Goal: Task Accomplishment & Management: Manage account settings

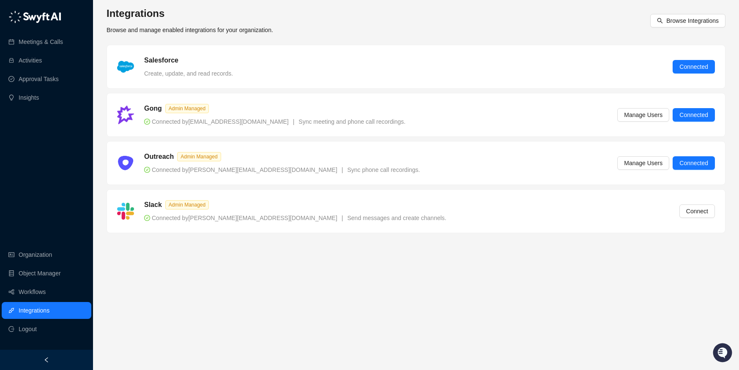
click at [256, 255] on main "Integrations Browse and manage enabled integrations for your organization. Brow…" at bounding box center [416, 185] width 619 height 357
click at [255, 260] on main "Integrations Browse and manage enabled integrations for your organization. Brow…" at bounding box center [416, 185] width 619 height 357
click at [710, 211] on button "Connect" at bounding box center [697, 212] width 36 height 14
click at [482, 272] on main "Integrations Browse and manage enabled integrations for your organization. Brow…" at bounding box center [416, 185] width 619 height 357
click at [708, 199] on div "Slack Admin Managed Connected by stevetan@drata.com | Send messages and create …" at bounding box center [416, 211] width 618 height 43
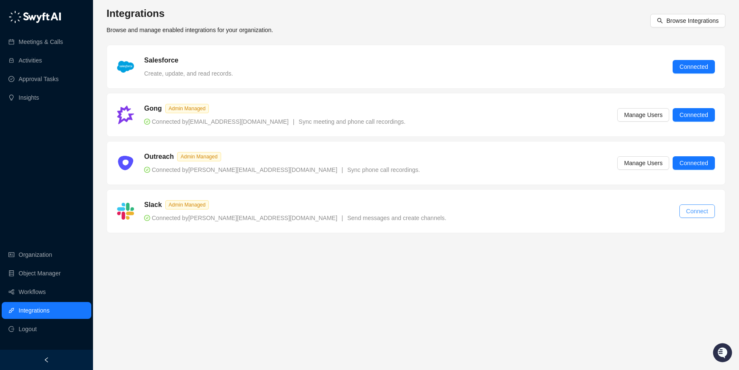
click at [707, 208] on span "Connect" at bounding box center [697, 211] width 22 height 9
click at [191, 267] on main "Integrations Browse and manage enabled integrations for your organization. Brow…" at bounding box center [416, 185] width 619 height 357
click at [228, 262] on main "Integrations Browse and manage enabled integrations for your organization. Brow…" at bounding box center [416, 185] width 619 height 357
click at [222, 266] on main "Integrations Browse and manage enabled integrations for your organization. Brow…" at bounding box center [416, 185] width 619 height 357
click at [240, 266] on main "Integrations Browse and manage enabled integrations for your organization. Brow…" at bounding box center [416, 185] width 619 height 357
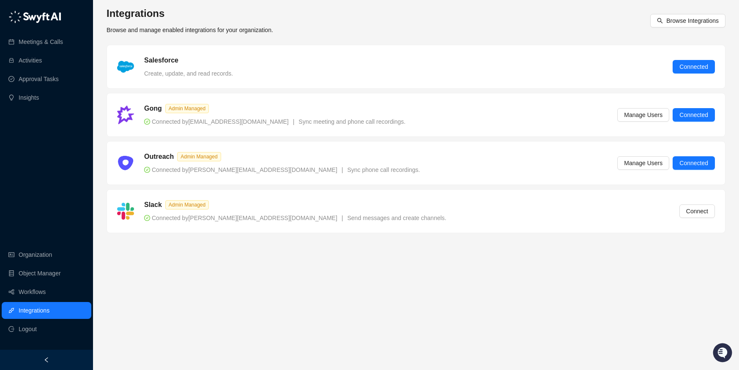
click at [230, 267] on main "Integrations Browse and manage enabled integrations for your organization. Brow…" at bounding box center [416, 185] width 619 height 357
click at [241, 266] on main "Integrations Browse and manage enabled integrations for your organization. Brow…" at bounding box center [416, 185] width 619 height 357
click at [41, 297] on link "Workflows" at bounding box center [32, 292] width 27 height 17
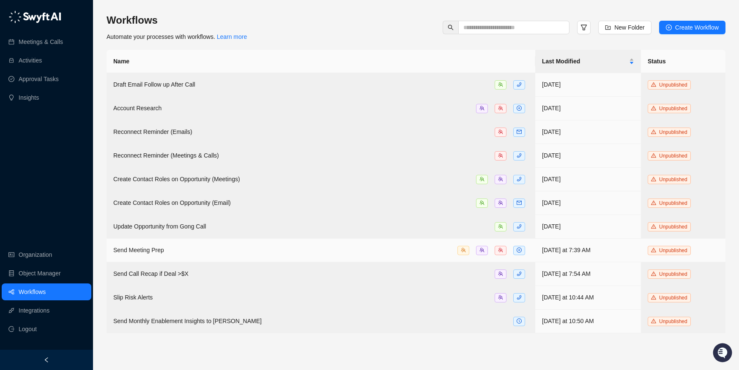
click at [156, 255] on td "Send Meeting Prep" at bounding box center [321, 251] width 429 height 24
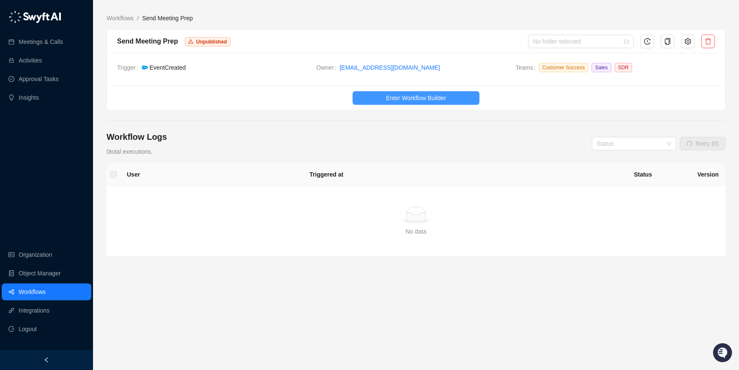
click at [400, 99] on span "Enter Workflow Builder" at bounding box center [416, 97] width 60 height 9
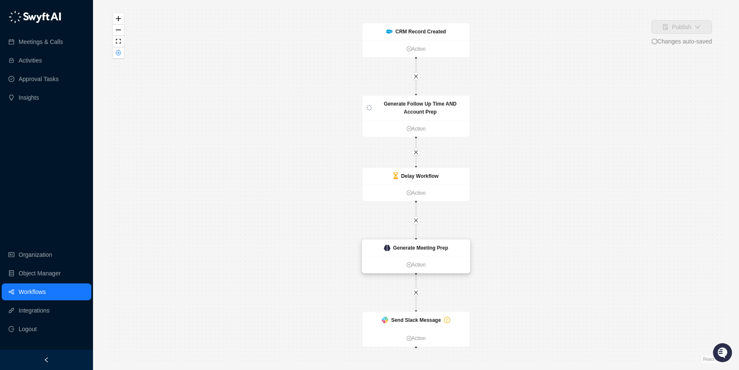
click at [392, 250] on div "Generate Meeting Prep" at bounding box center [416, 248] width 64 height 8
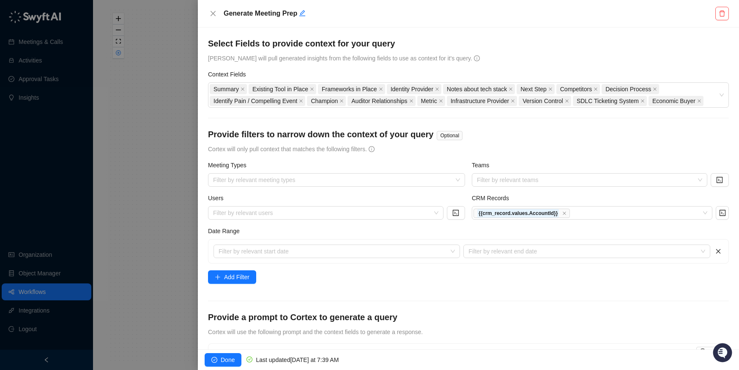
click at [219, 12] on div "Generate Meeting Prep" at bounding box center [468, 14] width 521 height 14
click at [217, 11] on button "Close" at bounding box center [213, 13] width 10 height 10
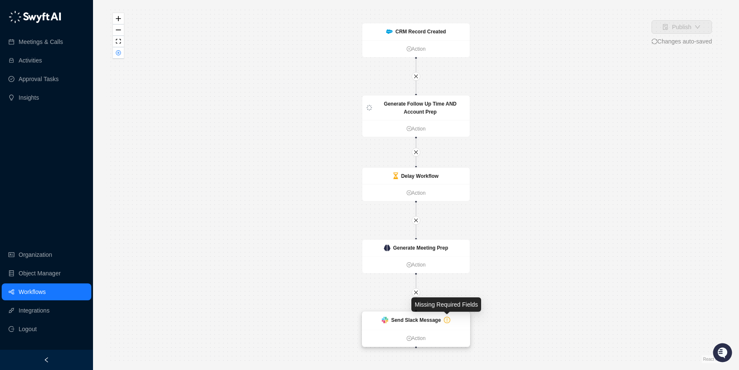
click at [447, 318] on icon "exclamation-circle" at bounding box center [446, 320] width 5 height 5
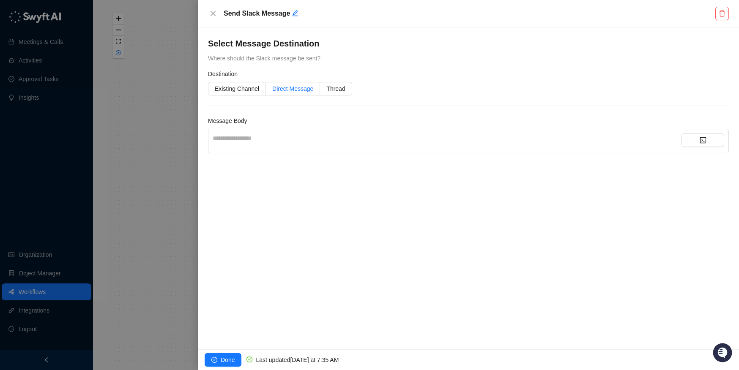
click at [281, 88] on span "Direct Message" at bounding box center [292, 88] width 41 height 7
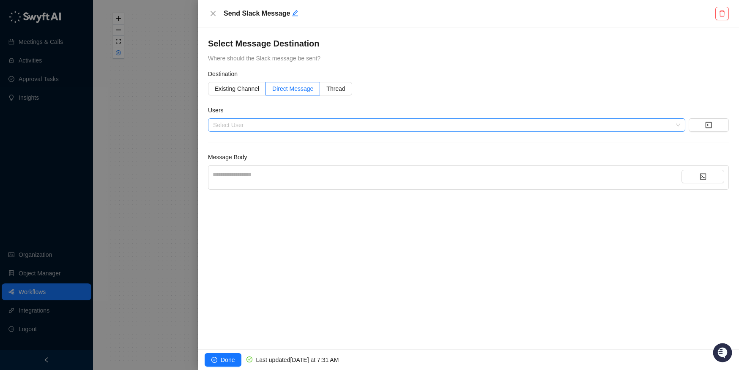
click at [238, 125] on div at bounding box center [442, 125] width 465 height 6
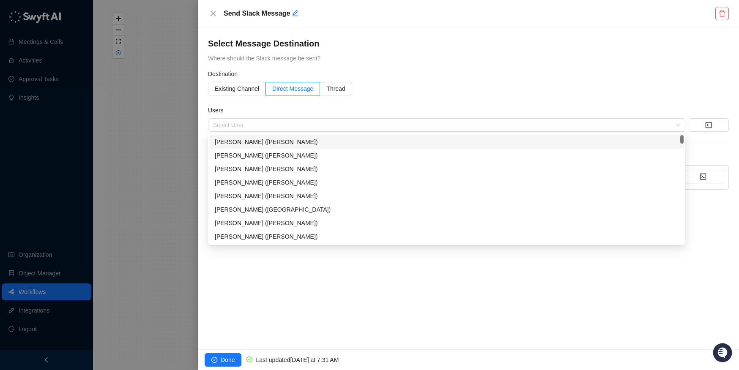
click at [427, 32] on div "**********" at bounding box center [468, 188] width 541 height 322
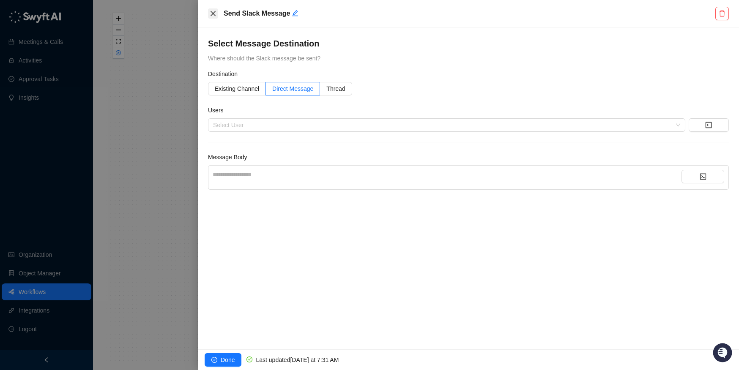
click at [213, 11] on icon "close" at bounding box center [213, 13] width 7 height 7
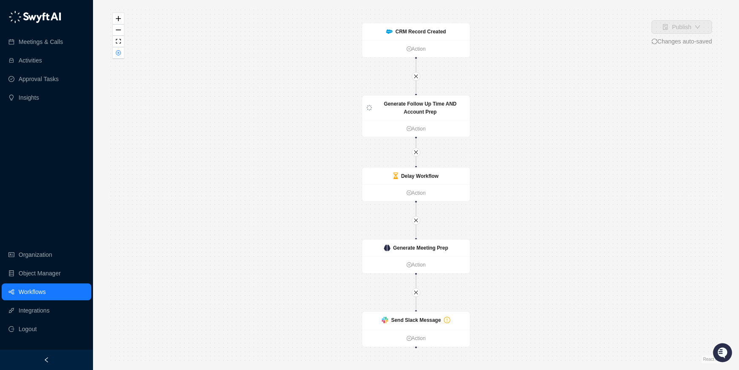
click at [46, 293] on link "Workflows" at bounding box center [32, 292] width 27 height 17
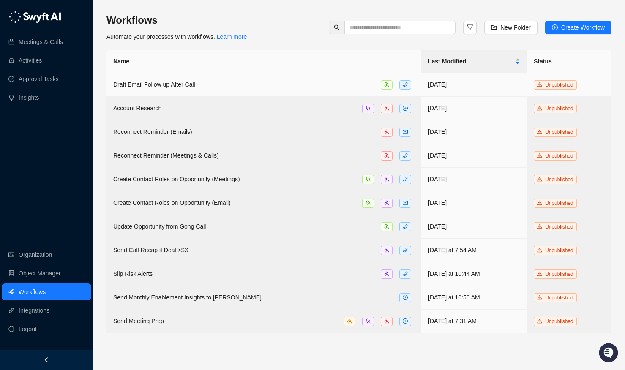
click at [305, 82] on div "Draft Email Follow up After Call" at bounding box center [263, 85] width 301 height 10
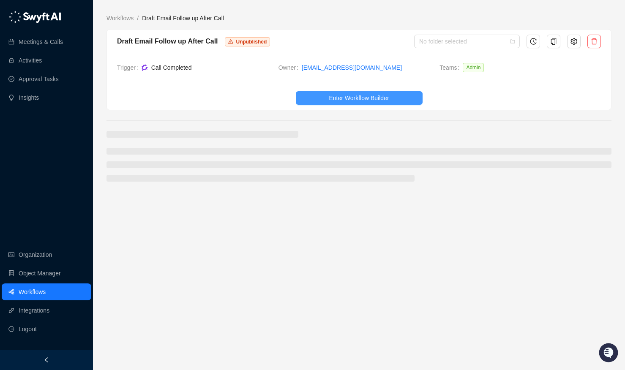
click at [348, 100] on span "Enter Workflow Builder" at bounding box center [359, 97] width 60 height 9
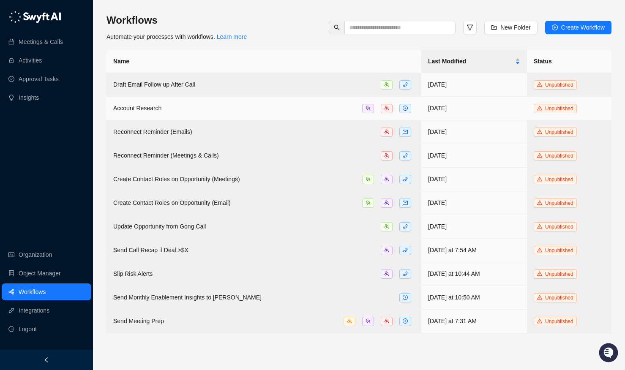
click at [233, 102] on td "Account Research" at bounding box center [264, 109] width 315 height 24
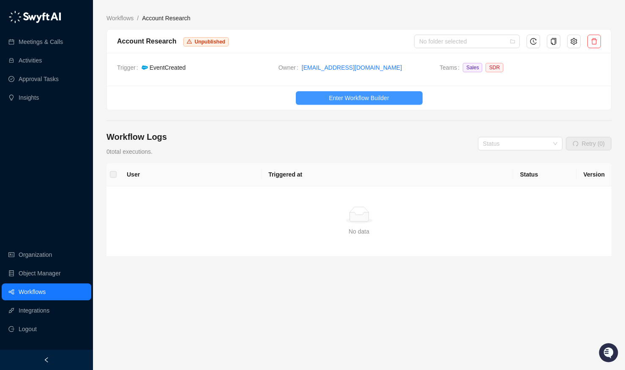
click at [318, 98] on button "Enter Workflow Builder" at bounding box center [359, 98] width 127 height 14
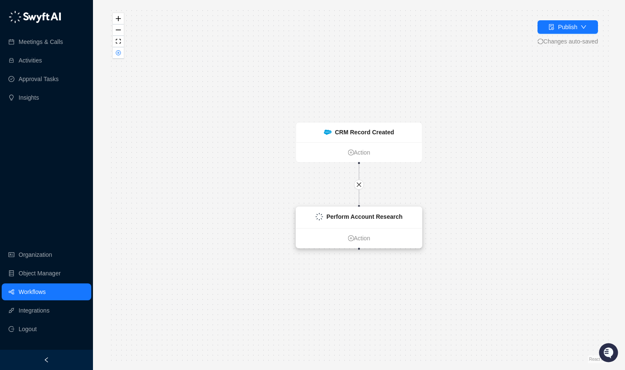
click at [353, 214] on strong "Perform Account Research" at bounding box center [365, 217] width 76 height 7
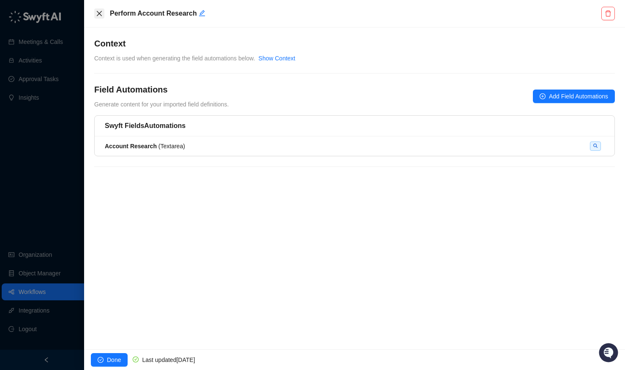
click at [99, 11] on icon "close" at bounding box center [99, 13] width 7 height 7
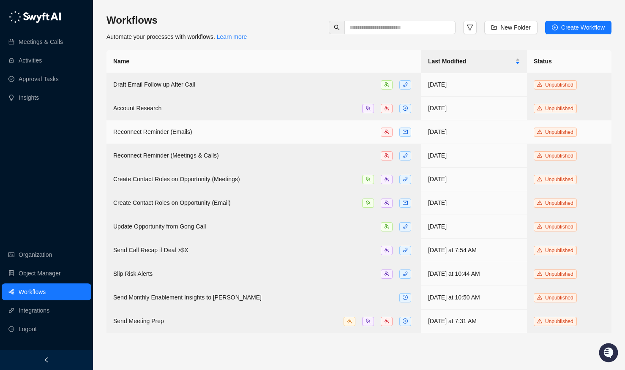
click at [159, 133] on span "Reconnect Reminder (Emails)" at bounding box center [152, 132] width 79 height 7
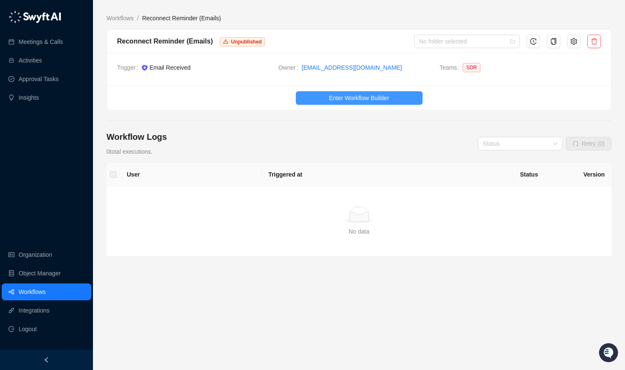
click at [363, 96] on span "Enter Workflow Builder" at bounding box center [359, 97] width 60 height 9
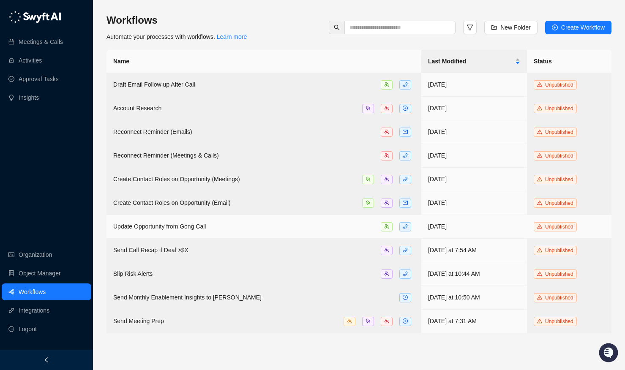
click at [152, 232] on td "Update Opportunity from Gong Call" at bounding box center [264, 227] width 315 height 24
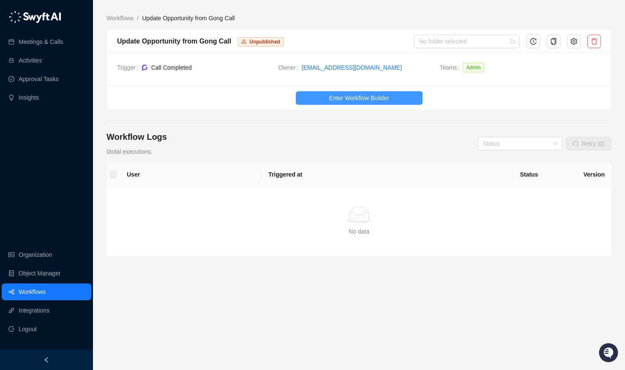
click at [329, 101] on span "Enter Workflow Builder" at bounding box center [359, 97] width 60 height 9
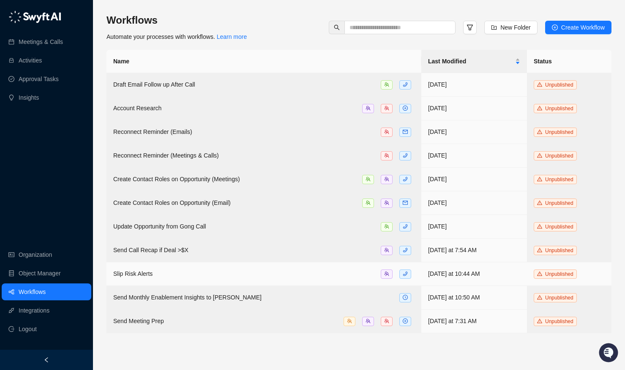
click at [145, 276] on div "Slip Risk Alerts" at bounding box center [132, 273] width 39 height 9
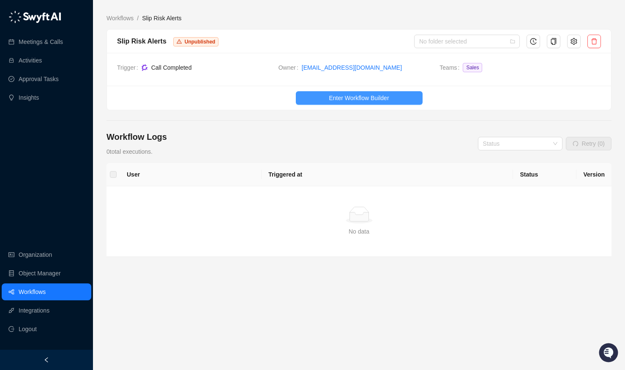
click at [340, 93] on button "Enter Workflow Builder" at bounding box center [359, 98] width 127 height 14
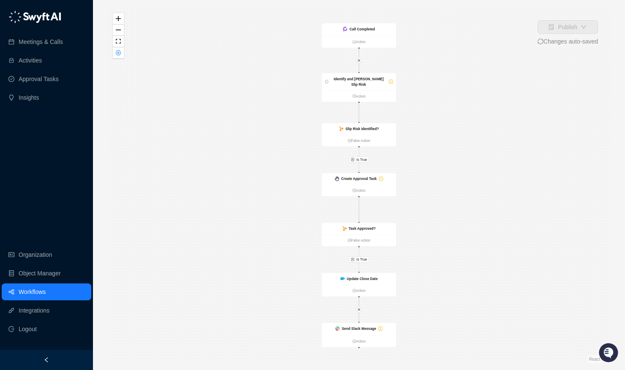
click at [46, 295] on link "Workflows" at bounding box center [32, 292] width 27 height 17
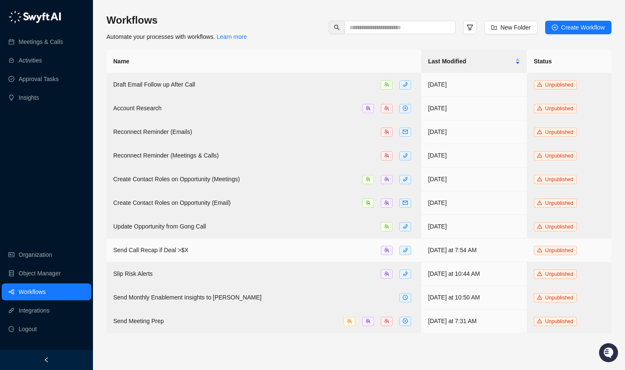
click at [197, 249] on div "Send Call Recap if Deal >$X" at bounding box center [263, 251] width 301 height 10
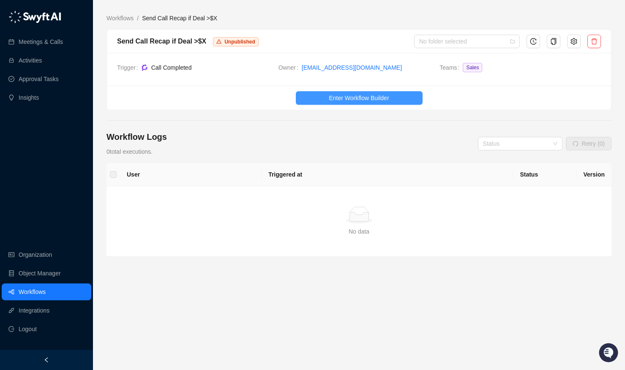
click at [374, 100] on span "Enter Workflow Builder" at bounding box center [359, 97] width 60 height 9
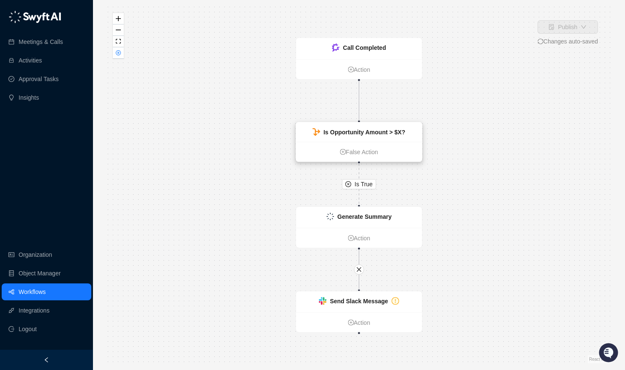
click at [365, 137] on div "Is Opportunity Amount > $X?" at bounding box center [364, 132] width 82 height 9
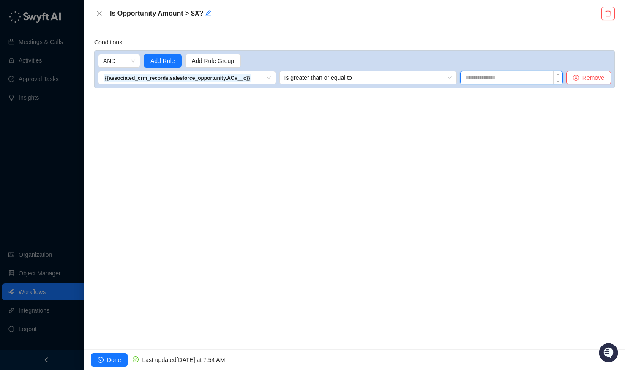
click at [493, 79] on input at bounding box center [512, 77] width 102 height 13
type input "*****"
click at [538, 128] on div "Conditions AND Add Rule Add Rule Group {{associated_crm_records.salesforce_oppo…" at bounding box center [354, 188] width 541 height 322
click at [120, 364] on span "Done" at bounding box center [114, 360] width 14 height 9
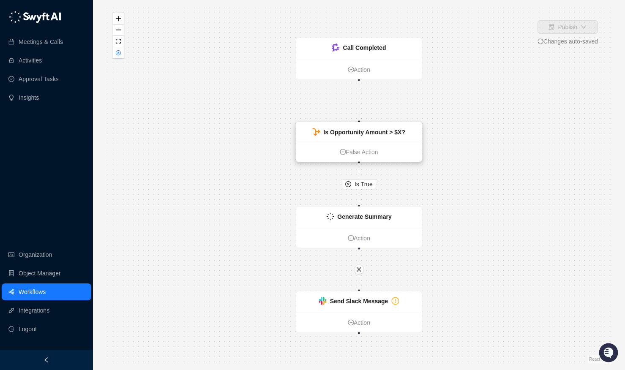
click at [364, 139] on div "Is Opportunity Amount > $X?" at bounding box center [359, 132] width 126 height 19
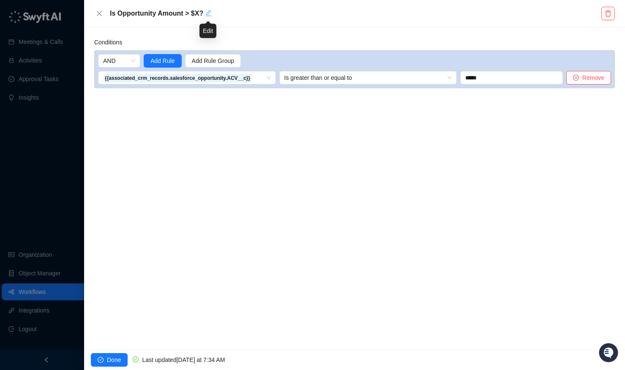
click at [207, 14] on icon "edit" at bounding box center [208, 13] width 7 height 7
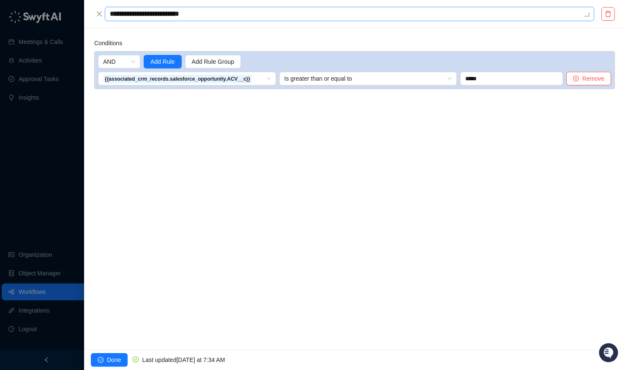
click at [200, 14] on textarea "**********" at bounding box center [350, 14] width 490 height 14
type textarea "**********"
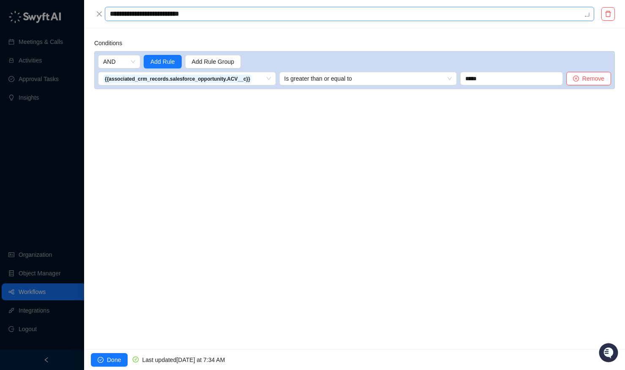
type textarea "**********"
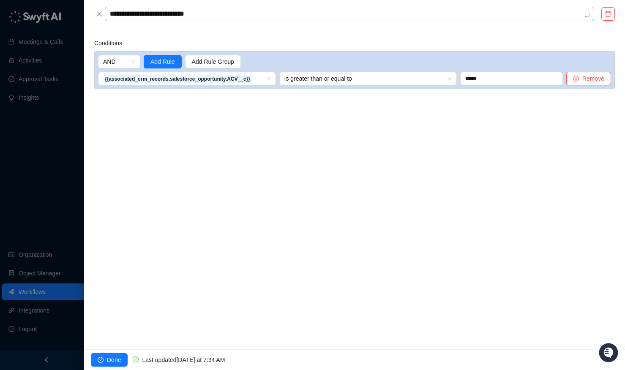
type textarea "**********"
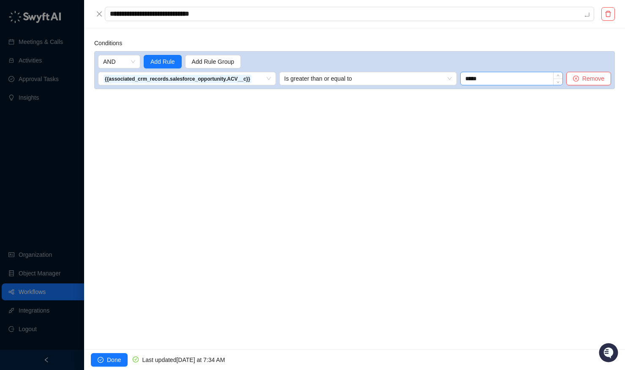
click at [469, 79] on input "*****" at bounding box center [512, 78] width 102 height 13
click at [468, 80] on input "*****" at bounding box center [512, 77] width 102 height 13
type input "*****"
click at [377, 190] on div "Conditions AND Add Rule Add Rule Group {{associated_crm_records.salesforce_oppo…" at bounding box center [354, 188] width 541 height 322
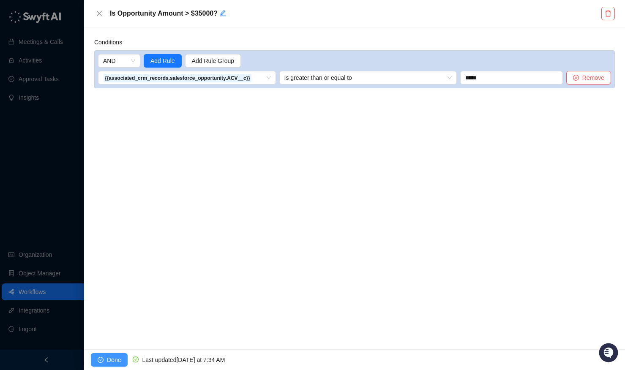
click at [107, 355] on button "Done" at bounding box center [109, 360] width 37 height 14
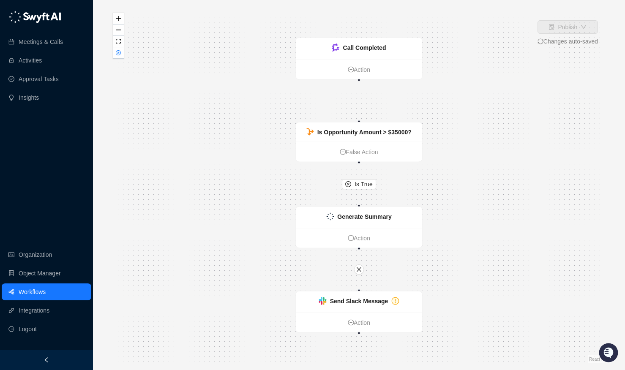
click at [46, 291] on link "Workflows" at bounding box center [32, 292] width 27 height 17
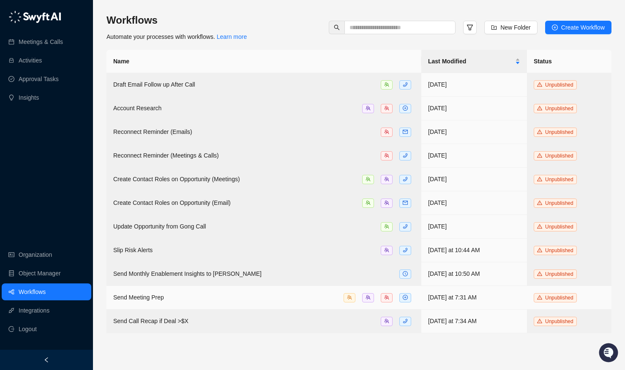
click at [183, 301] on td "Send Meeting Prep" at bounding box center [264, 298] width 315 height 24
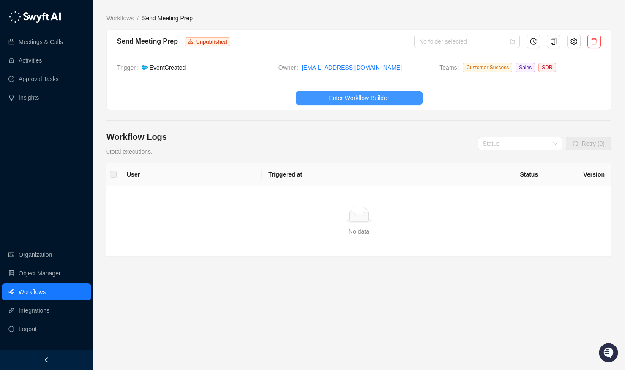
click at [335, 95] on span "Enter Workflow Builder" at bounding box center [359, 97] width 60 height 9
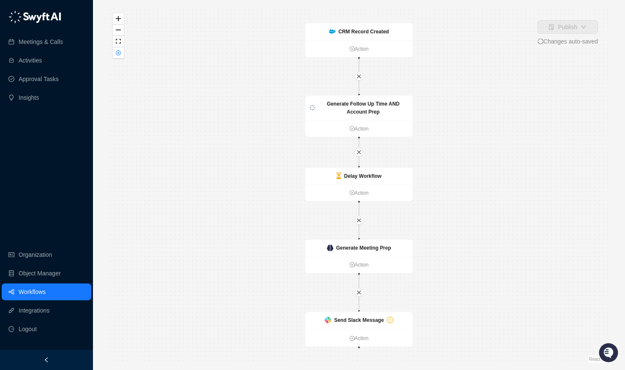
click at [46, 300] on link "Workflows" at bounding box center [32, 292] width 27 height 17
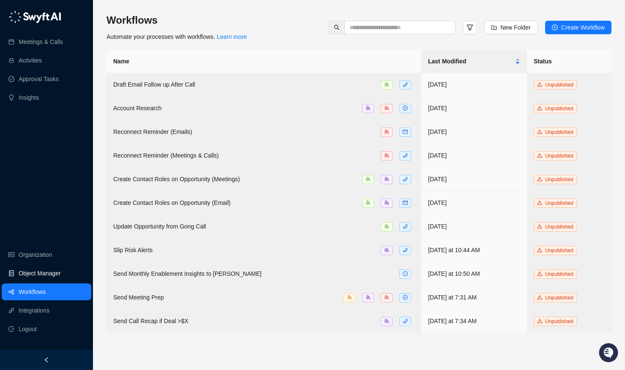
click at [48, 276] on link "Object Manager" at bounding box center [40, 273] width 42 height 17
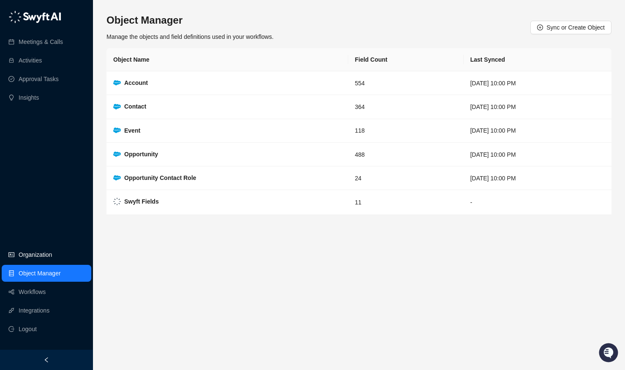
click at [47, 256] on link "Organization" at bounding box center [35, 254] width 33 height 17
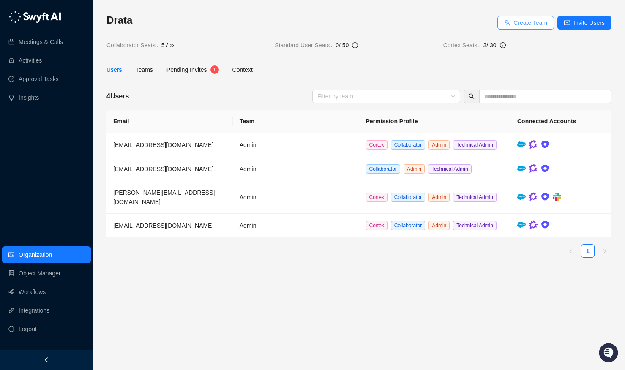
click at [530, 19] on span "Create Team" at bounding box center [531, 22] width 34 height 9
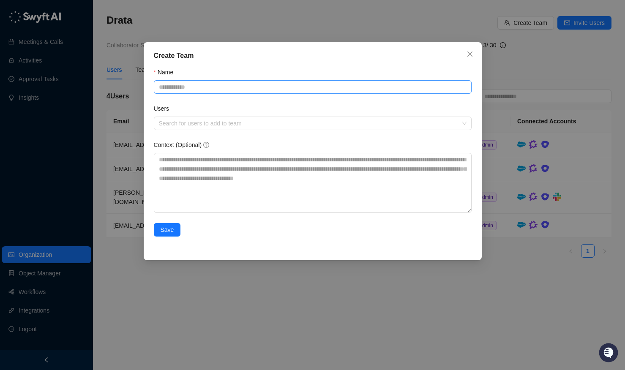
click at [233, 93] on form "Name Users Search for users to add to team Context (Optional) Save" at bounding box center [313, 157] width 318 height 179
click at [232, 89] on input "Name" at bounding box center [313, 87] width 318 height 14
click at [265, 130] on div "Search for users to add to team" at bounding box center [313, 124] width 318 height 14
type input "**********"
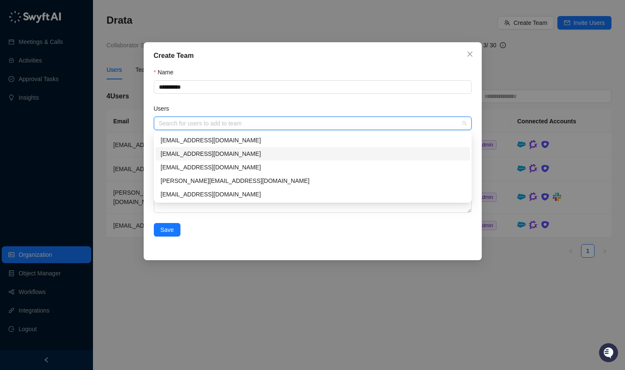
click at [256, 150] on div "dillonrichey@drata.com" at bounding box center [313, 153] width 304 height 9
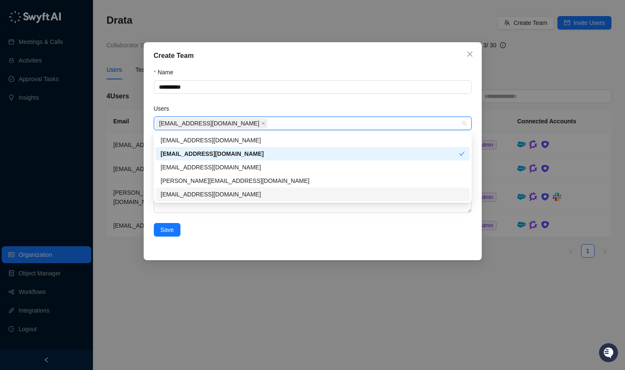
click at [230, 194] on div "[EMAIL_ADDRESS][DOMAIN_NAME]" at bounding box center [313, 194] width 304 height 9
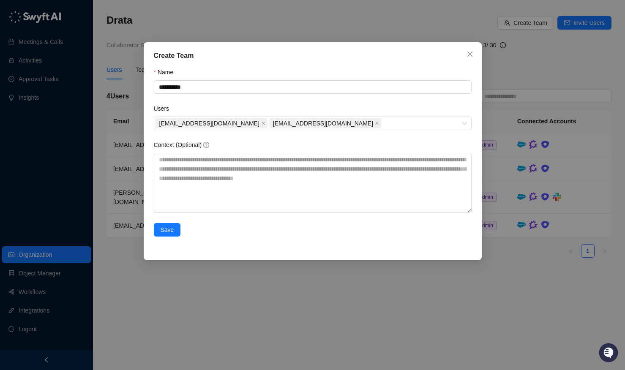
click at [236, 244] on div "Save" at bounding box center [313, 235] width 318 height 24
click at [167, 231] on span "Save" at bounding box center [168, 229] width 14 height 9
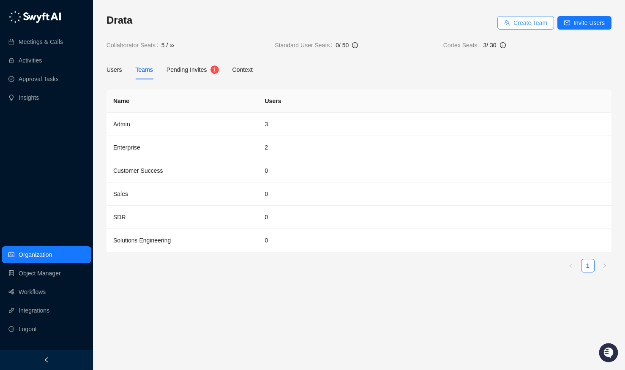
click at [548, 25] on button "Create Team" at bounding box center [526, 23] width 57 height 14
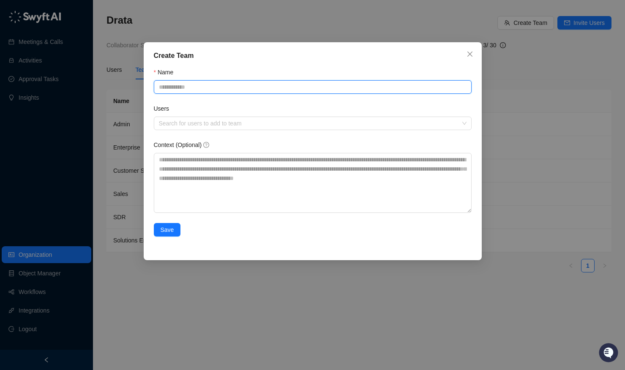
click at [325, 89] on input "Name" at bounding box center [313, 87] width 318 height 14
click at [288, 121] on div at bounding box center [309, 124] width 306 height 6
type input "**********"
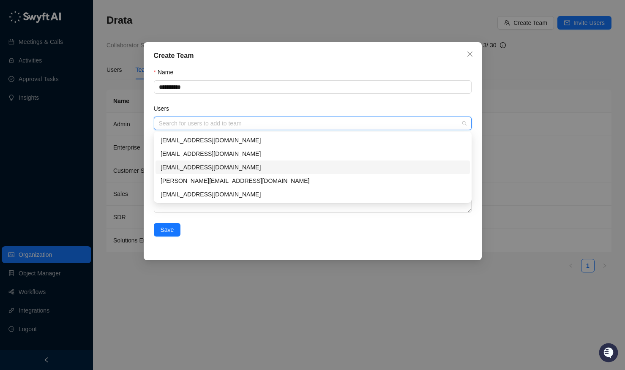
click at [249, 167] on div "mattapple@drata.com" at bounding box center [313, 167] width 304 height 9
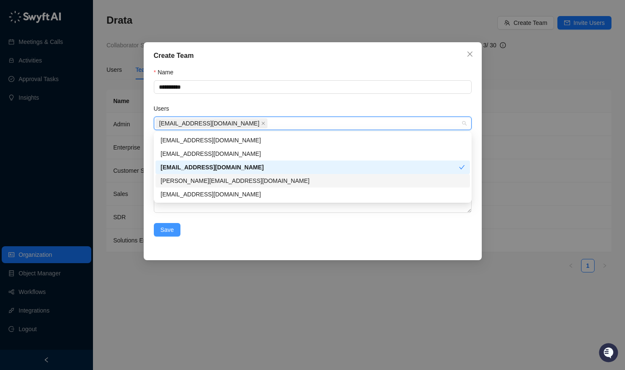
click at [176, 230] on button "Save" at bounding box center [167, 230] width 27 height 14
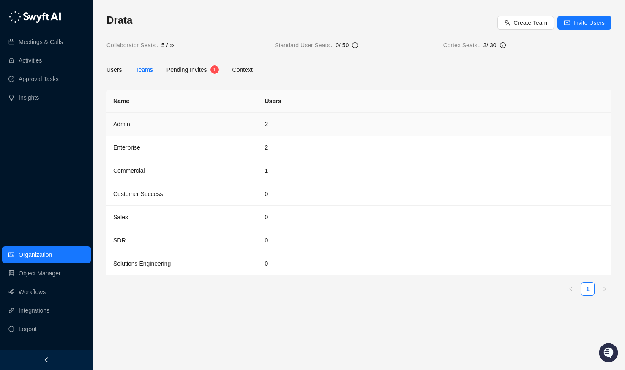
click at [154, 121] on td "Admin" at bounding box center [183, 124] width 152 height 23
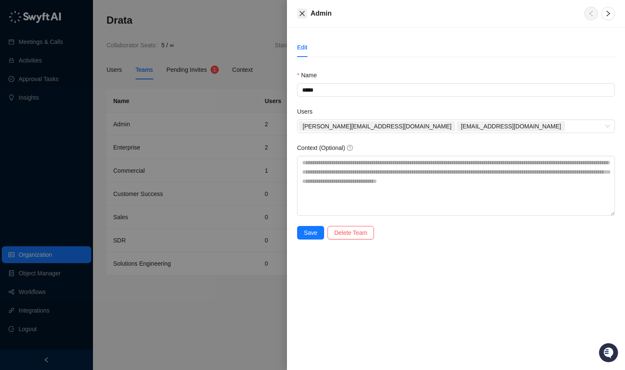
click at [297, 14] on button "Close" at bounding box center [302, 13] width 10 height 10
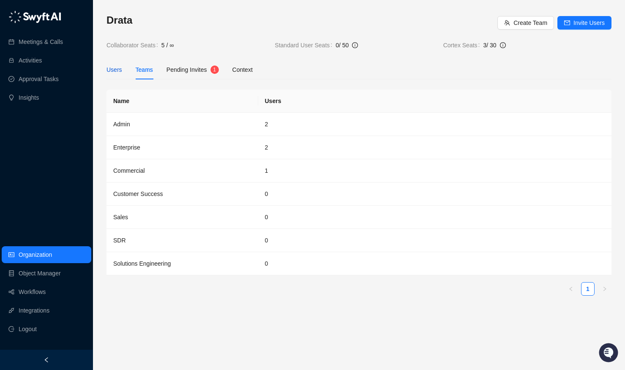
click at [118, 71] on div "Users" at bounding box center [115, 69] width 16 height 9
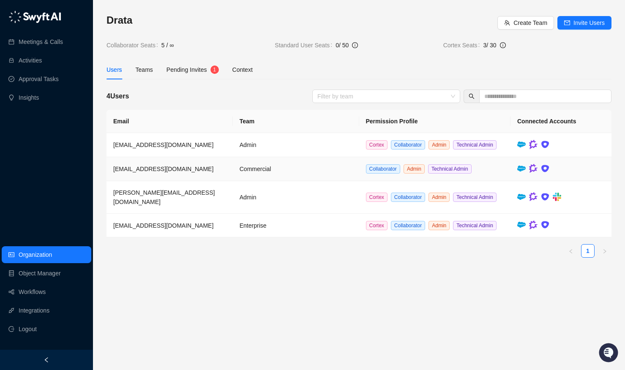
click at [332, 179] on td "Commercial" at bounding box center [296, 169] width 126 height 24
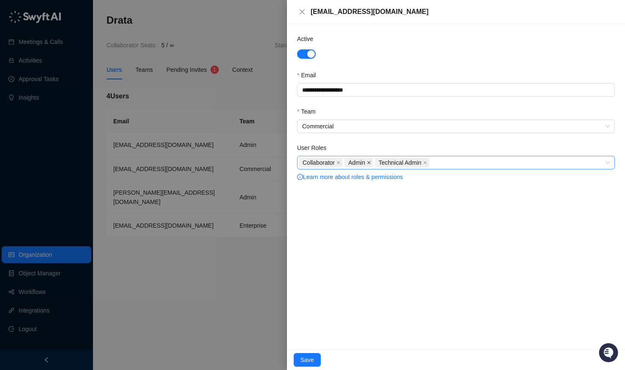
click at [370, 162] on icon "close" at bounding box center [369, 163] width 4 height 4
click at [441, 155] on div "User Roles" at bounding box center [456, 149] width 318 height 13
click at [438, 158] on div "Collaborator Technical Admin" at bounding box center [452, 163] width 306 height 12
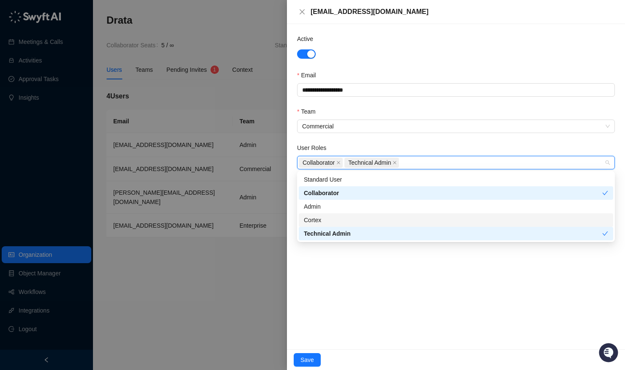
click at [333, 219] on div "Cortex" at bounding box center [456, 220] width 304 height 9
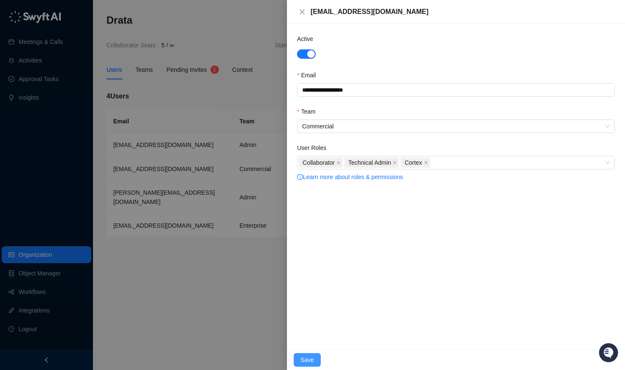
click at [307, 362] on span "Save" at bounding box center [308, 360] width 14 height 9
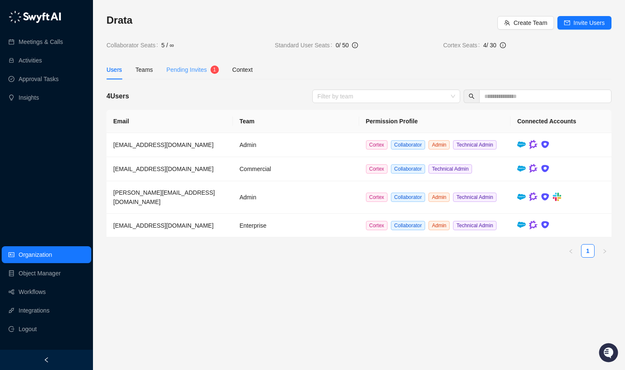
click at [189, 75] on div "Pending Invites 1" at bounding box center [193, 69] width 52 height 19
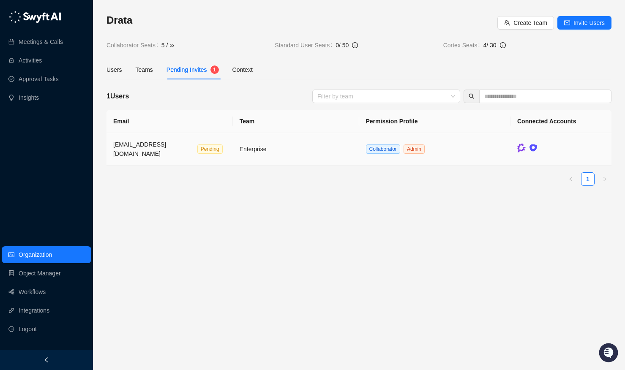
click at [475, 152] on td "Collaborator Admin" at bounding box center [435, 149] width 152 height 33
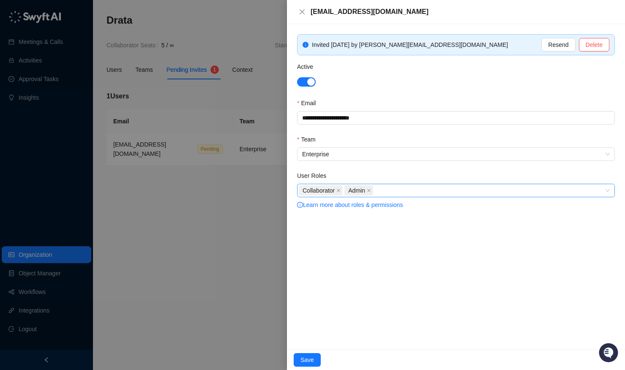
click at [394, 192] on div "Collaborator Admin" at bounding box center [452, 191] width 306 height 12
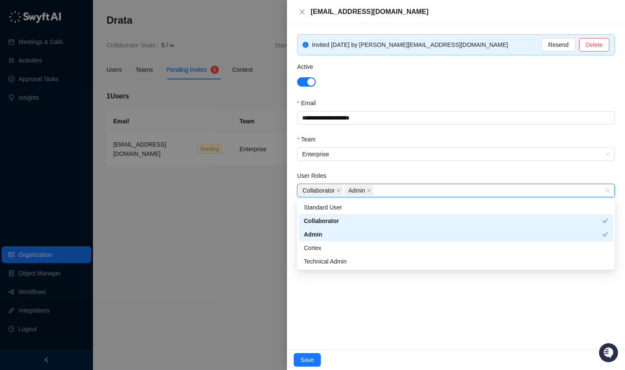
click at [362, 221] on div "Collaborator" at bounding box center [453, 220] width 299 height 9
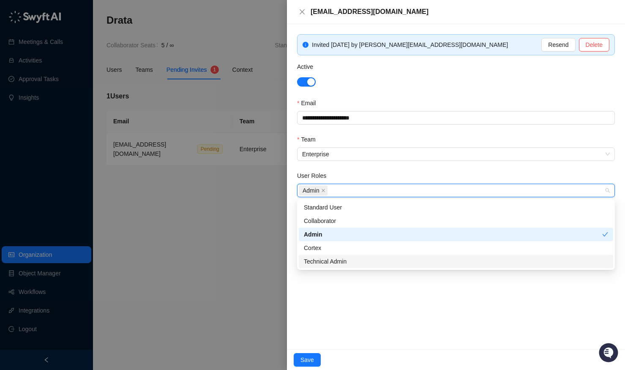
click at [323, 264] on div "Technical Admin" at bounding box center [456, 261] width 304 height 9
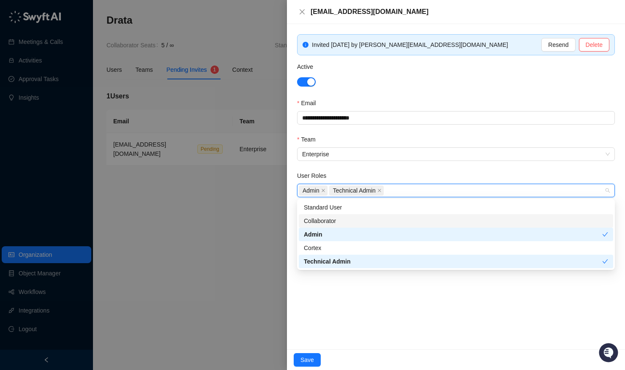
click at [338, 220] on div "Collaborator" at bounding box center [456, 220] width 304 height 9
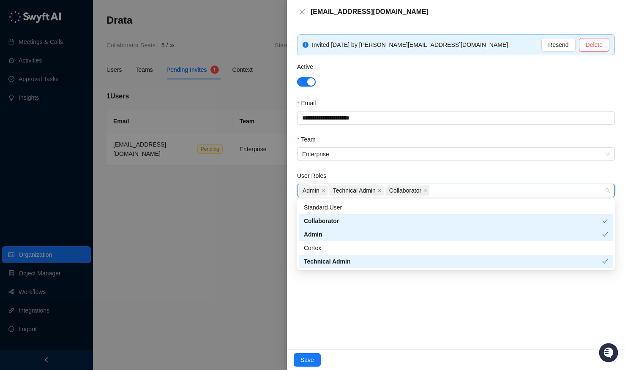
click at [331, 233] on div "Admin" at bounding box center [453, 234] width 299 height 9
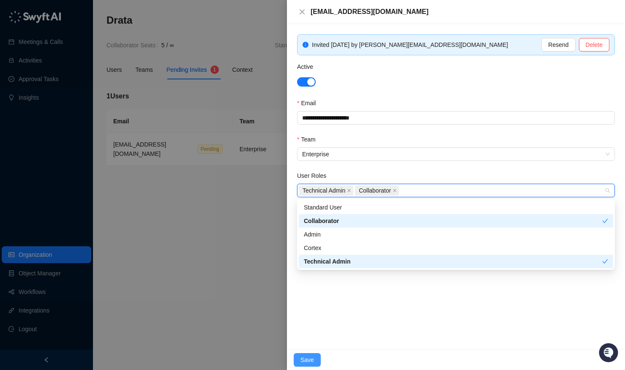
click at [307, 363] on span "Save" at bounding box center [308, 360] width 14 height 9
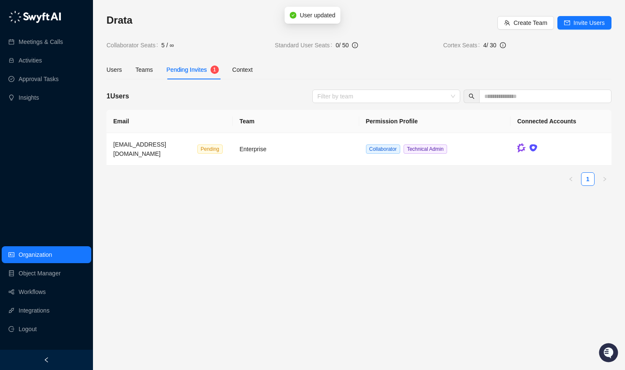
click at [162, 68] on div "Users Teams Pending Invites 1 Context" at bounding box center [180, 69] width 146 height 19
click at [156, 70] on div "Users Teams Pending Invites 1 Context" at bounding box center [180, 69] width 146 height 19
click at [149, 70] on div "Teams" at bounding box center [144, 69] width 17 height 9
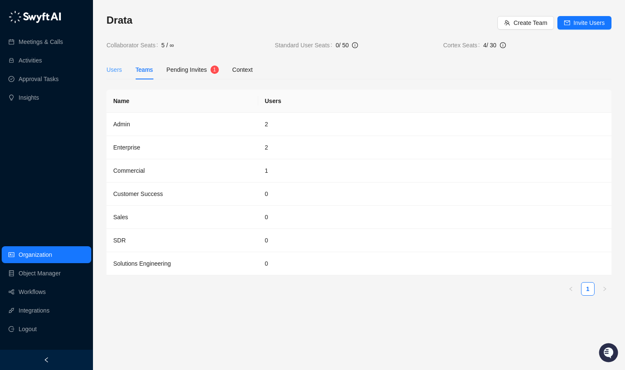
click at [115, 78] on div "Users" at bounding box center [115, 69] width 16 height 19
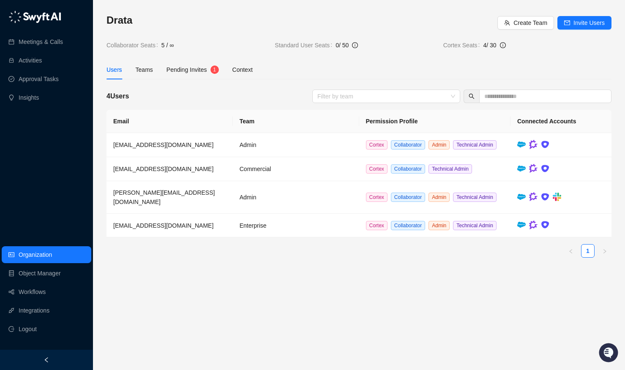
click at [364, 300] on main "Drata Create Team Invite Users Collaborator Seats 5 / ∞ Standard User Seats 0 /…" at bounding box center [359, 189] width 505 height 350
click at [430, 302] on main "Drata Create Team Invite Users Collaborator Seats 5 / ∞ Standard User Seats 0 /…" at bounding box center [359, 189] width 505 height 350
click at [557, 201] on img at bounding box center [557, 197] width 8 height 8
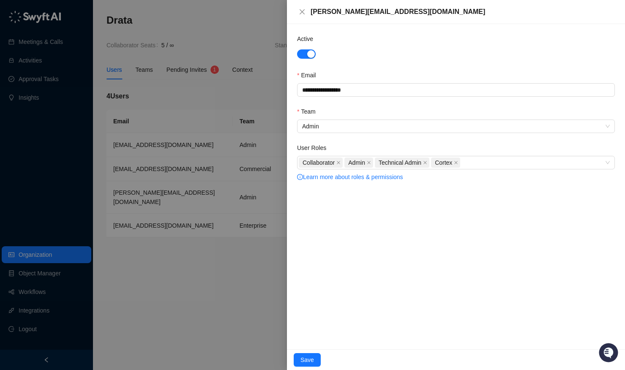
click at [191, 293] on div at bounding box center [312, 185] width 625 height 370
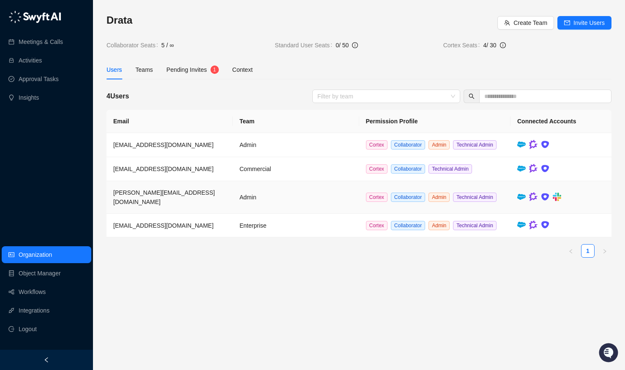
click at [559, 201] on img at bounding box center [557, 197] width 8 height 8
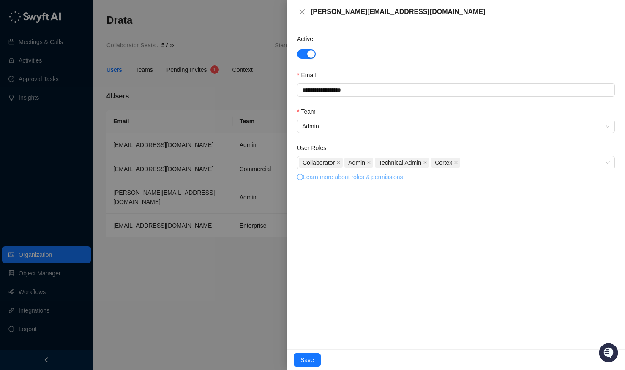
click at [382, 180] on link "Learn more about roles & permissions" at bounding box center [350, 177] width 106 height 7
click at [303, 10] on icon "close" at bounding box center [302, 11] width 7 height 7
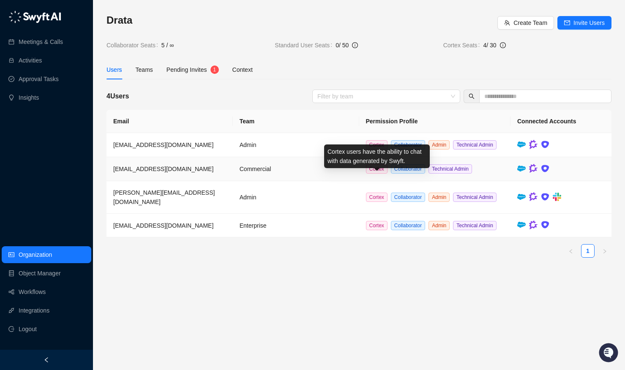
click at [350, 179] on td "Commercial" at bounding box center [296, 169] width 126 height 24
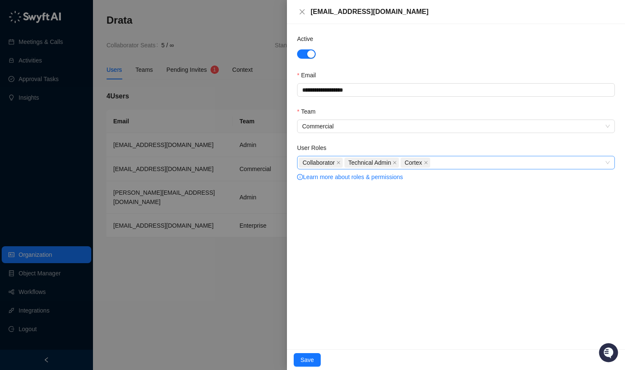
click at [472, 167] on div "Collaborator Technical Admin Cortex" at bounding box center [452, 163] width 306 height 12
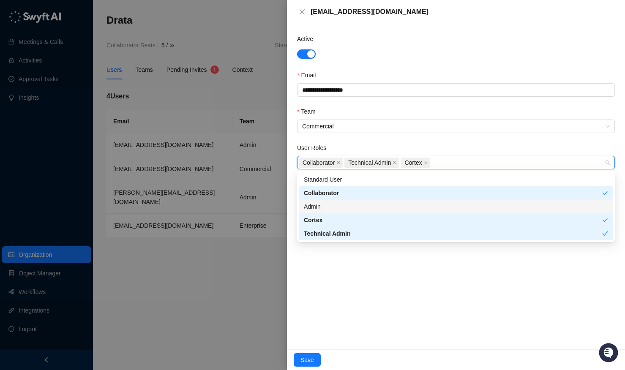
click at [372, 209] on div "Admin" at bounding box center [456, 206] width 304 height 9
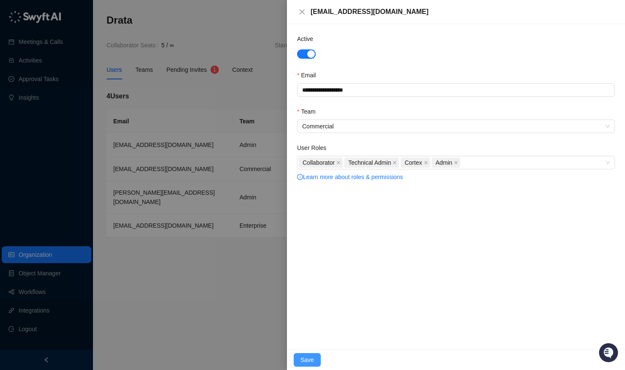
click at [312, 360] on span "Save" at bounding box center [308, 360] width 14 height 9
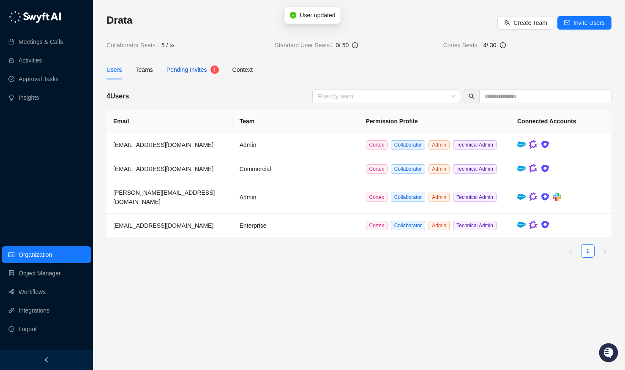
click at [187, 74] on div "Pending Invites" at bounding box center [187, 69] width 41 height 9
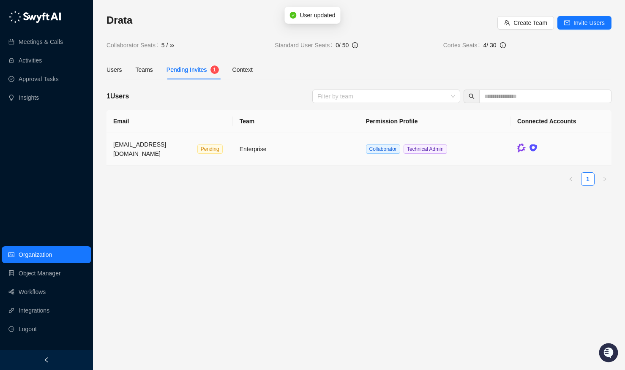
click at [462, 147] on td "Collaborator Technical Admin" at bounding box center [435, 149] width 152 height 33
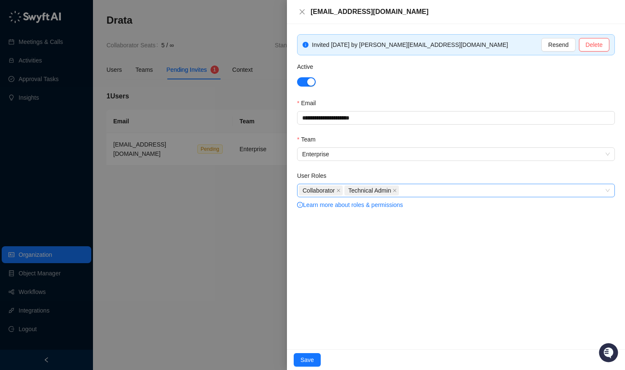
click at [432, 189] on div "Collaborator Technical Admin" at bounding box center [452, 191] width 306 height 12
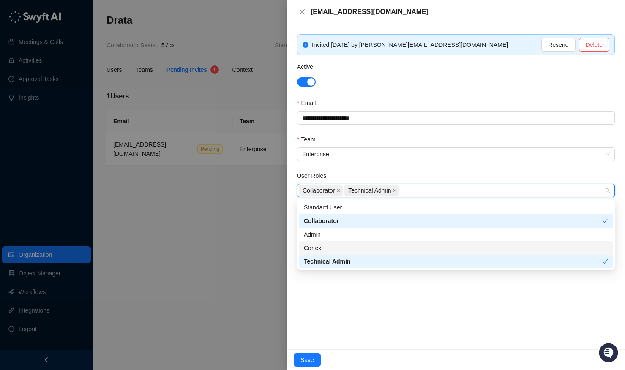
click at [359, 247] on div "Cortex" at bounding box center [456, 248] width 304 height 9
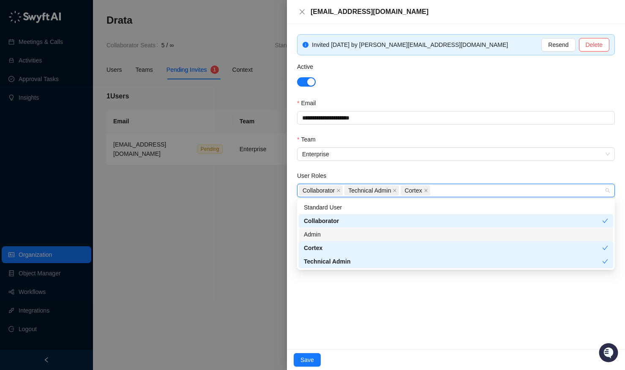
click at [358, 236] on div "Admin" at bounding box center [456, 234] width 304 height 9
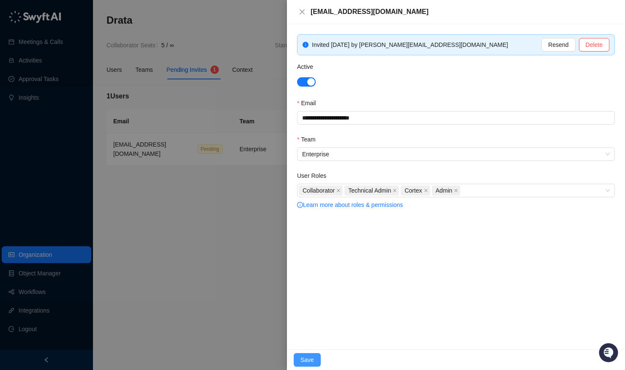
click at [310, 359] on span "Save" at bounding box center [308, 360] width 14 height 9
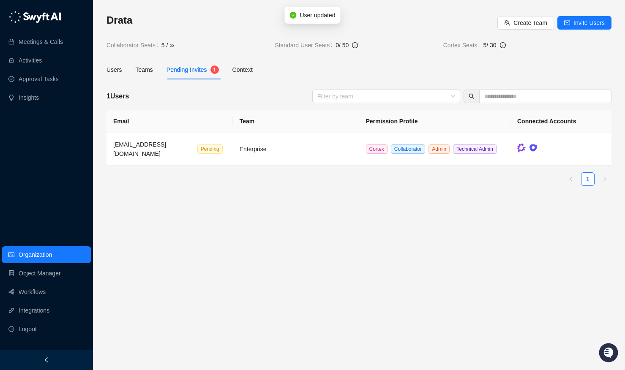
click at [241, 217] on main "Drata Create Team Invite Users Collaborator Seats 5 / ∞ Standard User Seats 0 /…" at bounding box center [359, 189] width 505 height 350
click at [102, 70] on div "Drata Create Team Invite Users Collaborator Seats 5 / ∞ Standard User Seats 0 /…" at bounding box center [359, 185] width 532 height 370
click at [119, 71] on div "Users" at bounding box center [115, 69] width 16 height 9
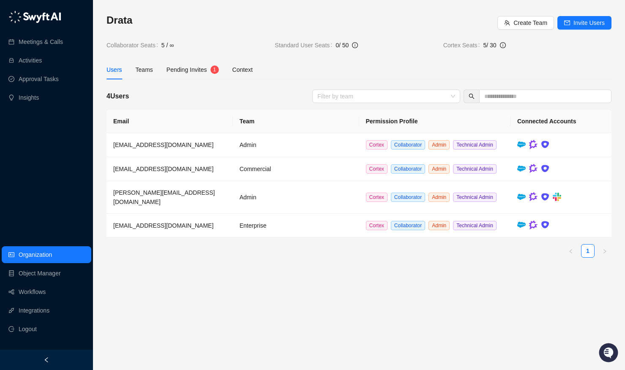
click at [387, 19] on h3 "Drata" at bounding box center [302, 21] width 391 height 14
click at [402, 39] on div "Drata Create Team Invite Users Collaborator Seats 5 / ∞ Standard User Seats 0 /…" at bounding box center [359, 32] width 505 height 36
click at [575, 25] on span "Invite Users" at bounding box center [589, 22] width 31 height 9
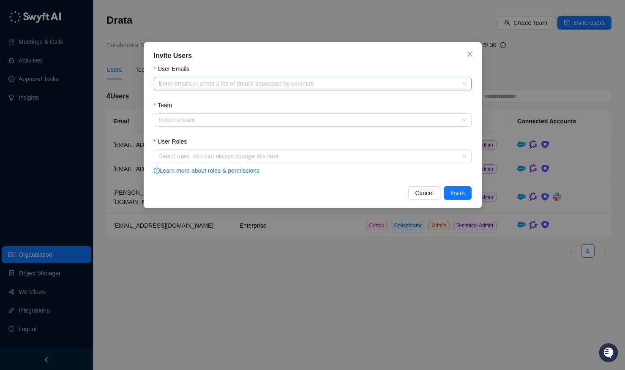
click at [309, 85] on div at bounding box center [309, 84] width 306 height 6
click at [468, 58] on button "Close" at bounding box center [470, 54] width 14 height 14
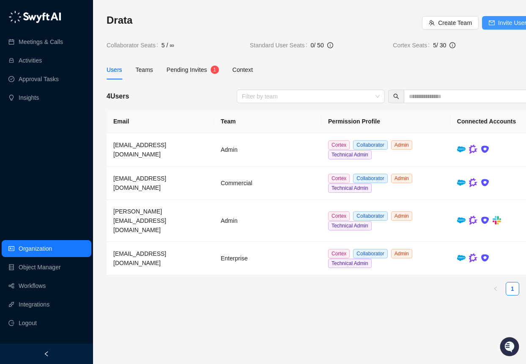
click at [483, 19] on button "Invite Users" at bounding box center [509, 23] width 54 height 14
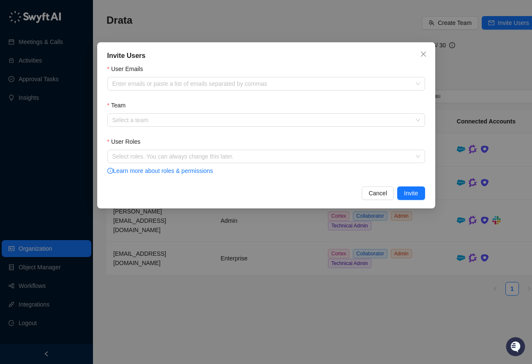
click at [215, 75] on div "User Emails" at bounding box center [266, 70] width 318 height 13
click at [209, 85] on div at bounding box center [262, 84] width 306 height 6
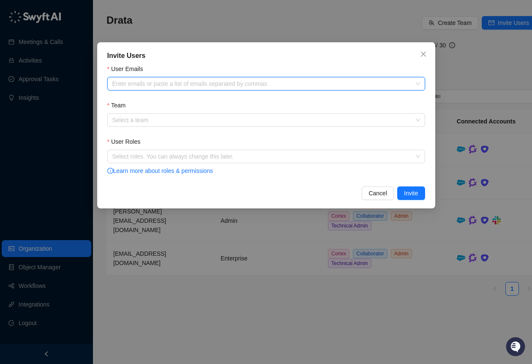
click at [145, 88] on div "Enter emails or paste a list of emails separated by commas" at bounding box center [266, 84] width 318 height 14
paste input "**********"
type input "**********"
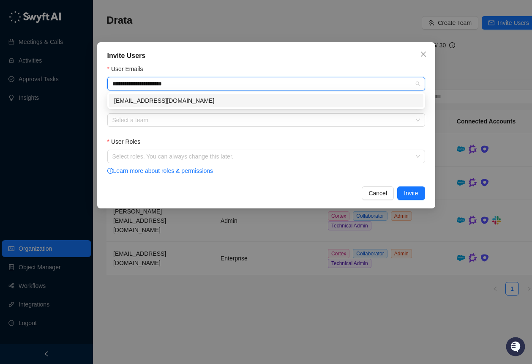
click at [161, 100] on div "nicholasyeung@drata.com" at bounding box center [266, 100] width 304 height 9
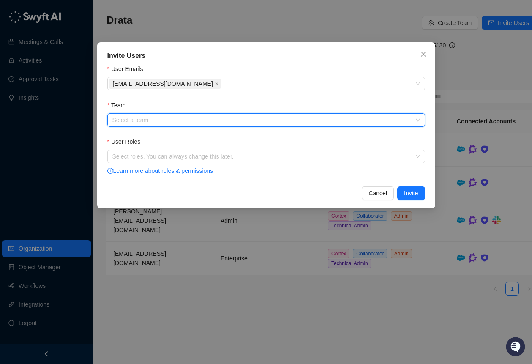
click at [164, 119] on input "Team" at bounding box center [263, 120] width 303 height 13
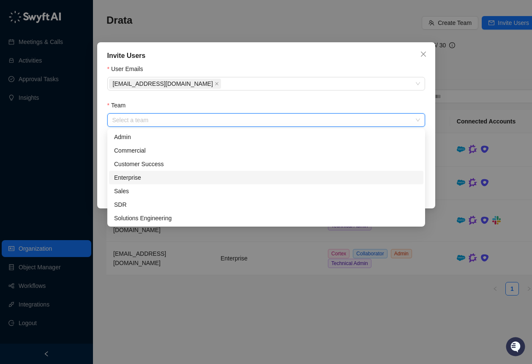
click at [162, 176] on div "Enterprise" at bounding box center [266, 177] width 304 height 9
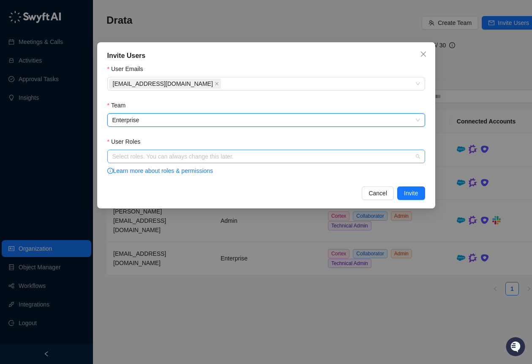
click at [178, 155] on div at bounding box center [262, 156] width 306 height 6
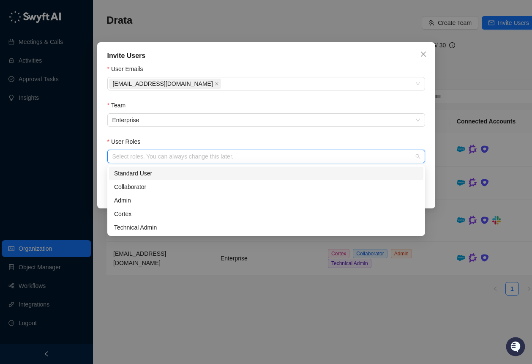
click at [152, 175] on div "Standard User" at bounding box center [266, 173] width 304 height 9
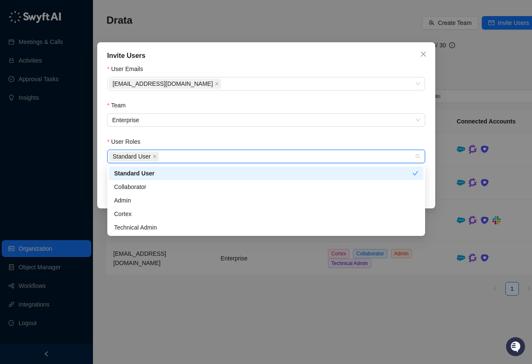
click at [225, 136] on form "User Emails nicholasyeung@drata.com Team Enterprise User Roles Standard User Le…" at bounding box center [266, 120] width 318 height 112
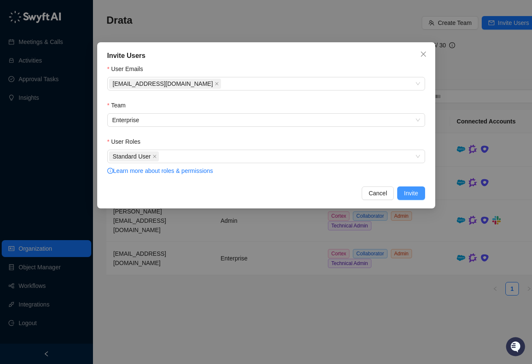
click at [408, 194] on span "Invite" at bounding box center [411, 193] width 14 height 9
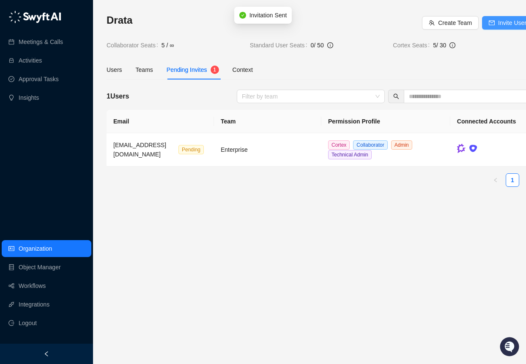
click at [502, 22] on span "Invite Users" at bounding box center [513, 22] width 31 height 9
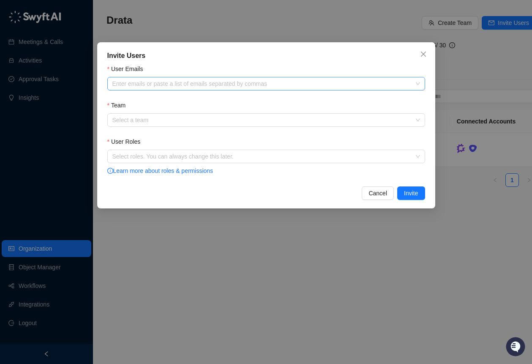
click at [147, 85] on div at bounding box center [262, 84] width 306 height 6
paste input "**********"
type input "**********"
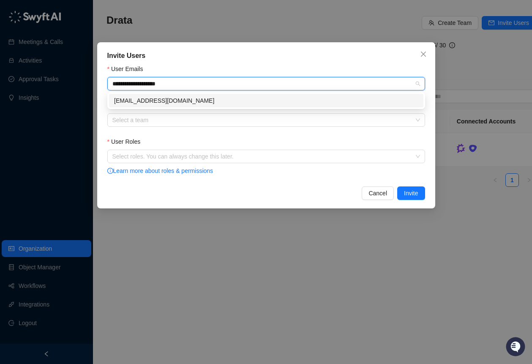
click at [148, 96] on div "jakechavez@drata.com" at bounding box center [266, 100] width 304 height 9
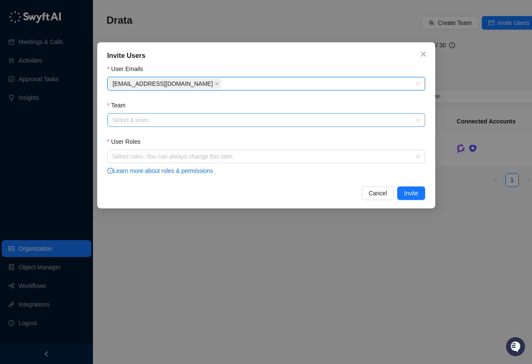
click at [145, 124] on input "Team" at bounding box center [263, 120] width 303 height 13
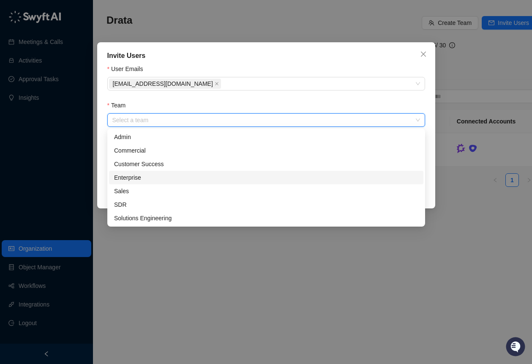
click at [160, 176] on div "Enterprise" at bounding box center [266, 177] width 304 height 9
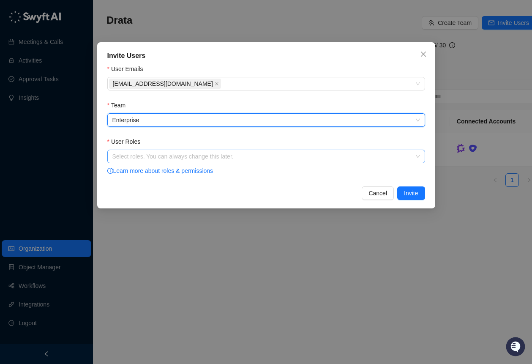
click at [296, 156] on div at bounding box center [262, 156] width 306 height 6
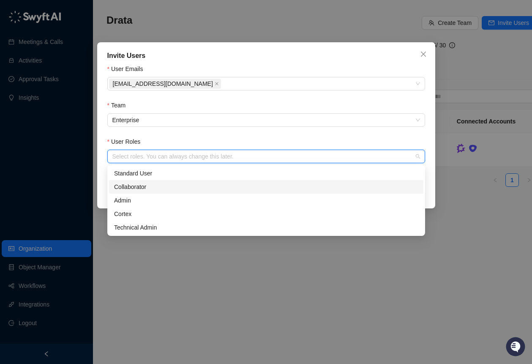
click at [183, 185] on div "Collaborator" at bounding box center [266, 186] width 304 height 9
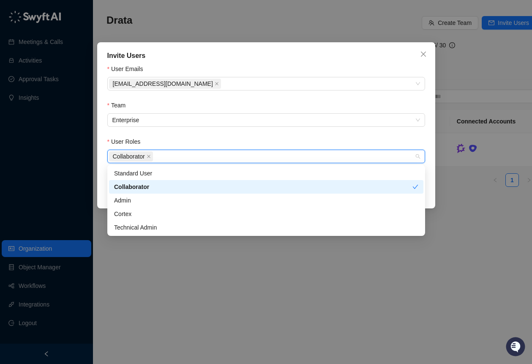
click at [194, 191] on div "Collaborator" at bounding box center [263, 186] width 299 height 9
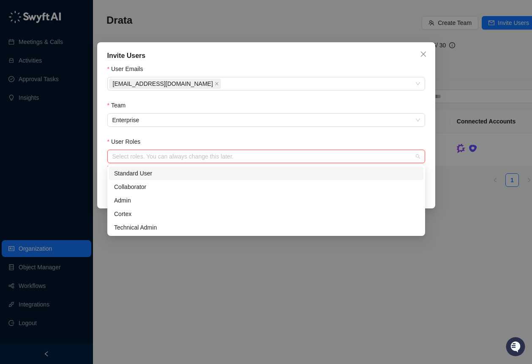
click at [192, 175] on div "Standard User" at bounding box center [266, 173] width 304 height 9
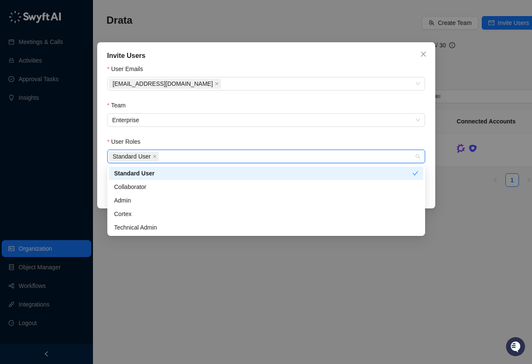
click at [223, 130] on form "User Emails jakechavez@drata.com Team Enterprise User Roles Standard User Learn…" at bounding box center [266, 120] width 318 height 112
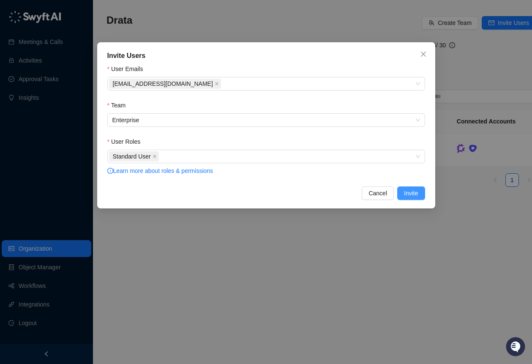
click at [414, 193] on span "Invite" at bounding box center [411, 193] width 14 height 9
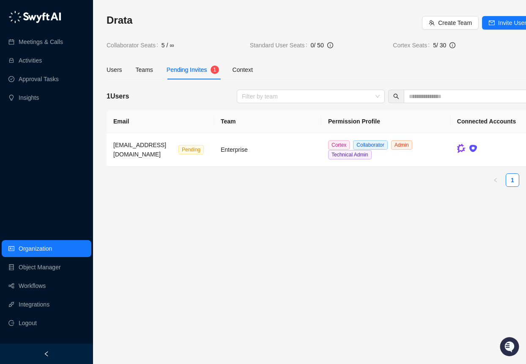
click at [182, 69] on span "Pending Invites" at bounding box center [187, 69] width 41 height 7
click at [146, 68] on div "Teams" at bounding box center [144, 69] width 17 height 9
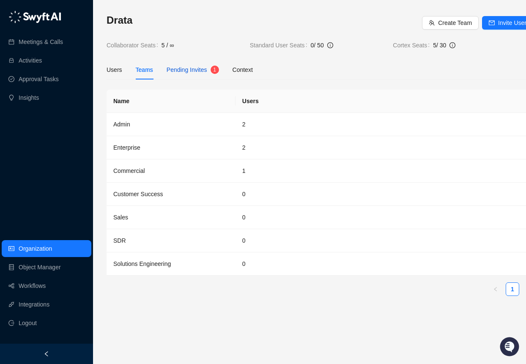
click at [198, 69] on span "Pending Invites" at bounding box center [187, 69] width 41 height 7
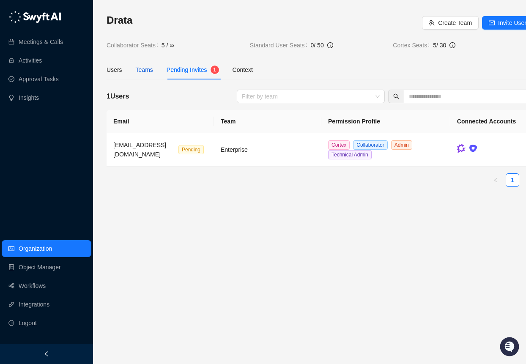
click at [147, 69] on div "Teams" at bounding box center [144, 69] width 17 height 9
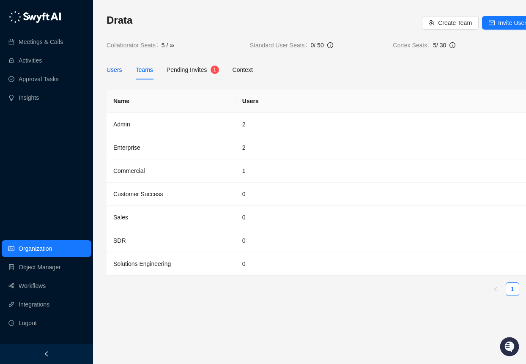
click at [115, 72] on div "Users" at bounding box center [115, 69] width 16 height 9
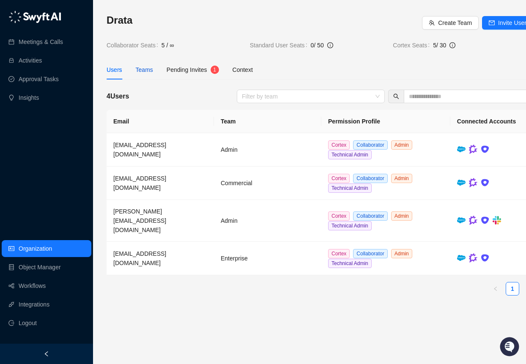
click at [145, 71] on div "Teams" at bounding box center [144, 69] width 17 height 9
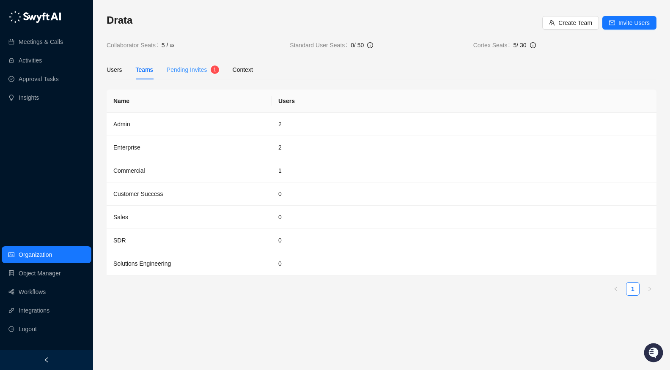
click at [192, 77] on div "Pending Invites 1" at bounding box center [193, 69] width 52 height 19
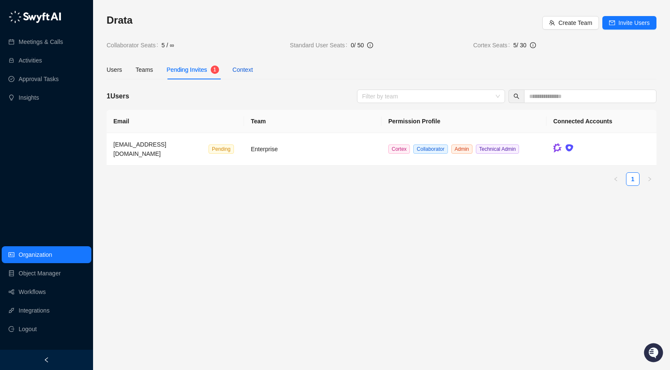
click at [244, 70] on div "Context" at bounding box center [243, 69] width 20 height 9
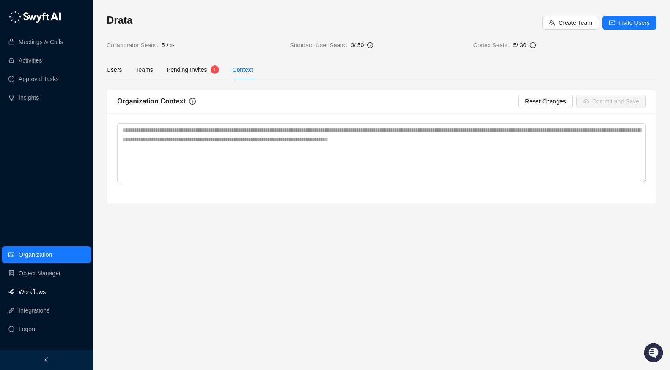
click at [46, 290] on link "Workflows" at bounding box center [32, 292] width 27 height 17
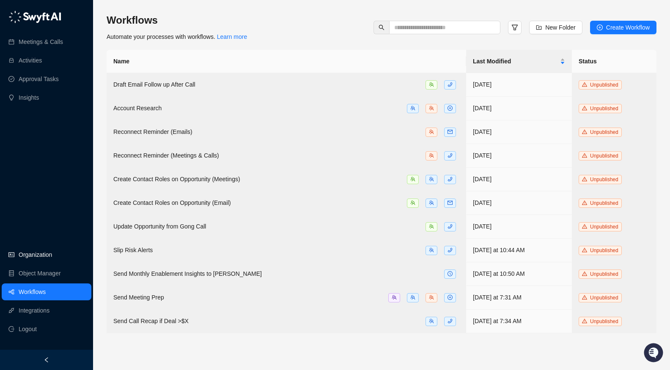
click at [49, 260] on link "Organization" at bounding box center [35, 254] width 33 height 17
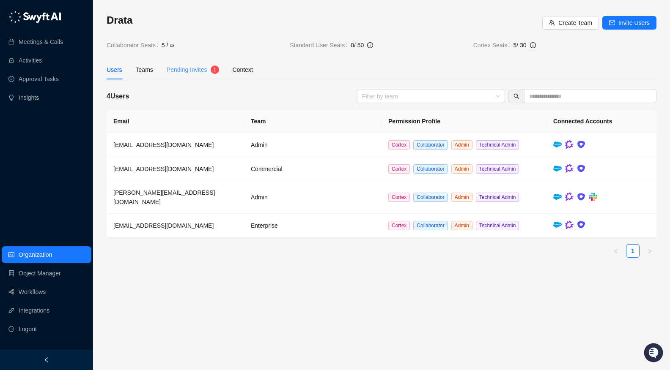
click at [201, 62] on div "Pending Invites 1" at bounding box center [193, 69] width 52 height 19
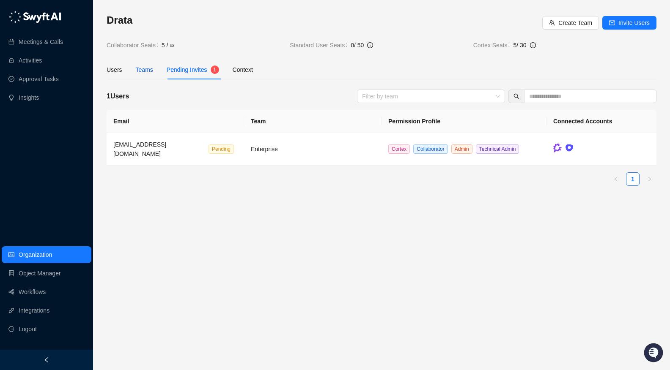
click at [151, 69] on div "Teams" at bounding box center [144, 69] width 17 height 9
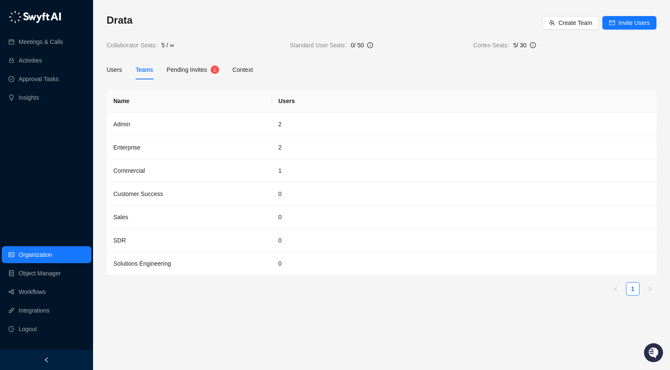
click at [123, 74] on div "Users Teams Pending Invites 1 Context" at bounding box center [180, 69] width 146 height 19
click at [117, 71] on div "Users" at bounding box center [115, 69] width 16 height 9
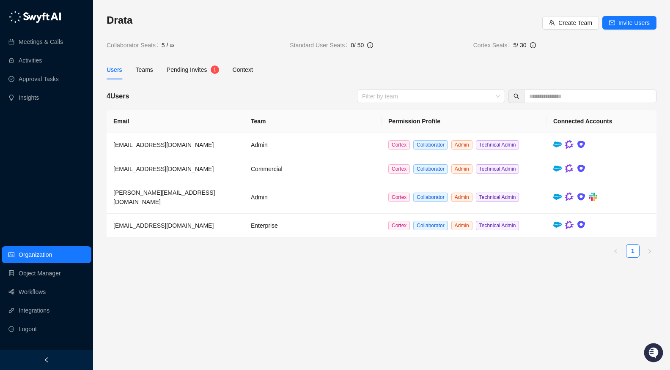
click at [217, 56] on div "Drata Create Team Invite Users Collaborator Seats 5 / ∞ Standard User Seats 0 /…" at bounding box center [382, 139] width 550 height 251
click at [212, 64] on div "Pending Invites 1" at bounding box center [193, 69] width 52 height 19
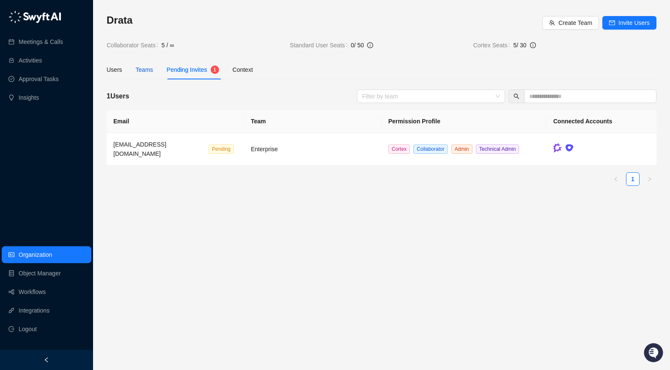
click at [144, 73] on div "Teams" at bounding box center [144, 69] width 17 height 9
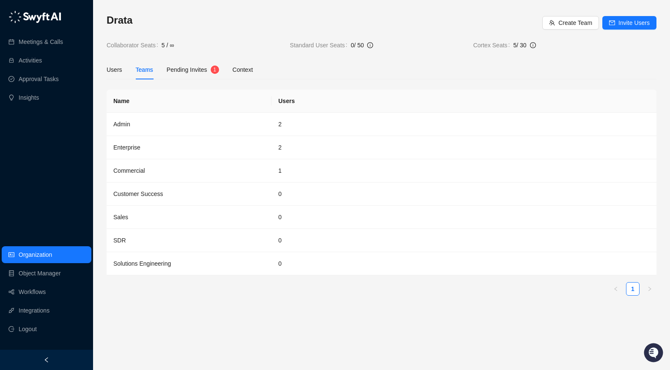
click at [99, 65] on div "Drata Create Team Invite Users Collaborator Seats 5 / ∞ Standard User Seats 0 /…" at bounding box center [381, 185] width 577 height 370
click at [115, 70] on div "Users" at bounding box center [115, 69] width 16 height 9
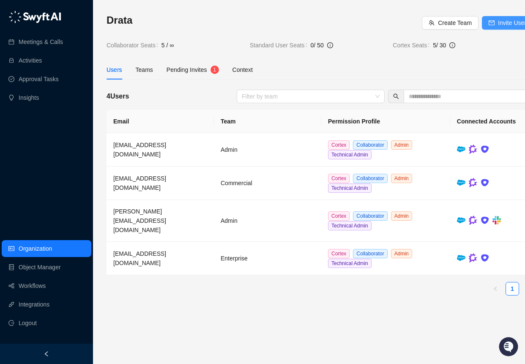
click at [496, 18] on button "Invite Users" at bounding box center [509, 23] width 54 height 14
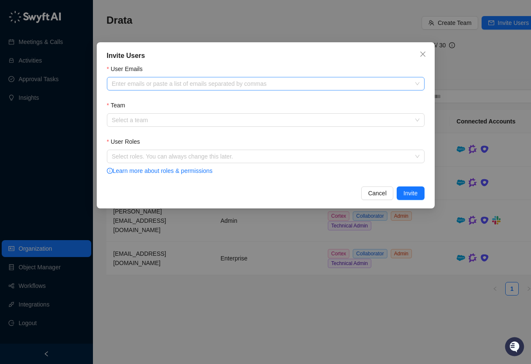
click at [278, 85] on div at bounding box center [262, 84] width 306 height 6
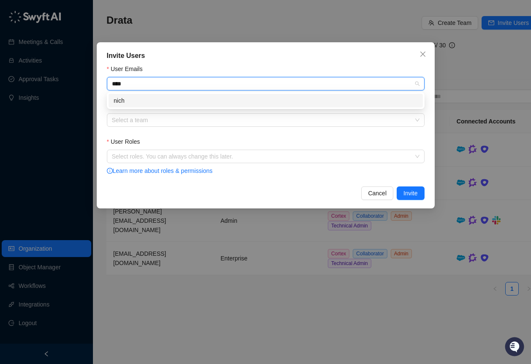
type input "****"
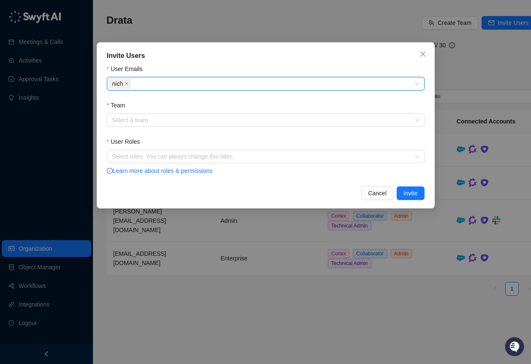
click at [129, 83] on span "nich" at bounding box center [120, 84] width 23 height 10
click at [127, 86] on span at bounding box center [127, 83] width 4 height 9
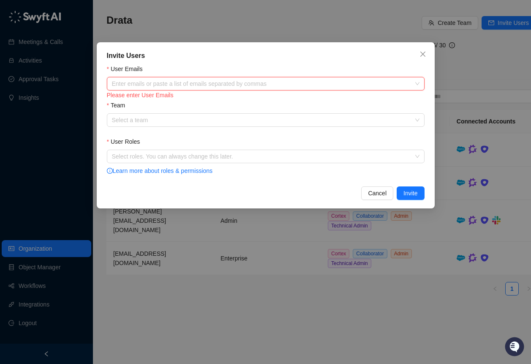
click at [142, 84] on div at bounding box center [262, 84] width 306 height 6
paste input "**********"
type input "**********"
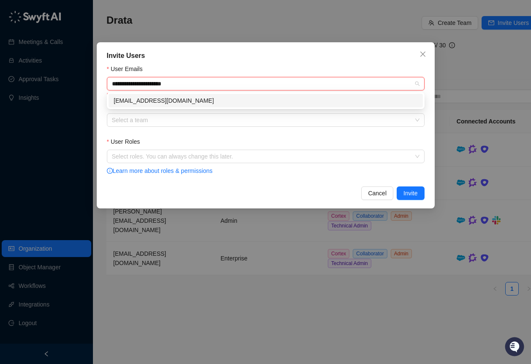
click at [152, 103] on div "[EMAIL_ADDRESS][DOMAIN_NAME]" at bounding box center [266, 100] width 304 height 9
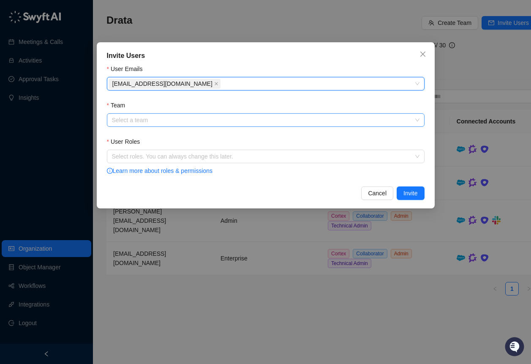
click at [153, 122] on input "Team" at bounding box center [263, 120] width 303 height 13
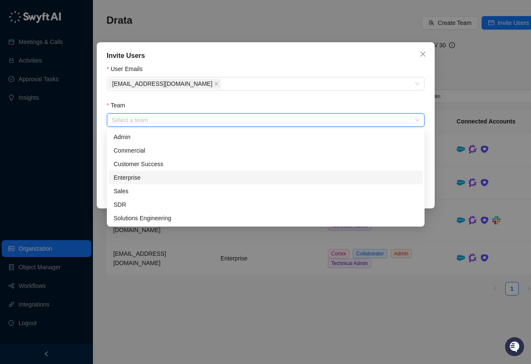
click at [162, 181] on div "Enterprise" at bounding box center [266, 177] width 304 height 9
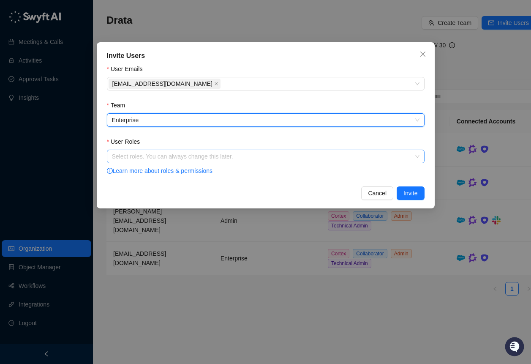
click at [165, 154] on div at bounding box center [262, 156] width 306 height 6
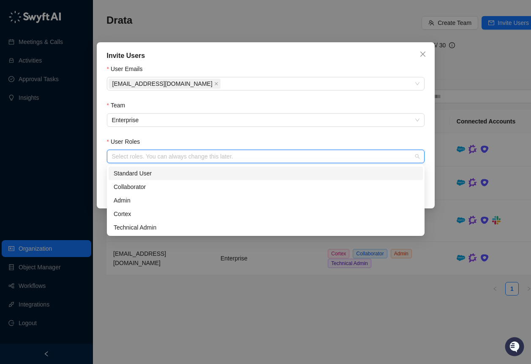
click at [158, 176] on div "Standard User" at bounding box center [266, 173] width 304 height 9
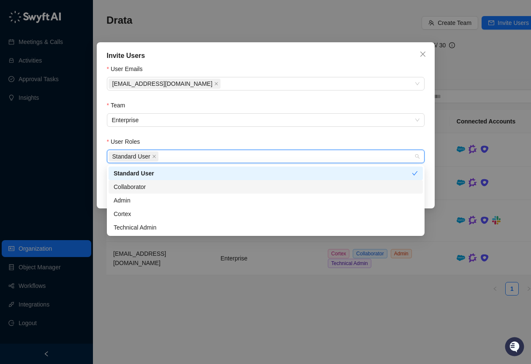
click at [400, 138] on div "User Roles" at bounding box center [266, 143] width 318 height 13
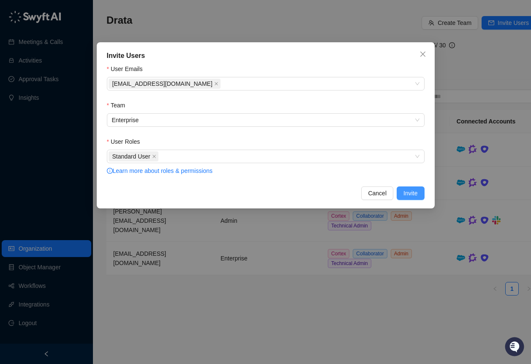
click at [413, 195] on span "Invite" at bounding box center [411, 193] width 14 height 9
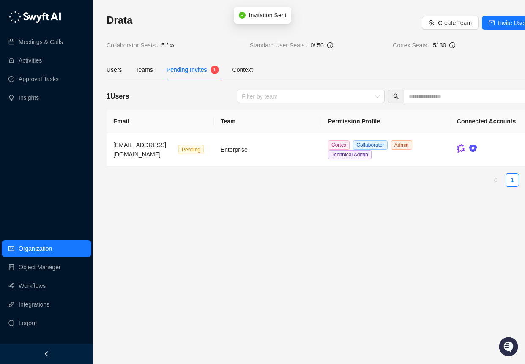
drag, startPoint x: 129, startPoint y: 76, endPoint x: 134, endPoint y: 73, distance: 5.3
click at [129, 76] on div "Users Teams Pending Invites 1 Context" at bounding box center [180, 69] width 146 height 19
click at [137, 73] on div "Teams" at bounding box center [144, 69] width 17 height 9
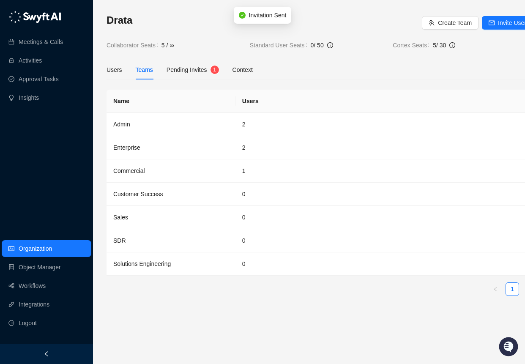
click at [164, 70] on div "Users Teams Pending Invites 1 Context" at bounding box center [180, 69] width 146 height 19
click at [177, 70] on span "Pending Invites" at bounding box center [187, 69] width 41 height 7
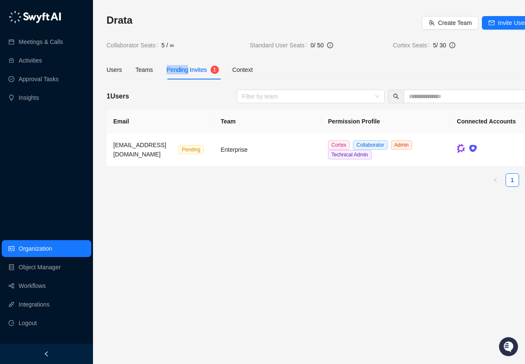
click at [177, 70] on span "Pending Invites" at bounding box center [187, 69] width 41 height 7
click at [245, 67] on div "Context" at bounding box center [243, 69] width 20 height 9
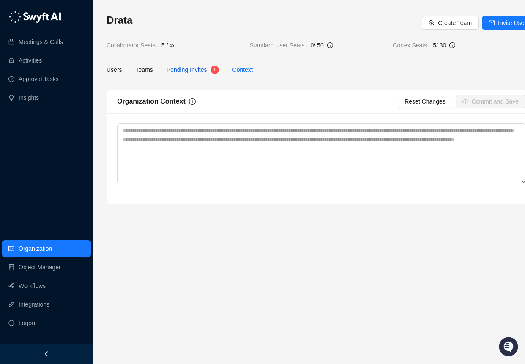
click at [199, 67] on span "Pending Invites" at bounding box center [187, 69] width 41 height 7
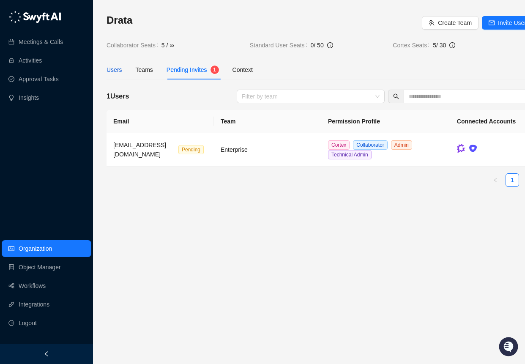
click at [115, 66] on div "Users" at bounding box center [115, 69] width 16 height 9
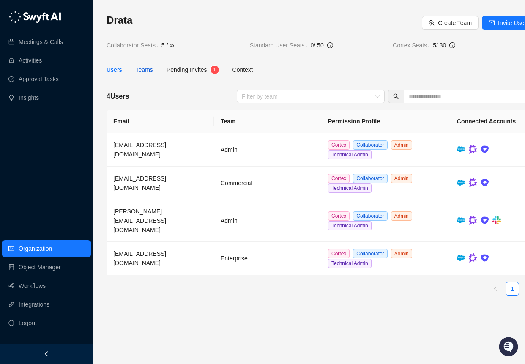
click at [142, 67] on div "Teams" at bounding box center [144, 69] width 17 height 9
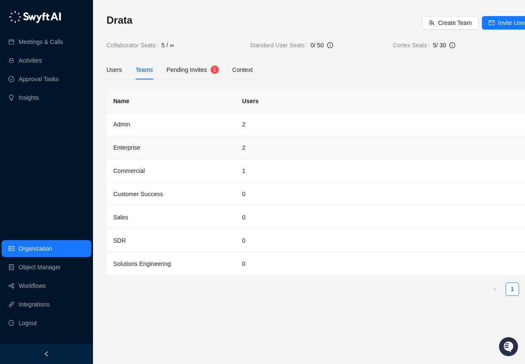
click at [169, 146] on td "Enterprise" at bounding box center [171, 147] width 129 height 23
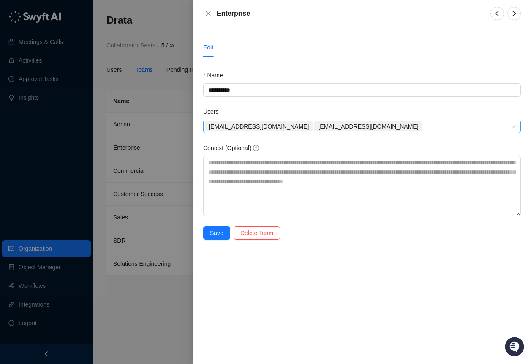
click at [357, 123] on div "dillonrichey@drata.com vinniesafin@drata.com" at bounding box center [358, 127] width 306 height 12
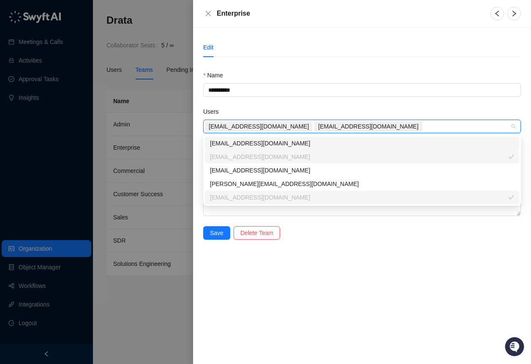
click at [365, 101] on form "**********" at bounding box center [362, 160] width 318 height 179
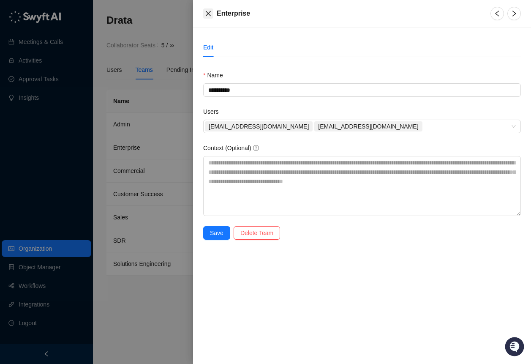
click at [205, 9] on button "Close" at bounding box center [208, 13] width 10 height 10
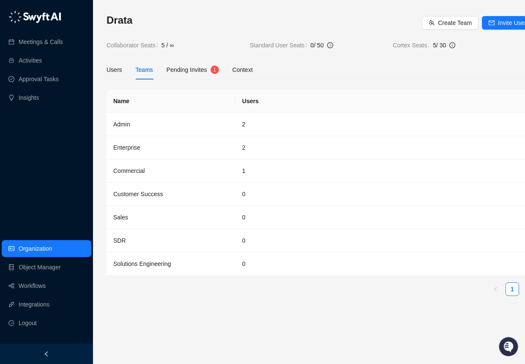
drag, startPoint x: 508, startPoint y: 64, endPoint x: 486, endPoint y: 60, distance: 22.5
click at [507, 64] on div "Users Teams Pending Invites 1 Context" at bounding box center [322, 69] width 430 height 19
drag, startPoint x: 203, startPoint y: 67, endPoint x: 190, endPoint y: 68, distance: 13.6
click at [202, 67] on span "Pending Invites" at bounding box center [187, 69] width 41 height 7
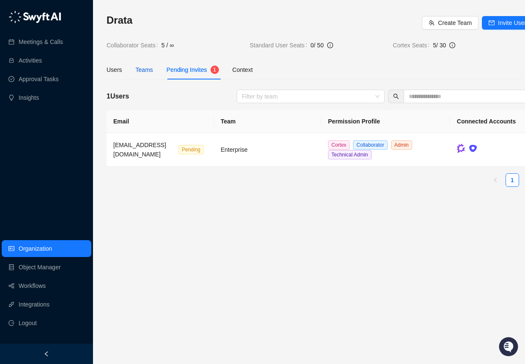
click at [152, 71] on div "Teams" at bounding box center [144, 69] width 17 height 9
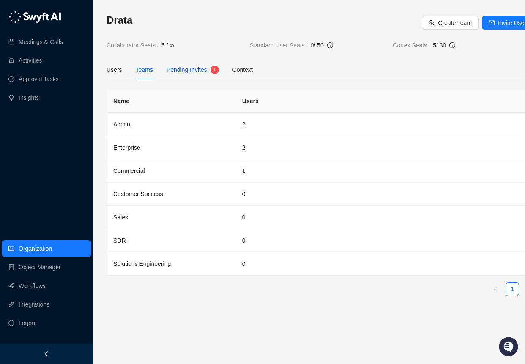
click at [219, 73] on span "1" at bounding box center [215, 70] width 8 height 8
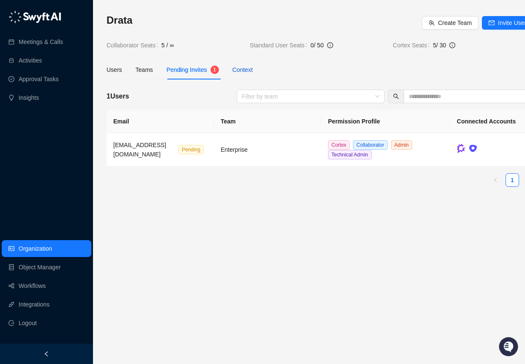
click at [239, 71] on div "Context" at bounding box center [243, 69] width 20 height 9
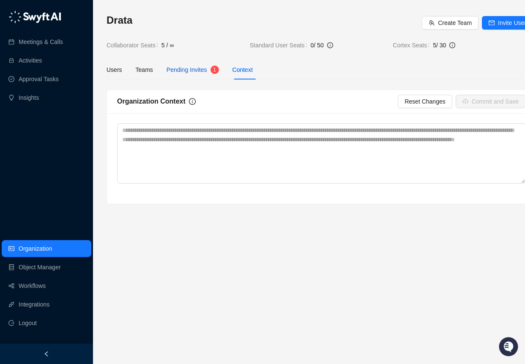
click at [198, 66] on span "Pending Invites" at bounding box center [187, 69] width 41 height 7
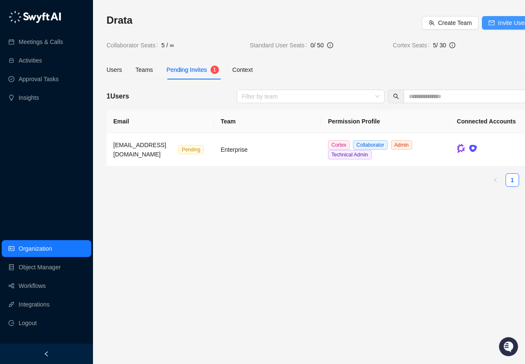
click at [497, 21] on button "Invite Users" at bounding box center [509, 23] width 54 height 14
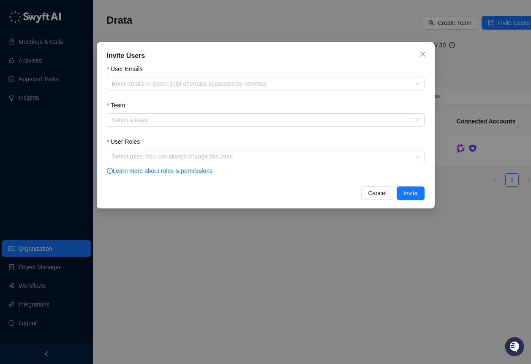
click at [280, 73] on div "User Emails" at bounding box center [266, 70] width 318 height 13
click at [282, 79] on div "Enter emails or paste a list of emails separated by commas" at bounding box center [266, 84] width 318 height 14
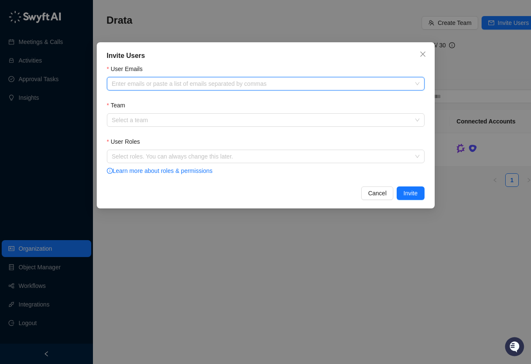
paste input "**********"
type input "**********"
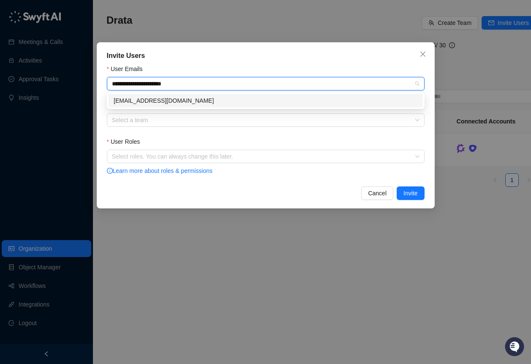
click at [291, 103] on div "nicholasyeung@drata.com" at bounding box center [266, 100] width 304 height 9
type input "****"
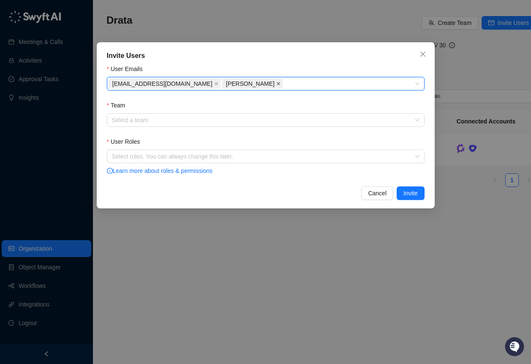
click at [277, 85] on icon "close" at bounding box center [279, 84] width 4 height 4
paste input "**********"
type input "**********"
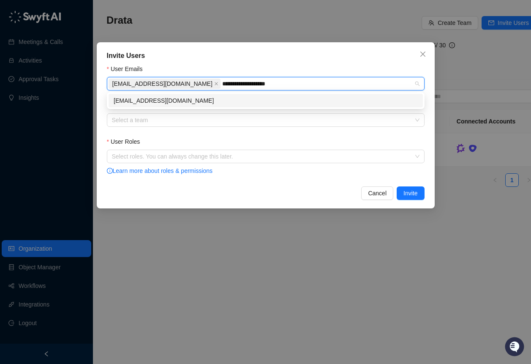
click at [274, 95] on div "jakechavez@drata.com" at bounding box center [266, 101] width 315 height 14
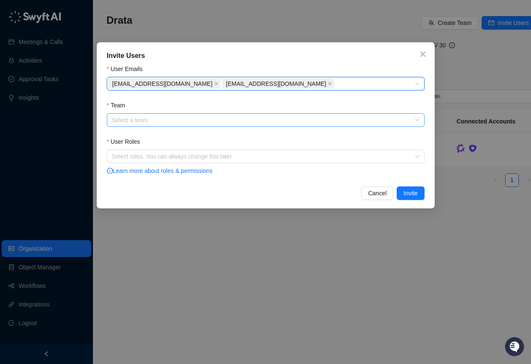
click at [238, 120] on input "Team" at bounding box center [263, 120] width 303 height 13
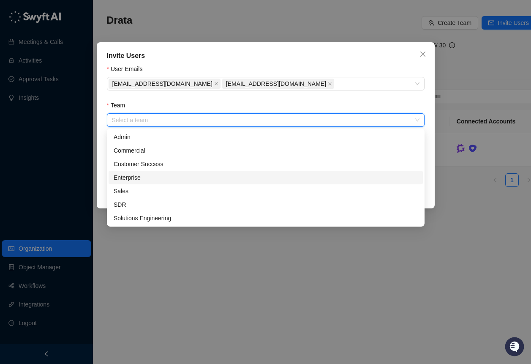
click at [200, 181] on div "Enterprise" at bounding box center [266, 177] width 304 height 9
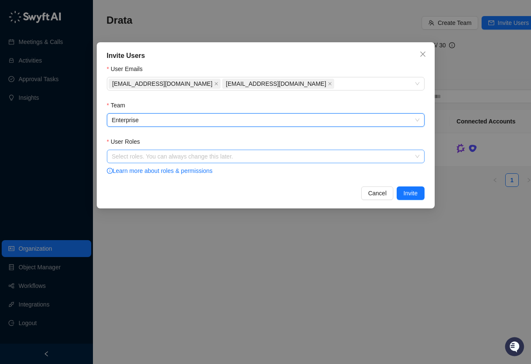
click at [176, 162] on div "Select roles. You can always change this later." at bounding box center [266, 157] width 318 height 14
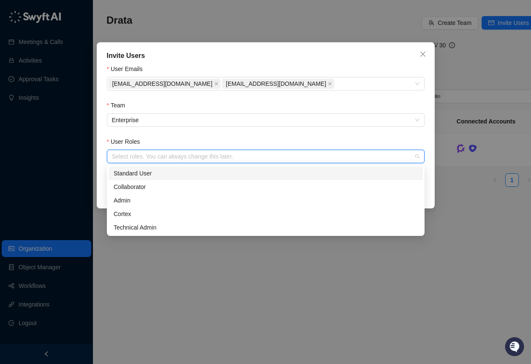
click at [175, 176] on div "Standard User" at bounding box center [266, 173] width 304 height 9
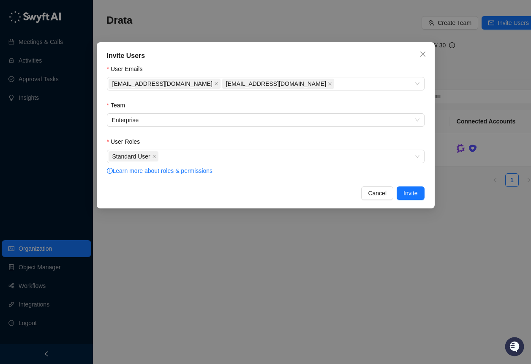
click at [324, 139] on div "User Roles" at bounding box center [266, 143] width 318 height 13
click at [411, 189] on span "Invite" at bounding box center [411, 193] width 14 height 9
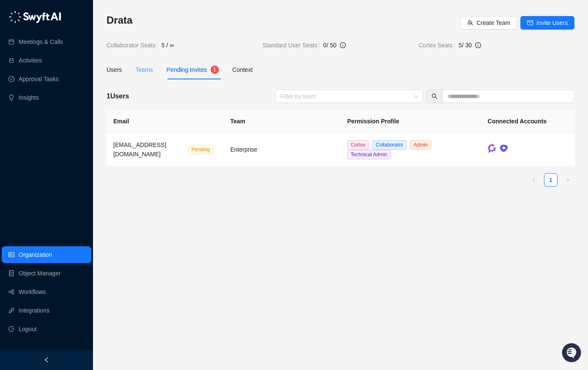
drag, startPoint x: 151, startPoint y: 77, endPoint x: 146, endPoint y: 73, distance: 6.6
click at [148, 76] on div "Teams" at bounding box center [144, 69] width 17 height 19
click at [146, 73] on div "Teams" at bounding box center [144, 69] width 17 height 9
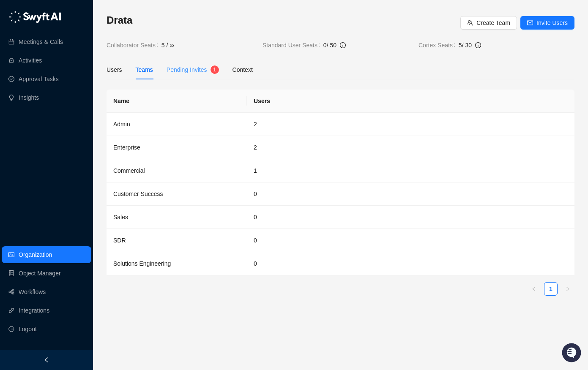
click at [175, 76] on div "Pending Invites 1" at bounding box center [193, 69] width 52 height 19
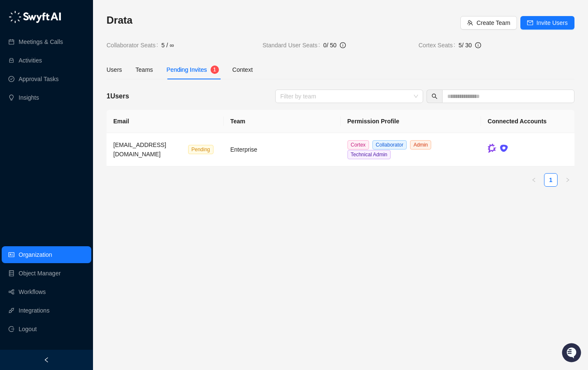
click at [178, 218] on main "Drata Create Team Invite Users Collaborator Seats 5 / ∞ Standard User Seats 0 /…" at bounding box center [341, 189] width 468 height 350
click at [28, 329] on span "Logout" at bounding box center [28, 329] width 18 height 17
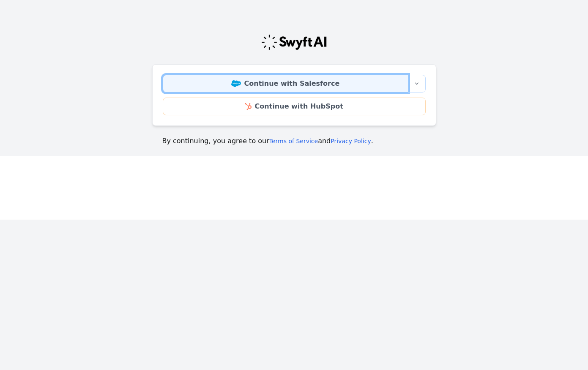
click at [282, 87] on link "Continue with Salesforce" at bounding box center [286, 84] width 246 height 18
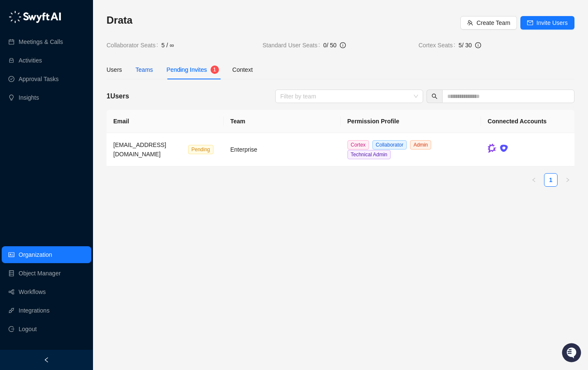
click at [142, 72] on div "Teams" at bounding box center [144, 69] width 17 height 9
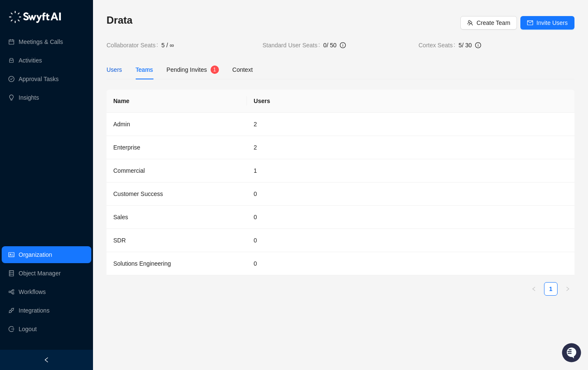
click at [114, 67] on div "Users" at bounding box center [115, 69] width 16 height 9
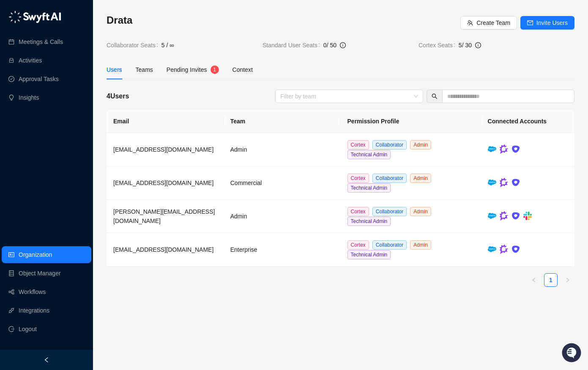
click at [65, 158] on div "Meetings & Calls Activities Approval Tasks Insights Organization Object Manager…" at bounding box center [46, 175] width 93 height 350
click at [65, 170] on div "Meetings & Calls Activities Approval Tasks Insights Organization Object Manager…" at bounding box center [46, 175] width 93 height 350
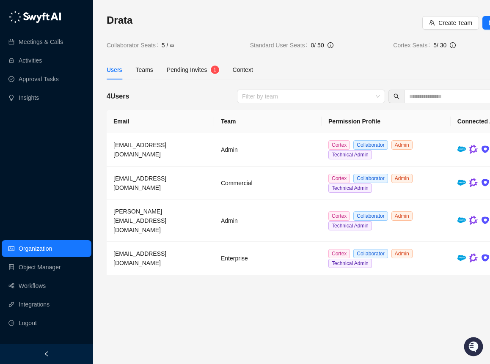
click at [299, 38] on div "Drata Create Team Invite Users Collaborator Seats 5 / ∞ Standard User Seats 0 /…" at bounding box center [322, 32] width 430 height 36
click at [309, 51] on div "Drata Create Team Invite Users Collaborator Seats 5 / ∞ Standard User Seats 0 /…" at bounding box center [322, 158] width 430 height 289
click at [206, 72] on span "Pending Invites" at bounding box center [187, 69] width 41 height 7
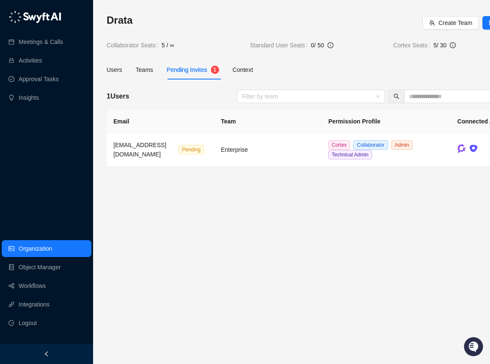
click at [101, 70] on div "Drata Create Team Invite Users Collaborator Seats 5 / ∞ Standard User Seats 0 /…" at bounding box center [321, 182] width 457 height 364
click at [106, 71] on div "Drata Create Team Invite Users Collaborator Seats 5 / ∞ Standard User Seats 0 /…" at bounding box center [321, 182] width 457 height 364
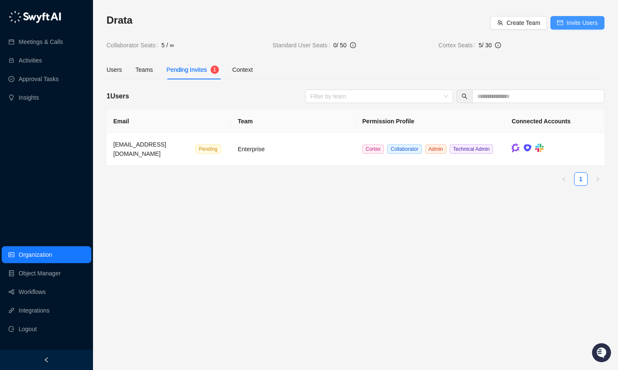
click at [496, 19] on span "Invite Users" at bounding box center [582, 22] width 31 height 9
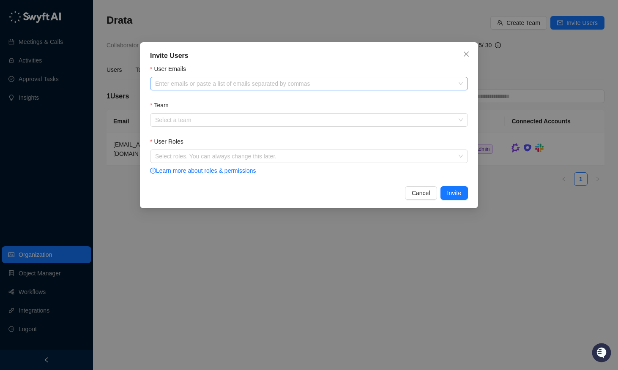
click at [268, 87] on div at bounding box center [305, 84] width 306 height 6
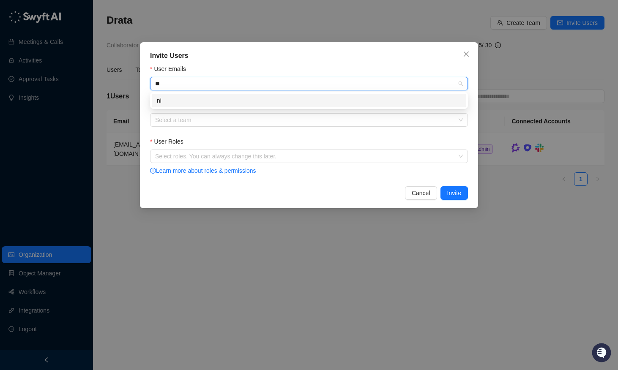
type input "*"
type input "**********"
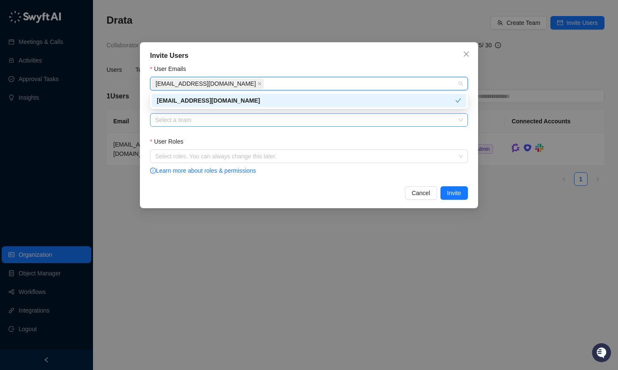
click at [233, 123] on input "Team" at bounding box center [306, 120] width 303 height 13
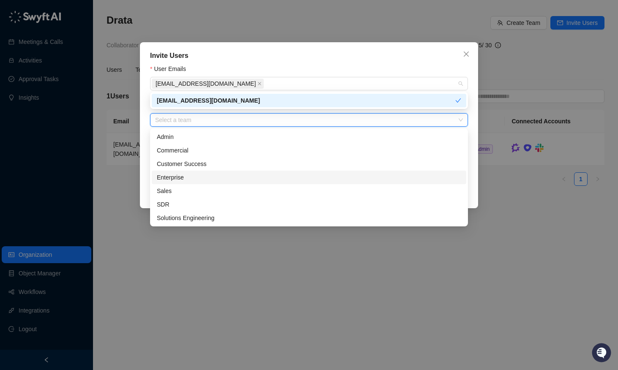
click at [208, 178] on div "Enterprise" at bounding box center [309, 177] width 304 height 9
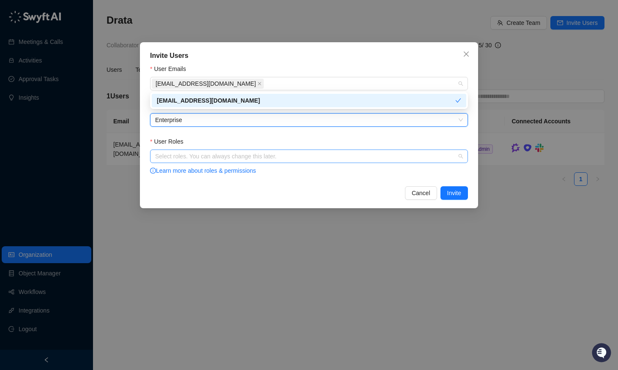
click at [201, 156] on div at bounding box center [305, 156] width 306 height 6
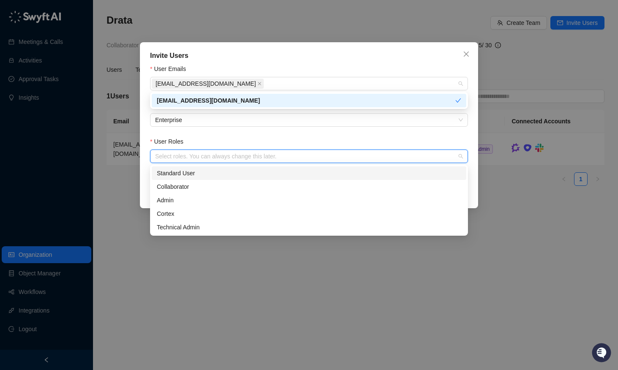
click at [211, 169] on div "Standard User" at bounding box center [309, 173] width 304 height 9
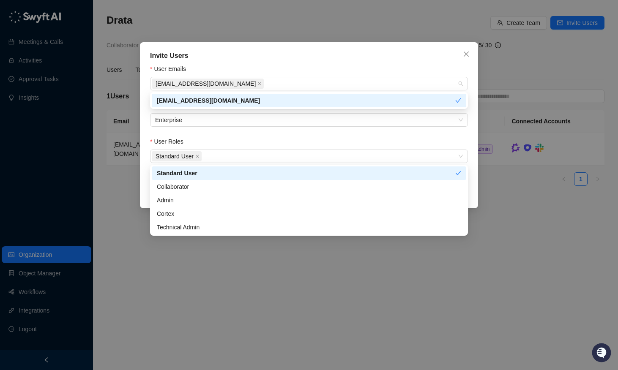
click at [411, 142] on div "User Roles" at bounding box center [309, 143] width 318 height 13
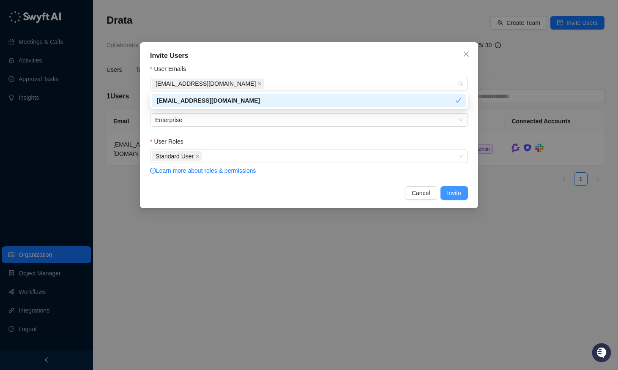
click at [455, 198] on button "Invite" at bounding box center [454, 193] width 27 height 14
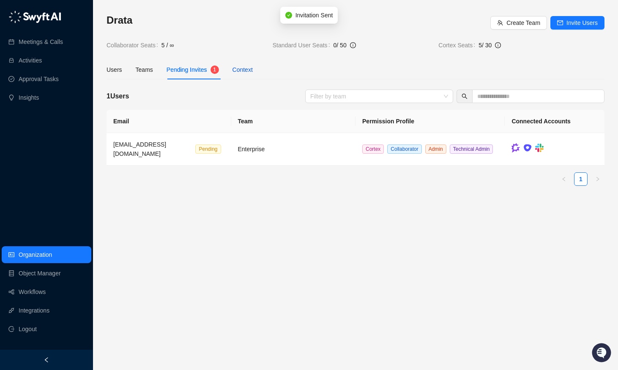
click at [241, 74] on div "Context" at bounding box center [243, 69] width 20 height 9
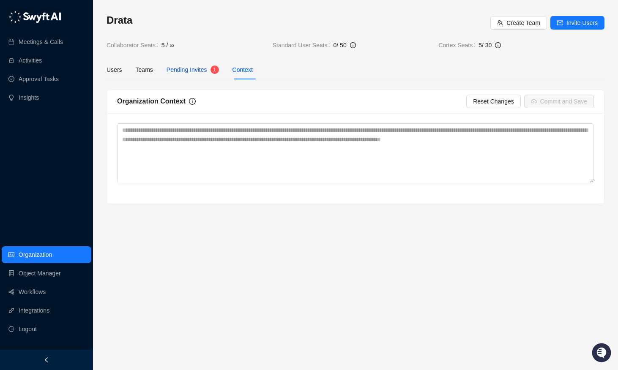
click at [206, 69] on span "Pending Invites" at bounding box center [187, 69] width 41 height 7
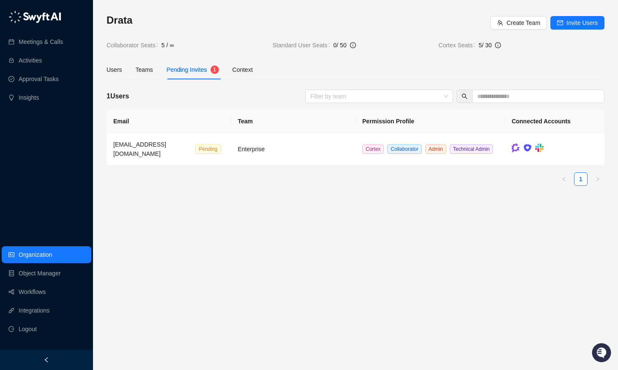
click at [123, 72] on div "Users Teams Pending Invites 1 Context" at bounding box center [180, 69] width 146 height 19
click at [136, 70] on div "Teams" at bounding box center [144, 69] width 17 height 9
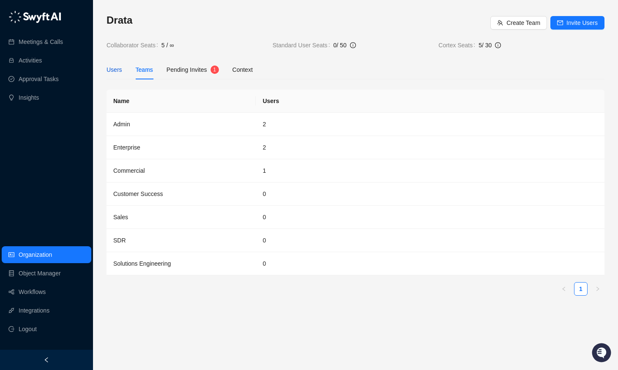
click at [112, 69] on div "Users" at bounding box center [115, 69] width 16 height 9
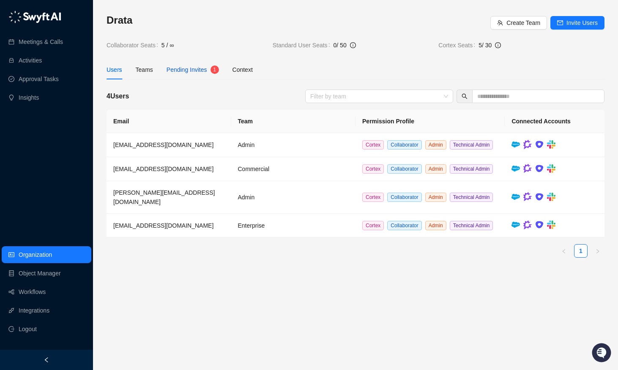
click at [199, 69] on span "Pending Invites" at bounding box center [187, 69] width 41 height 7
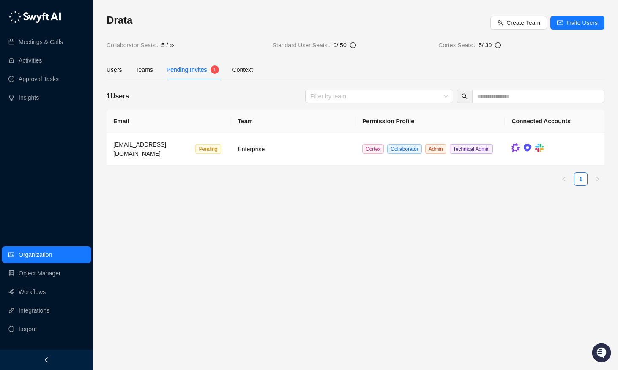
click at [496, 67] on div "Users Teams Pending Invites 1 Context" at bounding box center [356, 69] width 498 height 19
click at [496, 85] on div "Drata Create Team Invite Users Collaborator Seats 5 / ∞ Standard User Seats 0 /…" at bounding box center [356, 103] width 498 height 179
click at [158, 75] on div "Users Teams Pending Invites 1 Context" at bounding box center [180, 69] width 146 height 19
click at [149, 72] on div "Teams" at bounding box center [144, 69] width 17 height 9
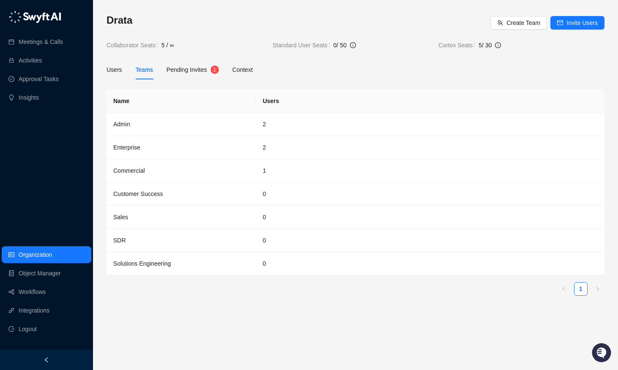
click at [103, 68] on div "Drata Create Team Invite Users Collaborator Seats 5 / ∞ Standard User Seats 0 /…" at bounding box center [355, 185] width 525 height 370
click at [110, 70] on div "Users" at bounding box center [115, 69] width 16 height 9
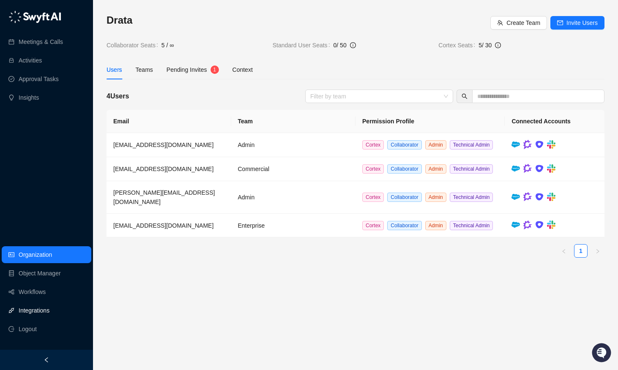
click at [37, 307] on link "Integrations" at bounding box center [34, 310] width 31 height 17
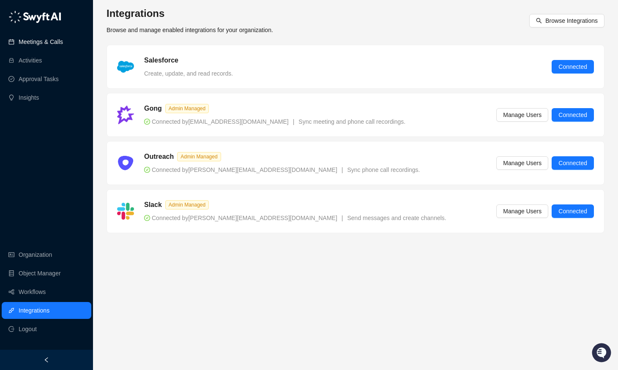
click at [27, 40] on link "Meetings & Calls" at bounding box center [41, 41] width 44 height 17
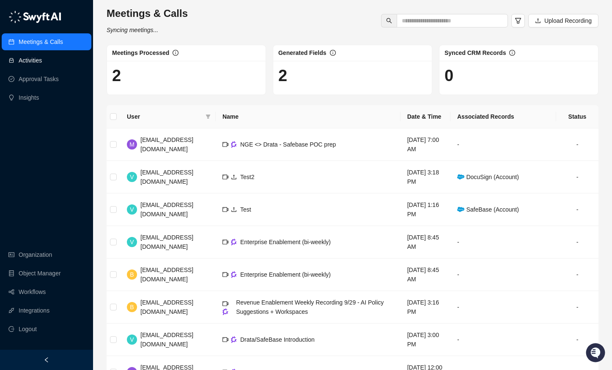
click at [34, 60] on link "Activities" at bounding box center [30, 60] width 23 height 17
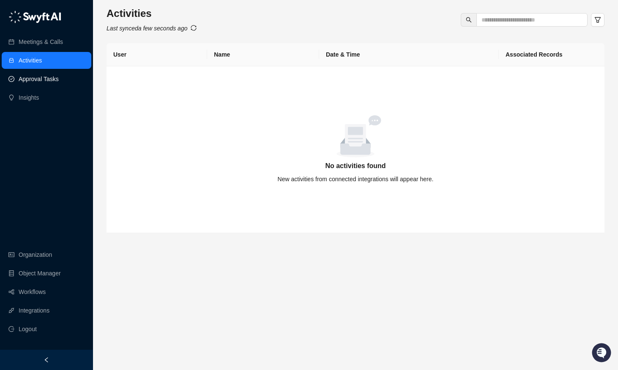
click at [41, 74] on link "Approval Tasks" at bounding box center [39, 79] width 40 height 17
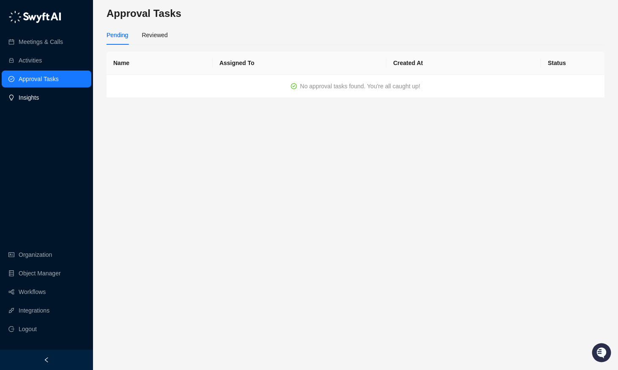
click at [39, 96] on link "Insights" at bounding box center [29, 97] width 20 height 17
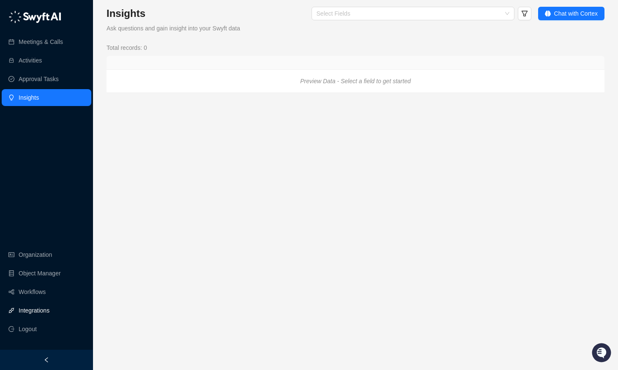
click at [47, 311] on link "Integrations" at bounding box center [34, 310] width 31 height 17
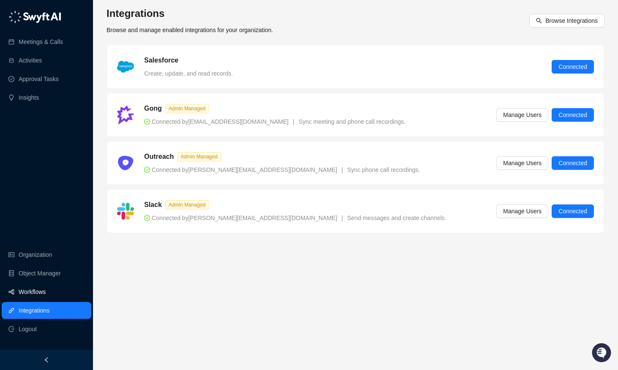
click at [38, 294] on link "Workflows" at bounding box center [32, 292] width 27 height 17
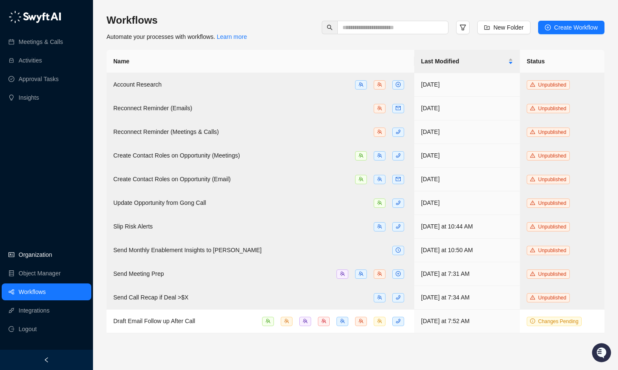
click at [43, 248] on link "Organization" at bounding box center [35, 254] width 33 height 17
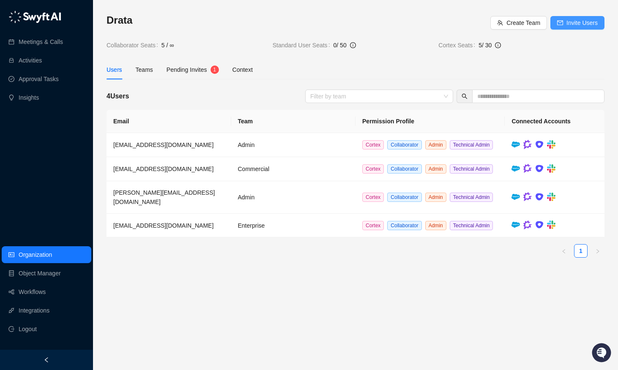
click at [496, 25] on span "Invite Users" at bounding box center [582, 22] width 31 height 9
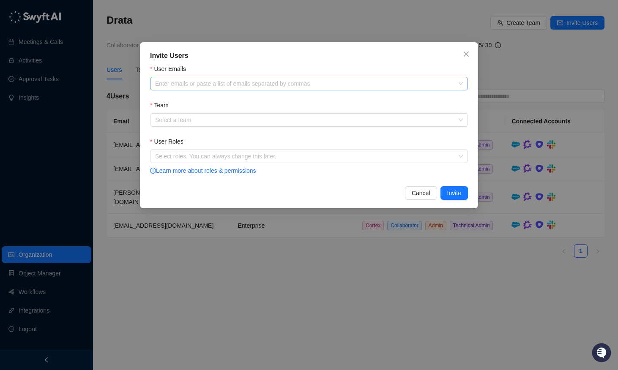
click at [282, 82] on div at bounding box center [305, 84] width 306 height 6
paste input "**********"
type input "**********"
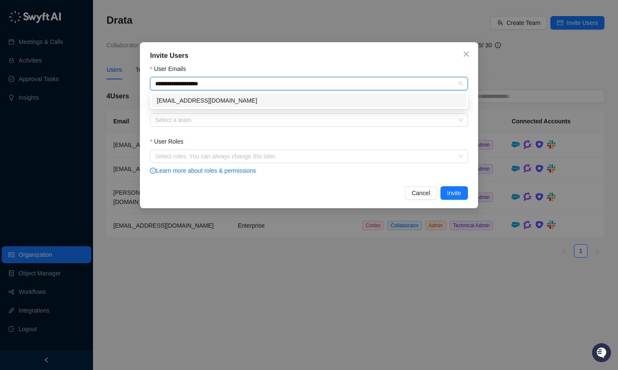
click at [281, 104] on div "jakechavez@drata.com" at bounding box center [309, 100] width 304 height 9
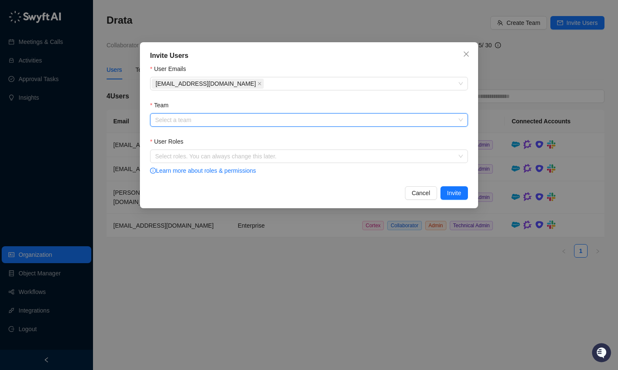
click at [280, 118] on input "Team" at bounding box center [306, 120] width 303 height 13
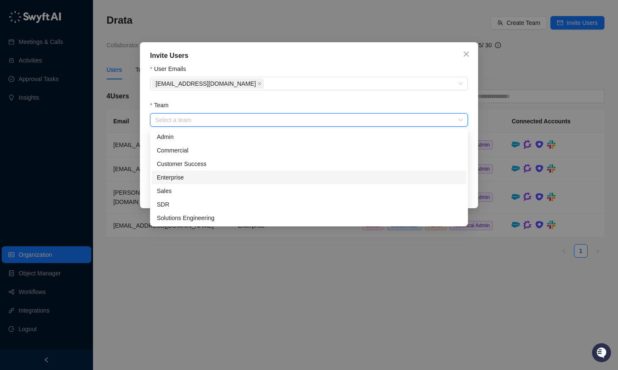
click at [249, 178] on div "Enterprise" at bounding box center [309, 177] width 304 height 9
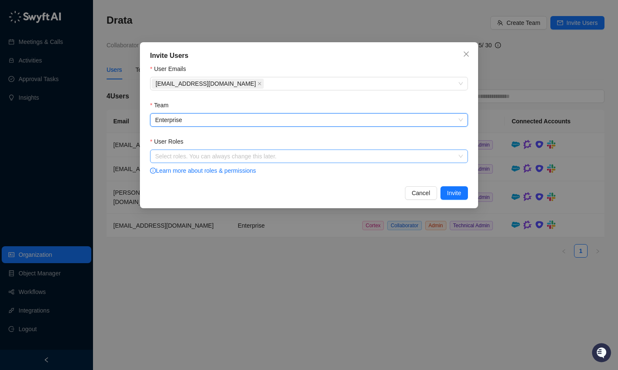
click at [274, 153] on div at bounding box center [305, 156] width 306 height 6
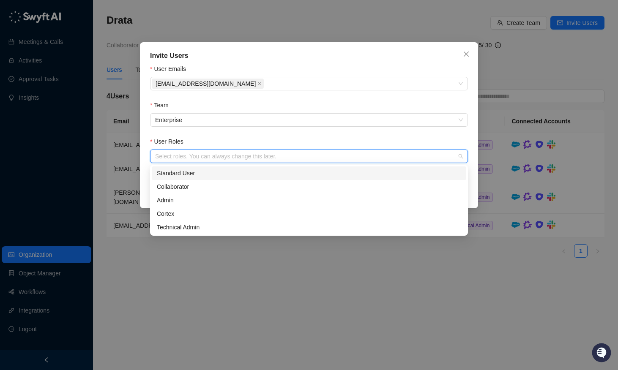
click at [268, 173] on div "Standard User" at bounding box center [309, 173] width 304 height 9
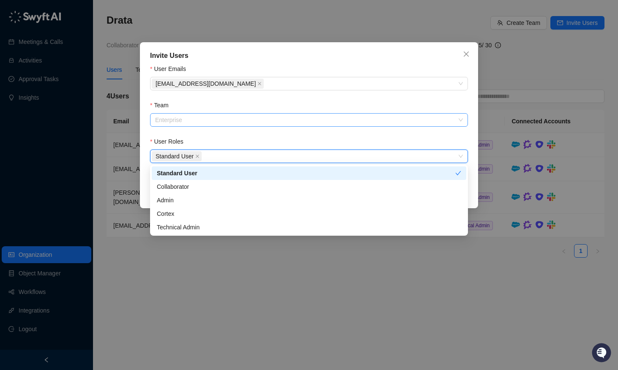
click at [344, 122] on span "Enterprise" at bounding box center [309, 120] width 308 height 13
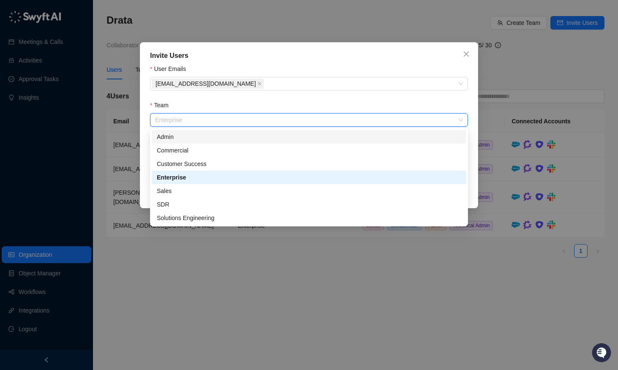
click at [301, 135] on div "Admin" at bounding box center [309, 136] width 304 height 9
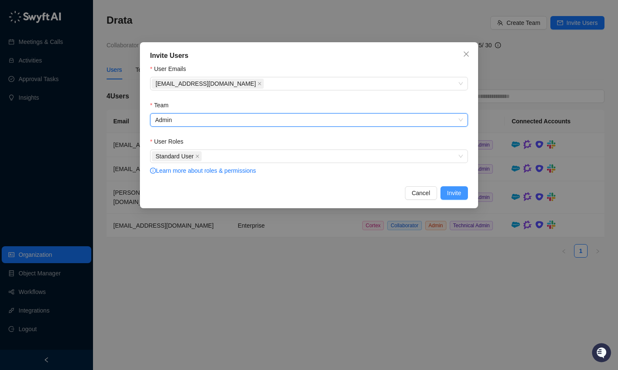
click at [447, 192] on span "Invite" at bounding box center [454, 193] width 14 height 9
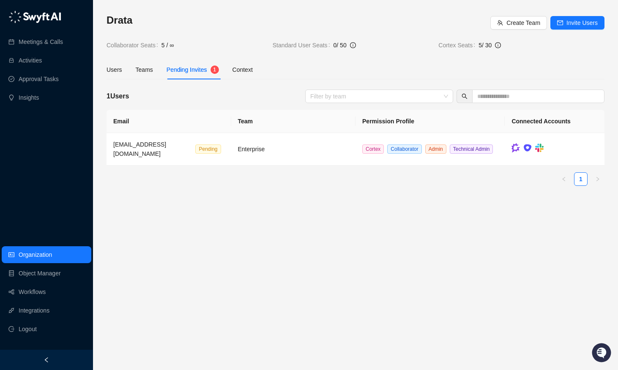
click at [124, 68] on div "Users Teams Pending Invites 1 Context" at bounding box center [180, 69] width 146 height 19
click at [123, 68] on div "Users Teams Pending Invites 1 Context" at bounding box center [180, 69] width 146 height 19
click at [134, 71] on div "Users Teams Pending Invites 1 Context" at bounding box center [180, 69] width 146 height 19
click at [142, 71] on div "Teams" at bounding box center [144, 69] width 17 height 9
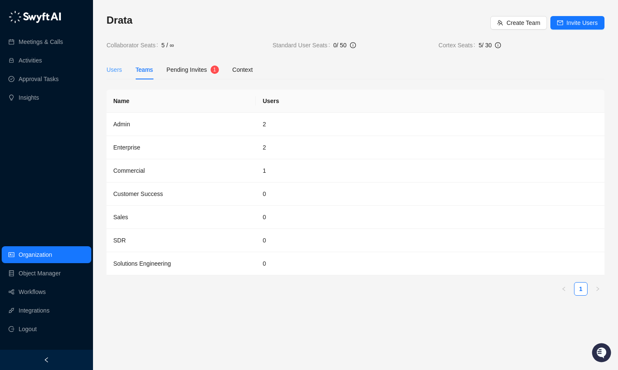
click at [114, 64] on div "Users" at bounding box center [115, 69] width 16 height 19
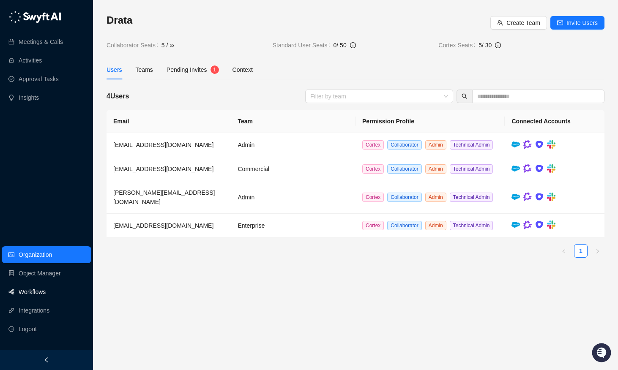
click at [46, 295] on link "Workflows" at bounding box center [32, 292] width 27 height 17
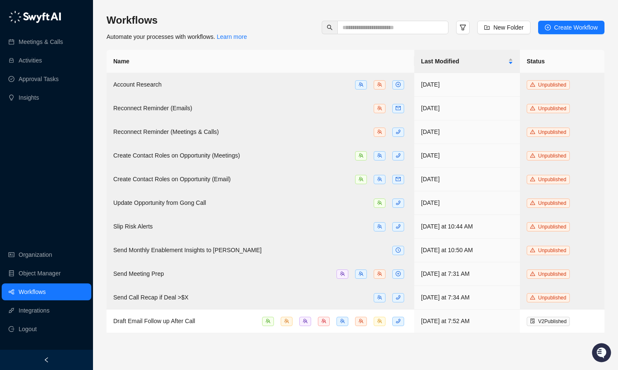
click at [25, 245] on ul "Organization Object Manager Workflows Integrations Logout" at bounding box center [46, 292] width 93 height 95
click at [28, 257] on link "Organization" at bounding box center [35, 254] width 33 height 17
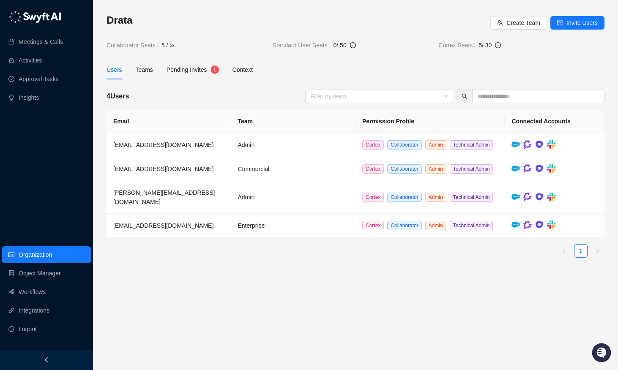
click at [112, 71] on div "Users" at bounding box center [115, 69] width 16 height 9
click at [148, 71] on div "Teams" at bounding box center [144, 69] width 17 height 9
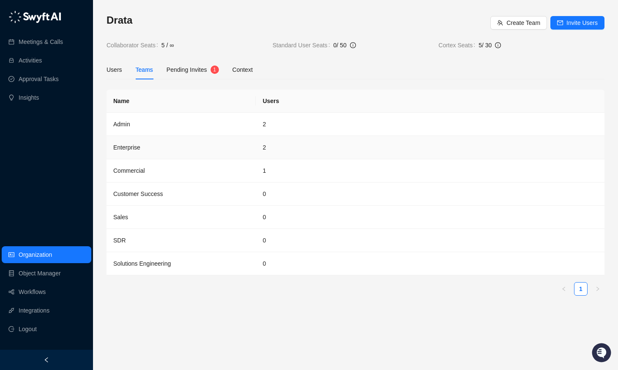
click at [150, 150] on td "Enterprise" at bounding box center [181, 147] width 149 height 23
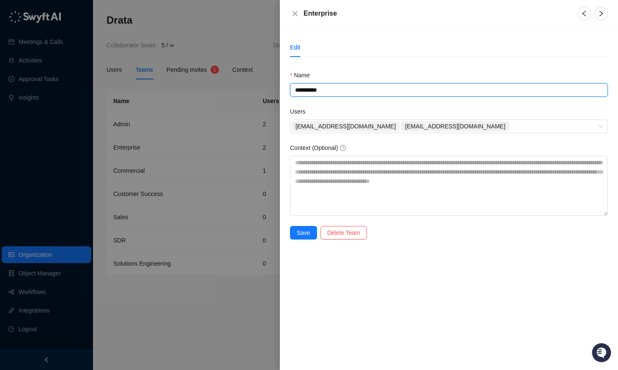
click at [391, 91] on input "**********" at bounding box center [449, 90] width 318 height 14
click at [433, 89] on input "**********" at bounding box center [449, 90] width 318 height 14
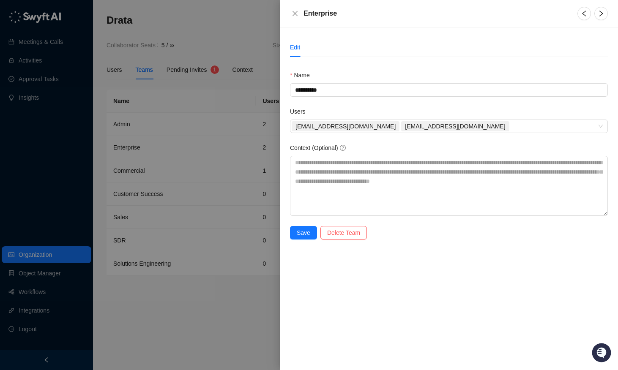
click at [444, 278] on div "**********" at bounding box center [449, 198] width 338 height 343
click at [243, 49] on div at bounding box center [309, 185] width 618 height 370
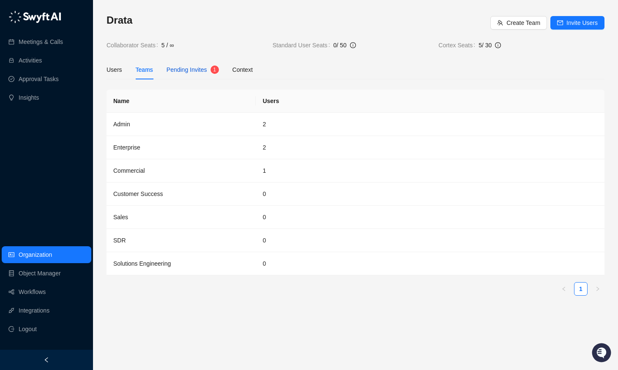
click at [200, 65] on div "Pending Invites" at bounding box center [187, 69] width 41 height 9
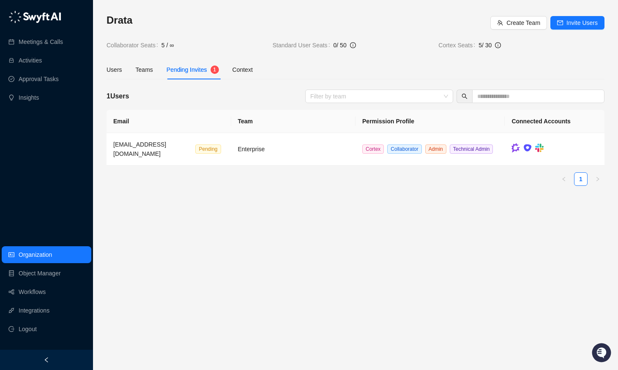
click at [248, 246] on main "Drata Create Team Invite Users Collaborator Seats 5 / ∞ Standard User Seats 0 /…" at bounding box center [356, 189] width 498 height 350
click at [253, 229] on main "Drata Create Team Invite Users Collaborator Seats 5 / ∞ Standard User Seats 0 /…" at bounding box center [356, 189] width 498 height 350
click at [49, 306] on link "Integrations" at bounding box center [34, 310] width 31 height 17
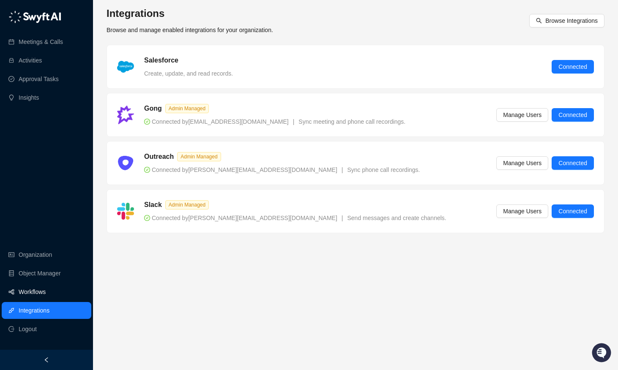
click at [44, 287] on link "Workflows" at bounding box center [32, 292] width 27 height 17
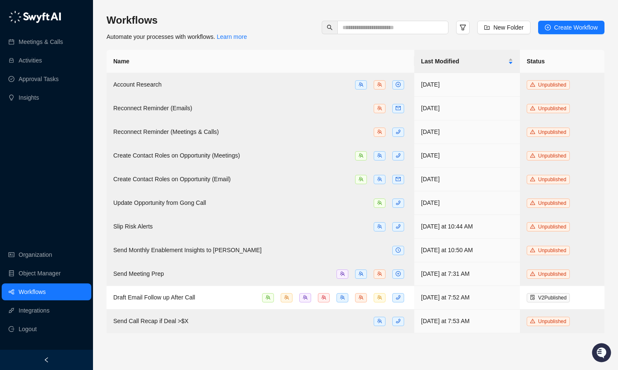
click at [285, 346] on main "Workflows Automate your processes with workflows. Learn more New Folder Create …" at bounding box center [356, 189] width 498 height 350
click at [309, 355] on main "Workflows Automate your processes with workflows. Learn more New Folder Create …" at bounding box center [356, 189] width 498 height 350
click at [264, 14] on div "Workflows Automate your processes with workflows. Learn more New Folder Create …" at bounding box center [356, 28] width 498 height 28
click at [293, 13] on div "Workflows Automate your processes with workflows. Learn more New Folder Create …" at bounding box center [356, 185] width 498 height 357
click at [28, 299] on link "Workflows" at bounding box center [32, 292] width 27 height 17
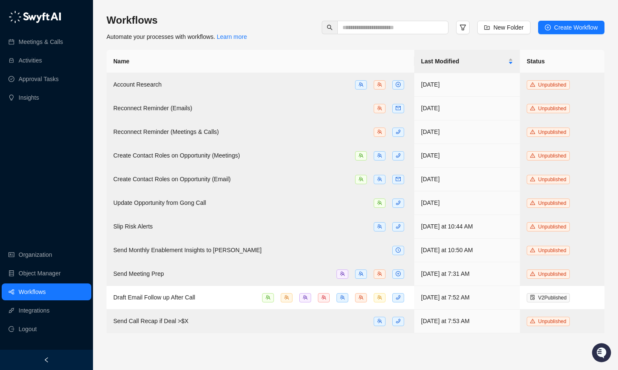
click at [33, 294] on link "Workflows" at bounding box center [32, 292] width 27 height 17
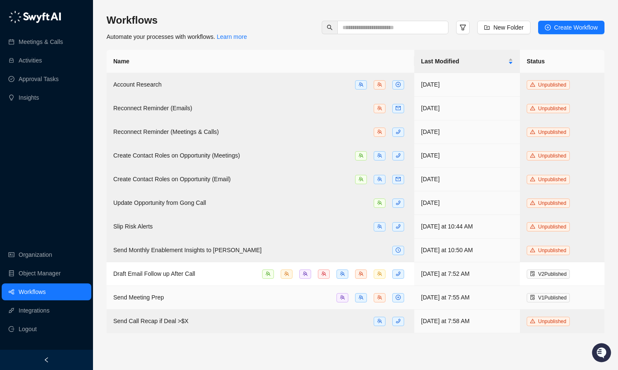
click at [224, 293] on div "Send Meeting Prep" at bounding box center [260, 298] width 294 height 10
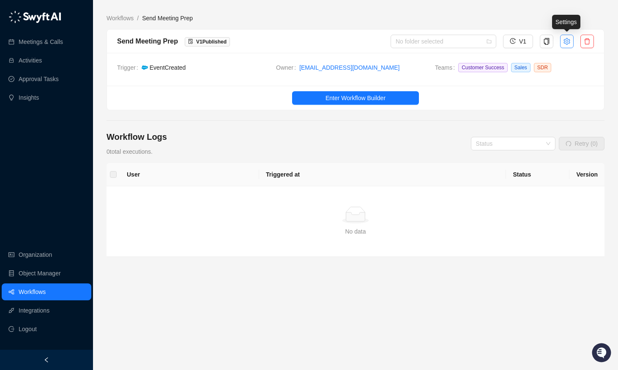
click at [569, 44] on button "button" at bounding box center [567, 42] width 14 height 14
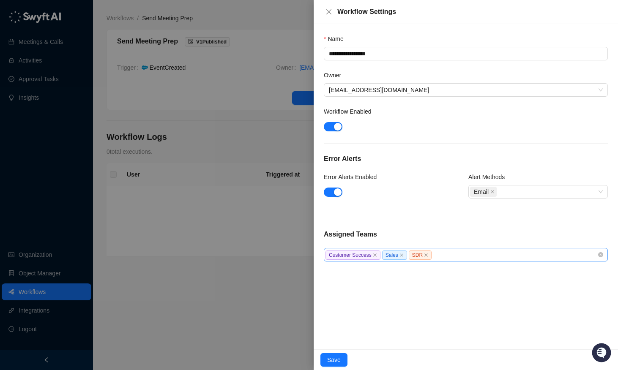
click at [470, 258] on div "Customer Success Sales SDR" at bounding box center [462, 255] width 272 height 10
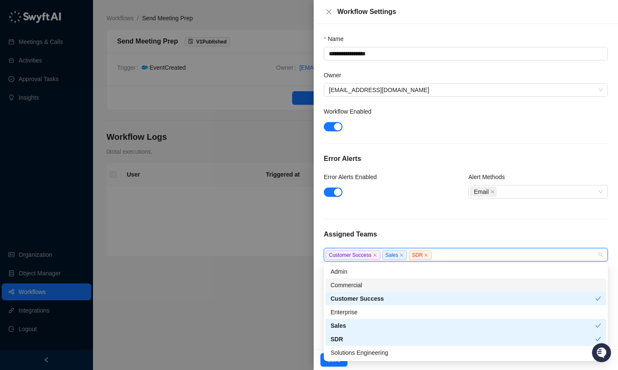
click at [375, 288] on div "Commercial" at bounding box center [466, 285] width 271 height 9
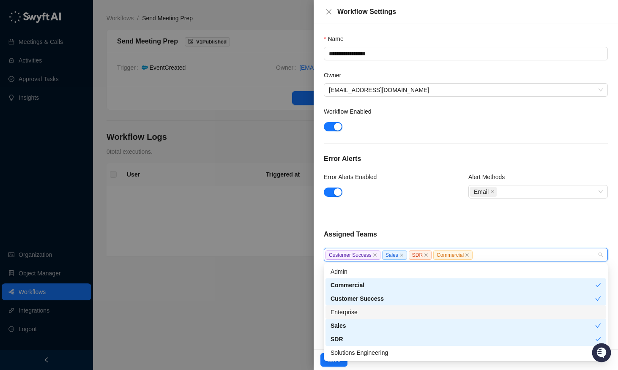
click at [410, 311] on div "Enterprise" at bounding box center [466, 312] width 271 height 9
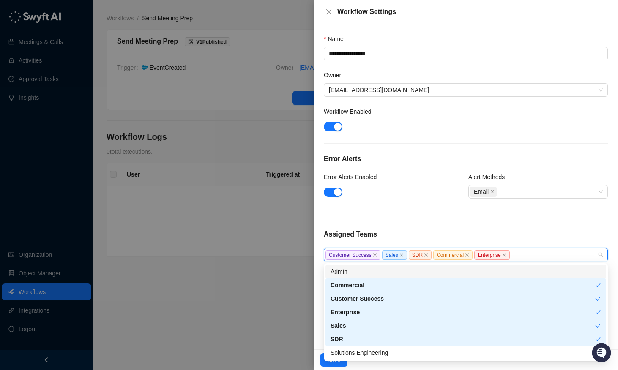
click at [522, 228] on div "**********" at bounding box center [466, 147] width 284 height 227
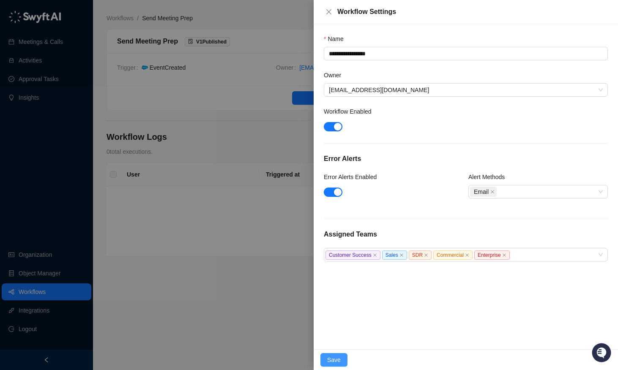
click at [326, 363] on button "Save" at bounding box center [333, 360] width 27 height 14
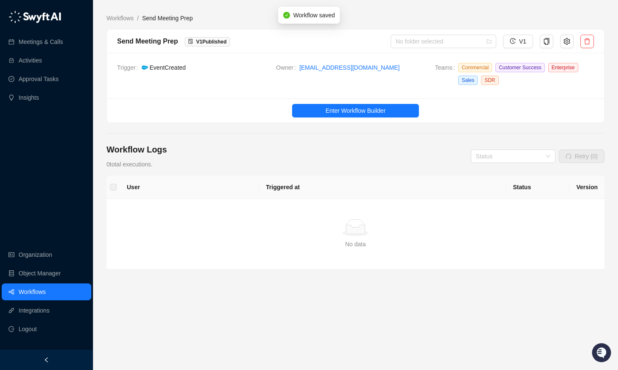
click at [46, 287] on link "Workflows" at bounding box center [32, 292] width 27 height 17
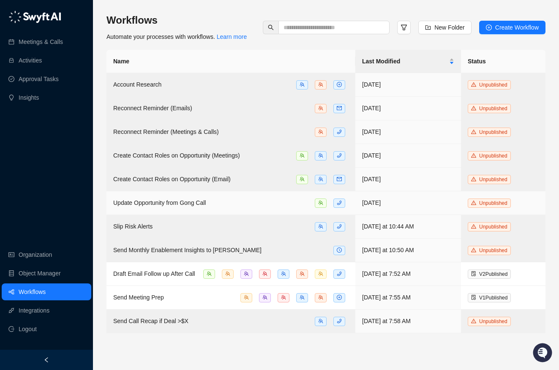
click at [244, 199] on div "Update Opportunity from Gong Call" at bounding box center [231, 203] width 236 height 10
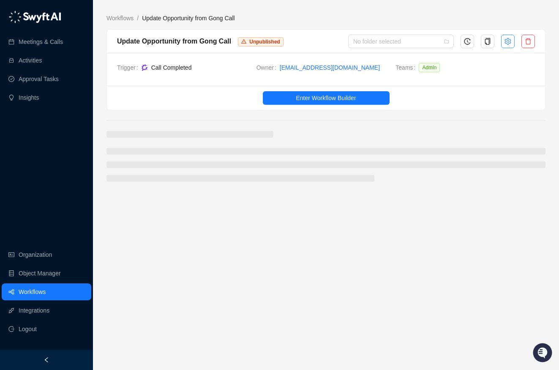
click at [513, 41] on button "button" at bounding box center [508, 42] width 14 height 14
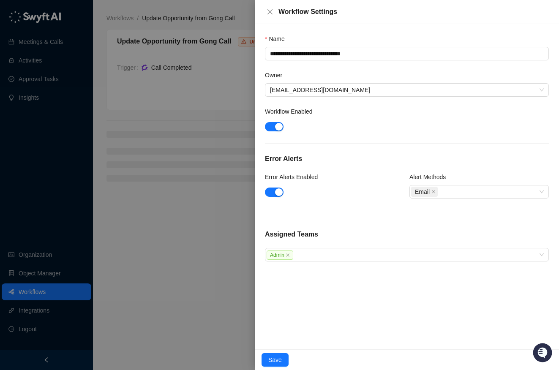
click at [375, 265] on div "**********" at bounding box center [407, 187] width 304 height 326
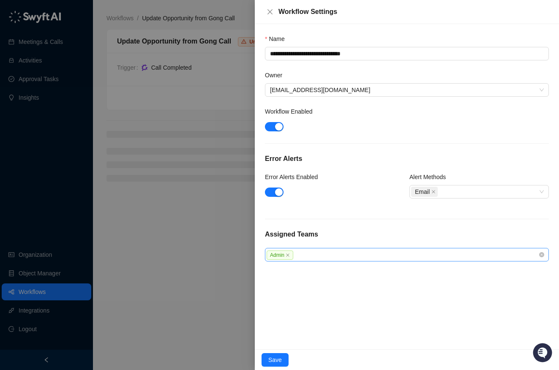
click at [374, 259] on div "Admin" at bounding box center [403, 255] width 272 height 10
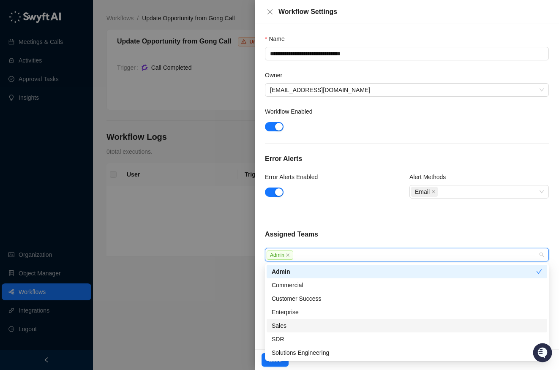
click at [302, 320] on div "Sales" at bounding box center [407, 326] width 281 height 14
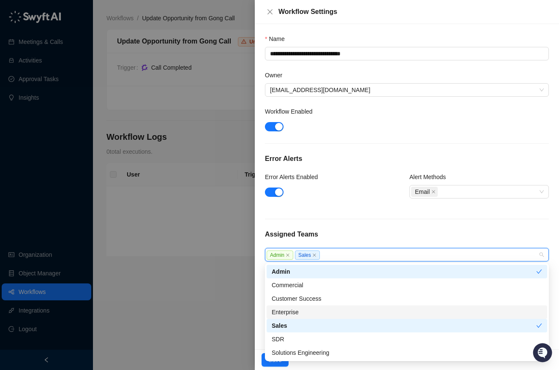
click at [305, 312] on div "Enterprise" at bounding box center [407, 312] width 271 height 9
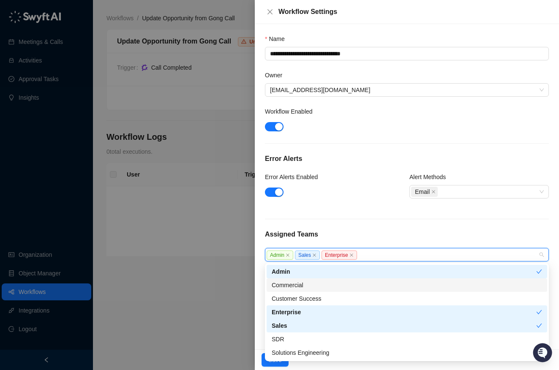
click at [311, 287] on div "Commercial" at bounding box center [407, 285] width 271 height 9
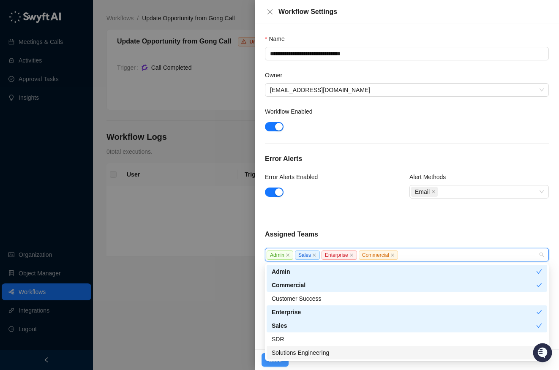
click at [269, 364] on span "Save" at bounding box center [275, 360] width 14 height 9
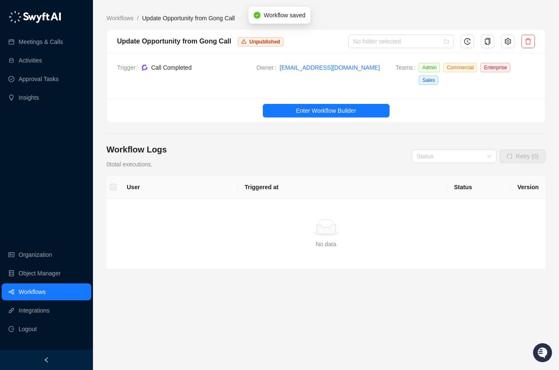
click at [46, 292] on link "Workflows" at bounding box center [32, 292] width 27 height 17
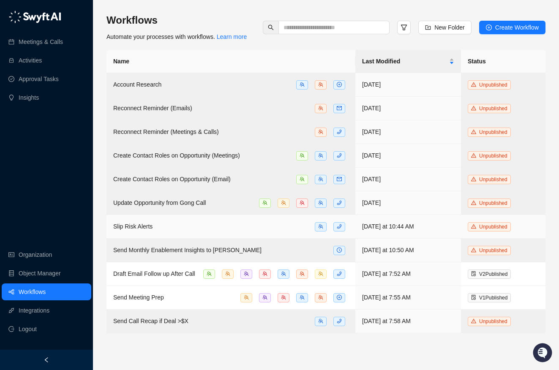
click at [291, 226] on div "Slip Risk Alerts" at bounding box center [231, 227] width 236 height 10
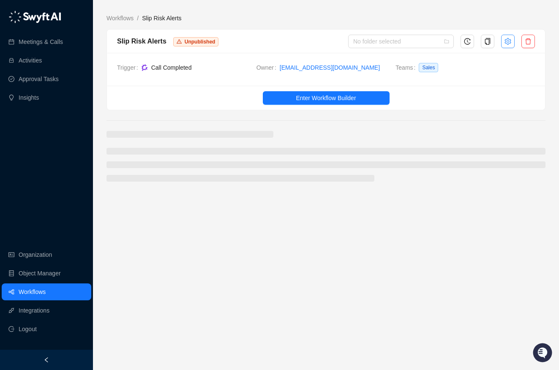
click at [507, 39] on icon "setting" at bounding box center [508, 41] width 7 height 7
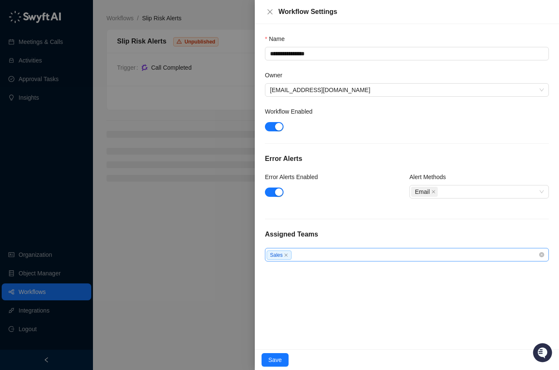
click at [314, 256] on div "Sales" at bounding box center [403, 255] width 272 height 10
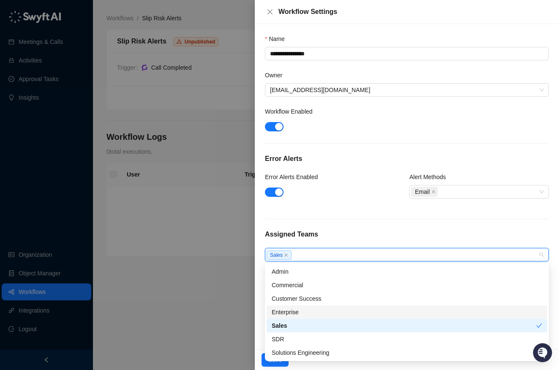
click at [278, 313] on div "Enterprise" at bounding box center [407, 312] width 271 height 9
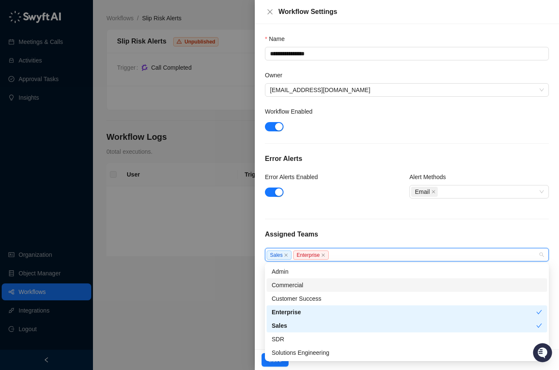
click at [309, 286] on div "Commercial" at bounding box center [407, 285] width 271 height 9
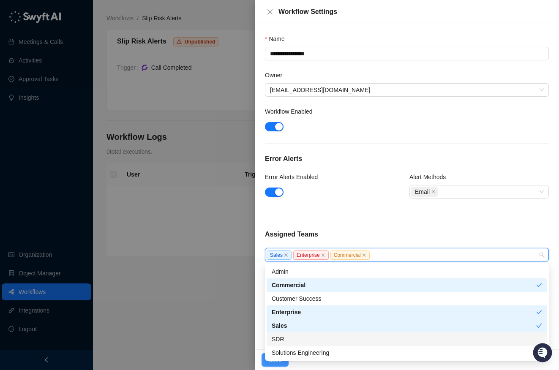
click at [262, 362] on button "Save" at bounding box center [275, 360] width 27 height 14
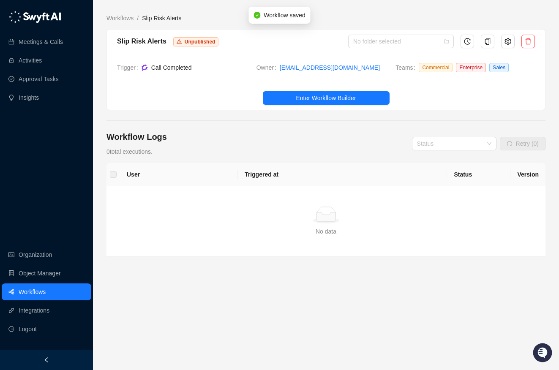
click at [27, 292] on link "Workflows" at bounding box center [32, 292] width 27 height 17
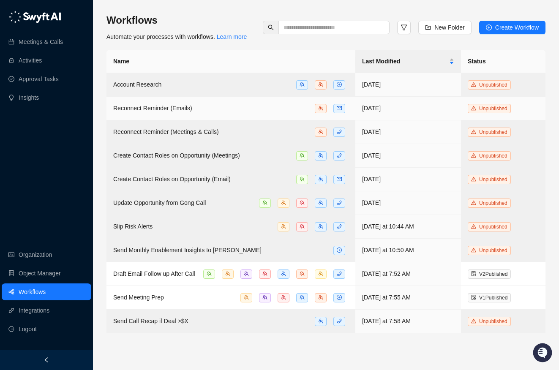
click at [208, 105] on div "Reconnect Reminder (Emails)" at bounding box center [231, 109] width 236 height 10
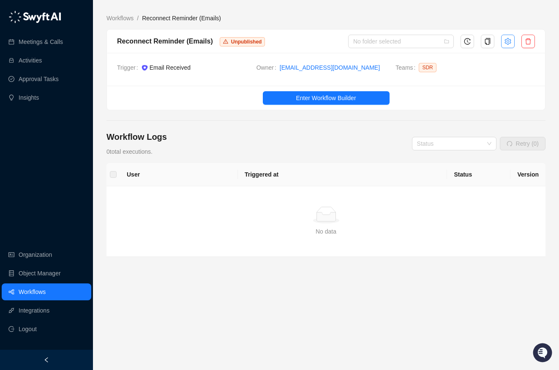
click at [513, 36] on button "button" at bounding box center [508, 42] width 14 height 14
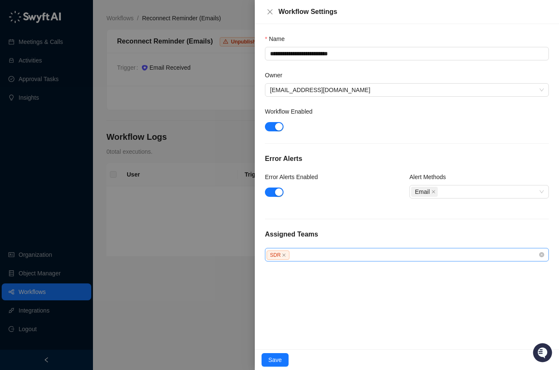
click at [341, 253] on div "SDR" at bounding box center [403, 255] width 272 height 10
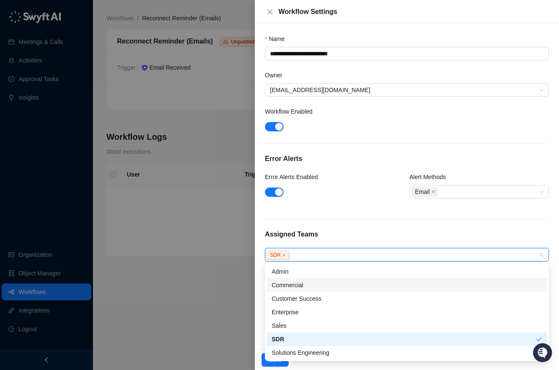
click at [302, 288] on div "Commercial" at bounding box center [407, 285] width 271 height 9
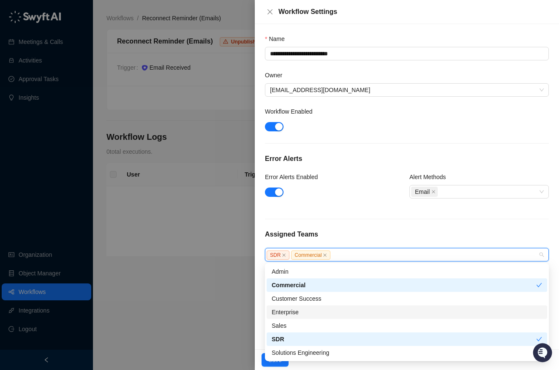
click at [297, 311] on div "Enterprise" at bounding box center [407, 312] width 271 height 9
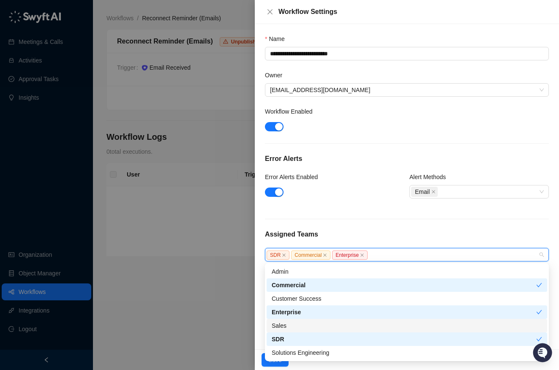
click at [295, 323] on div "Sales" at bounding box center [407, 325] width 271 height 9
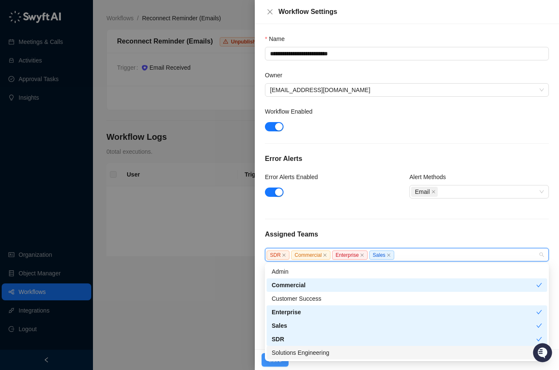
click at [265, 364] on button "Save" at bounding box center [275, 360] width 27 height 14
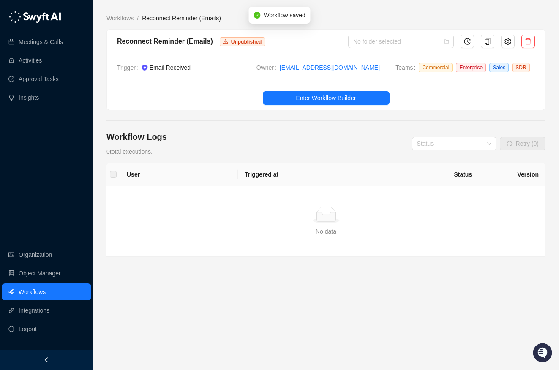
click at [46, 285] on link "Workflows" at bounding box center [32, 292] width 27 height 17
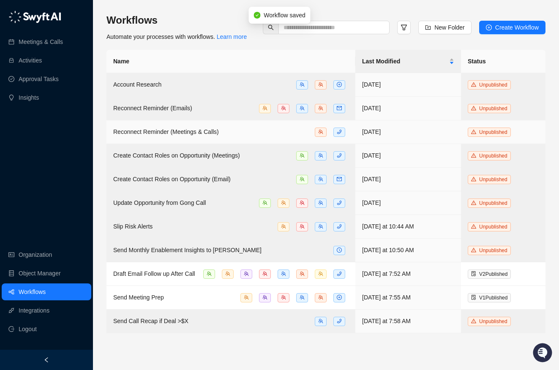
click at [231, 128] on div "Reconnect Reminder (Meetings & Calls)" at bounding box center [231, 132] width 236 height 10
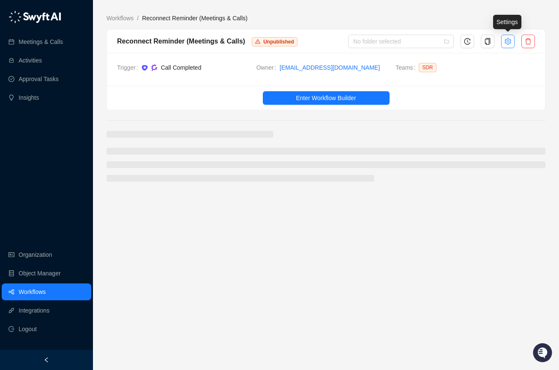
click at [505, 39] on icon "setting" at bounding box center [508, 41] width 7 height 7
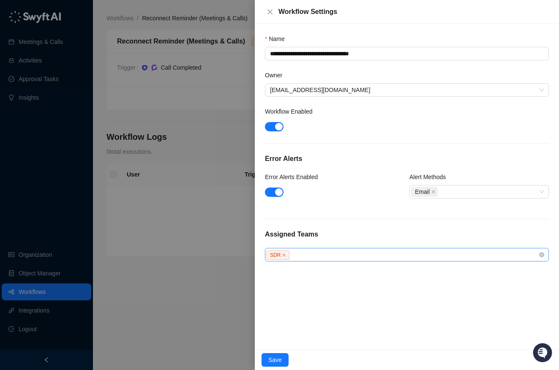
click at [327, 250] on div "SDR" at bounding box center [403, 255] width 272 height 10
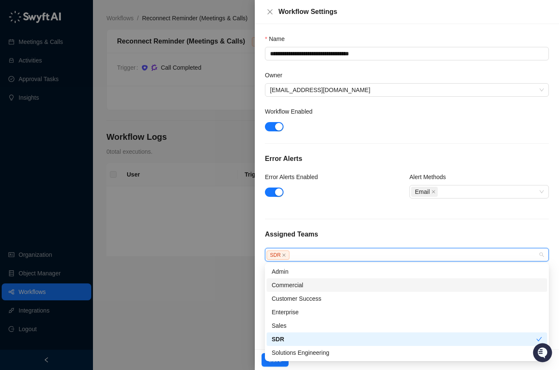
click at [292, 290] on div "Commercial" at bounding box center [407, 286] width 281 height 14
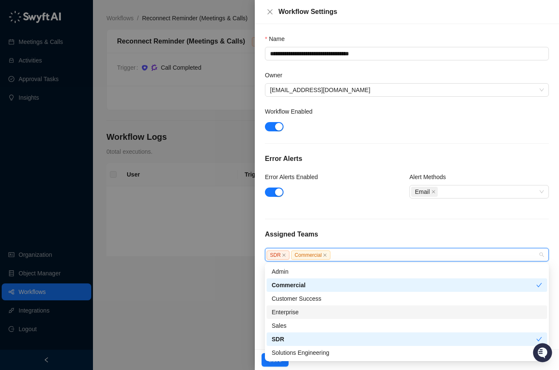
click at [288, 310] on div "Enterprise" at bounding box center [407, 312] width 271 height 9
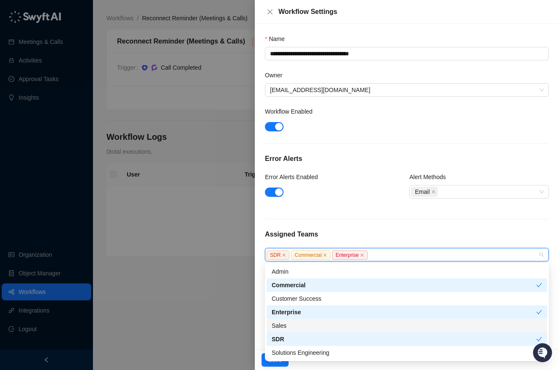
click at [284, 326] on div "Sales" at bounding box center [407, 325] width 271 height 9
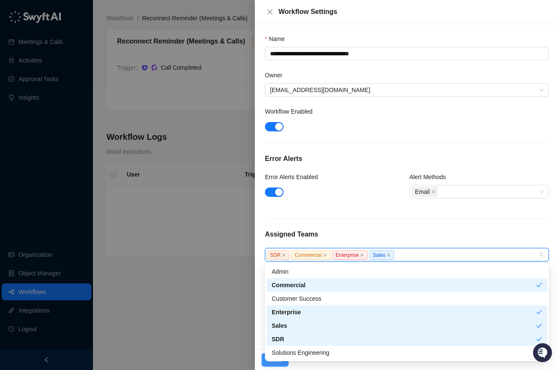
click at [266, 362] on button "Save" at bounding box center [275, 360] width 27 height 14
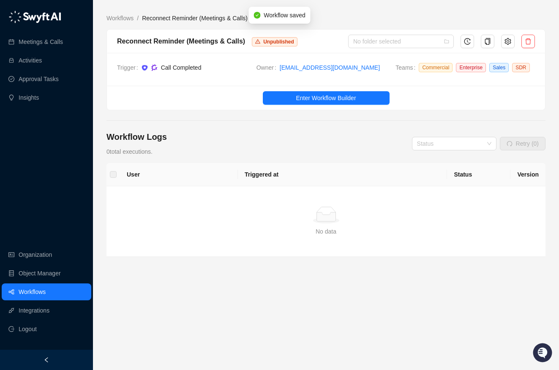
click at [46, 288] on link "Workflows" at bounding box center [32, 292] width 27 height 17
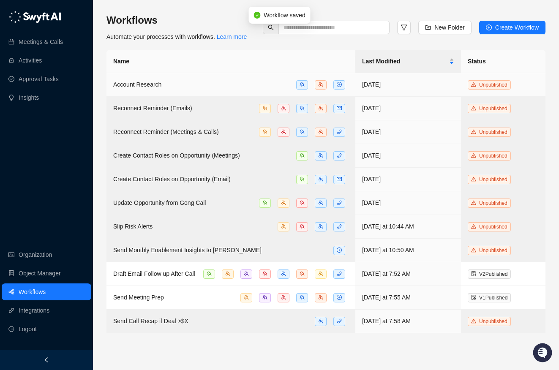
click at [231, 83] on div "Account Research" at bounding box center [231, 85] width 236 height 10
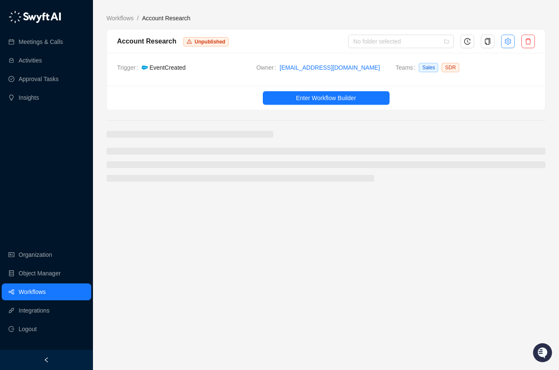
click at [505, 42] on icon "setting" at bounding box center [508, 41] width 7 height 7
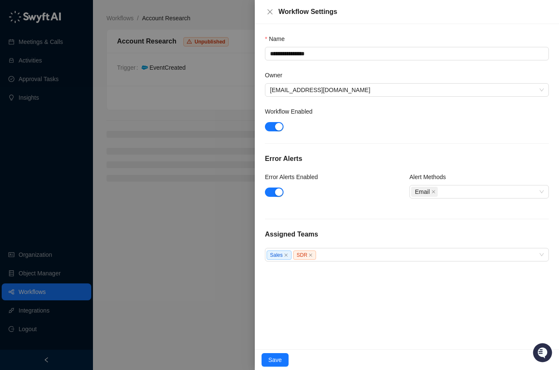
click at [349, 247] on div "Assigned Teams Sales SDR" at bounding box center [407, 246] width 284 height 32
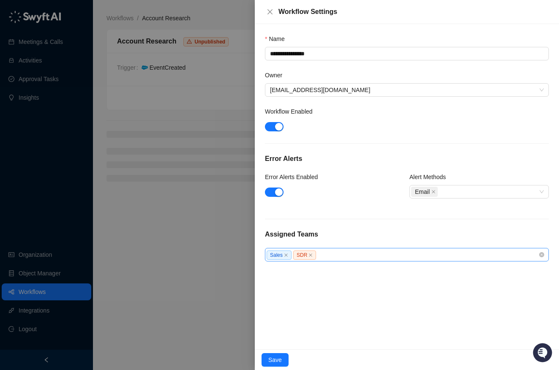
click at [342, 258] on div "Sales SDR" at bounding box center [403, 255] width 272 height 10
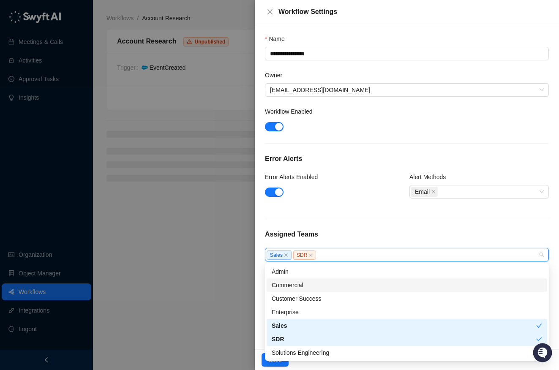
click at [279, 289] on div "Commercial" at bounding box center [407, 285] width 271 height 9
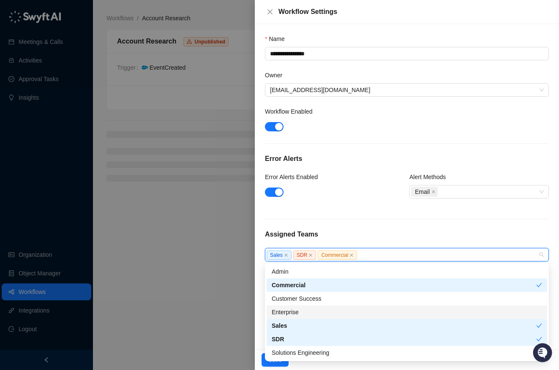
click at [275, 307] on div "Enterprise" at bounding box center [407, 313] width 281 height 14
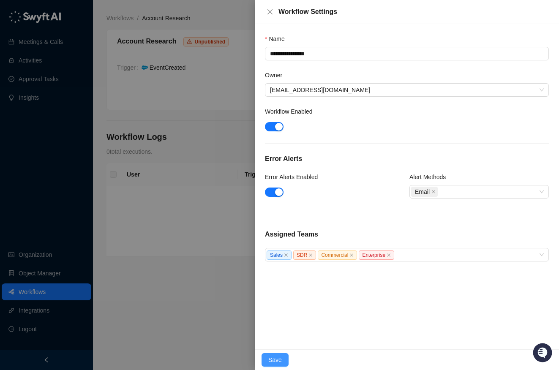
click at [265, 366] on button "Save" at bounding box center [275, 360] width 27 height 14
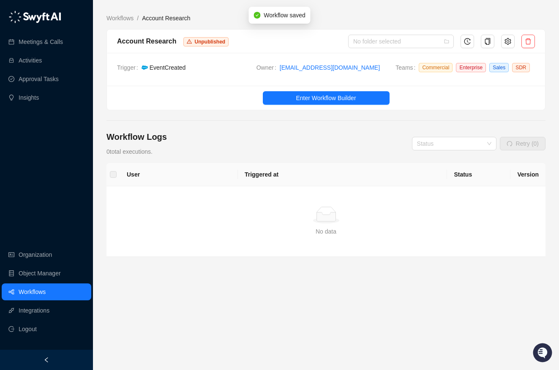
click at [43, 286] on link "Workflows" at bounding box center [32, 292] width 27 height 17
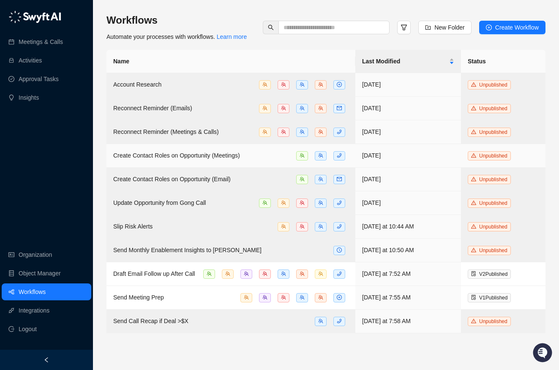
click at [229, 159] on div "Create Contact Roles on Opportunity (Meetings)" at bounding box center [176, 155] width 127 height 9
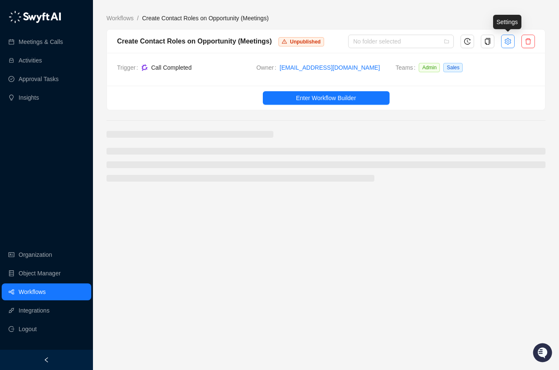
click at [508, 43] on icon "setting" at bounding box center [508, 41] width 7 height 7
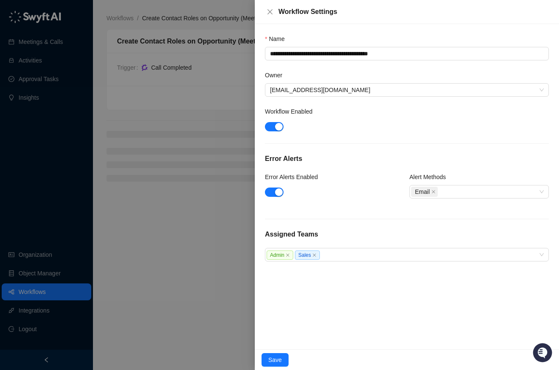
click at [356, 264] on div "**********" at bounding box center [407, 187] width 304 height 326
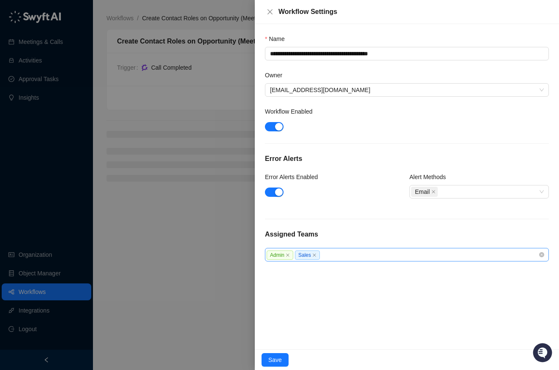
click at [356, 249] on div "Admin Sales" at bounding box center [407, 255] width 284 height 14
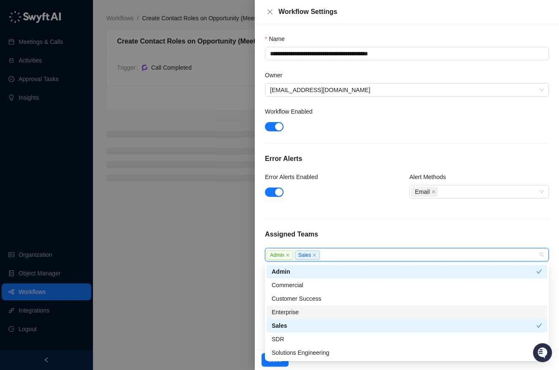
click at [285, 312] on div "Enterprise" at bounding box center [407, 312] width 271 height 9
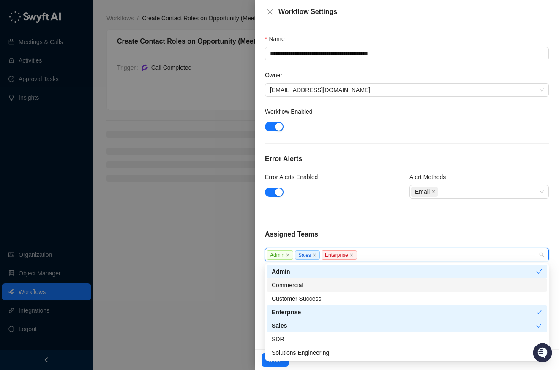
click at [294, 288] on div "Commercial" at bounding box center [407, 285] width 271 height 9
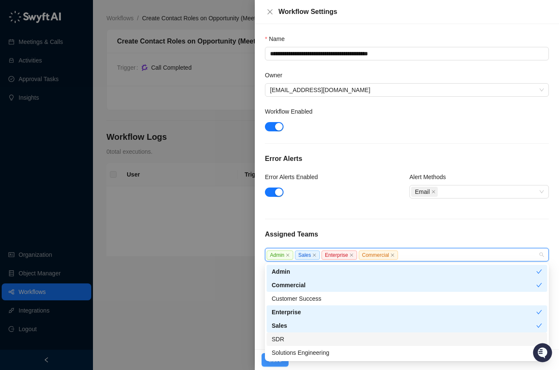
click at [263, 356] on button "Save" at bounding box center [275, 360] width 27 height 14
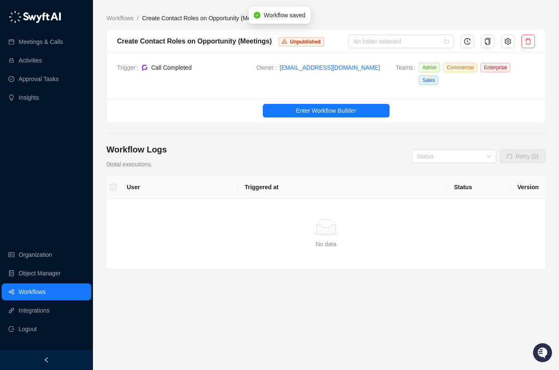
click at [30, 292] on link "Workflows" at bounding box center [32, 292] width 27 height 17
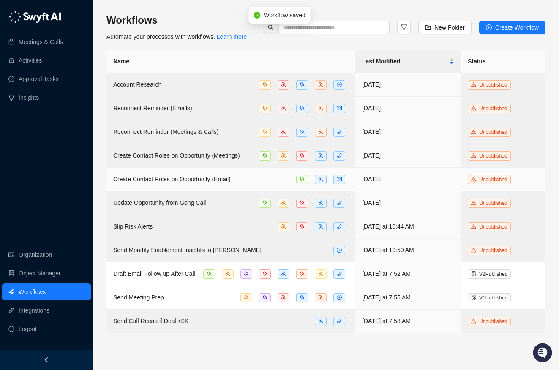
click at [274, 175] on div "Create Contact Roles on Opportunity (Email)" at bounding box center [231, 180] width 236 height 10
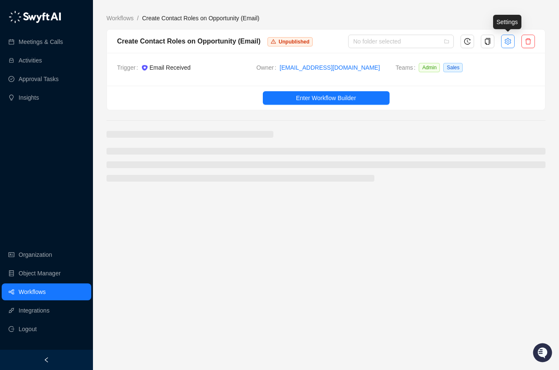
click at [509, 40] on icon "setting" at bounding box center [508, 41] width 7 height 7
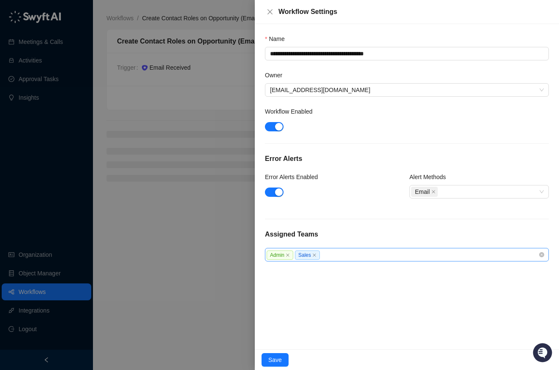
click at [356, 258] on div "Admin Sales" at bounding box center [403, 255] width 272 height 10
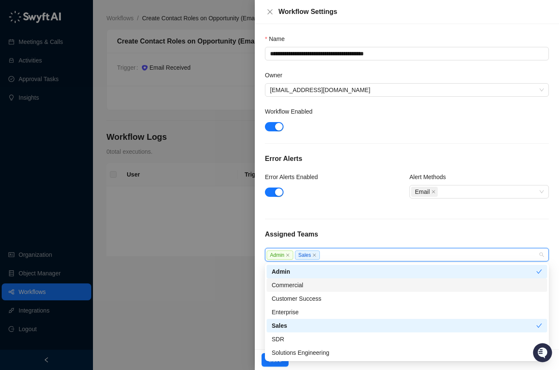
click at [313, 287] on div "Commercial" at bounding box center [407, 285] width 271 height 9
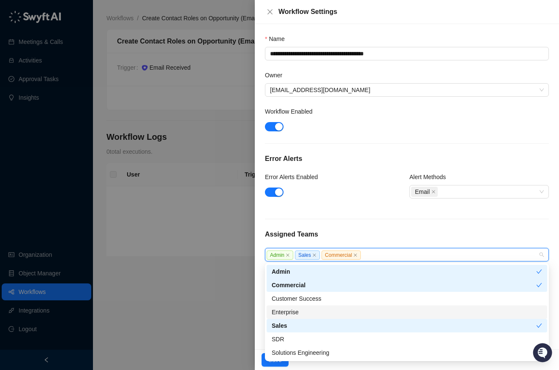
click at [304, 311] on div "Enterprise" at bounding box center [407, 312] width 271 height 9
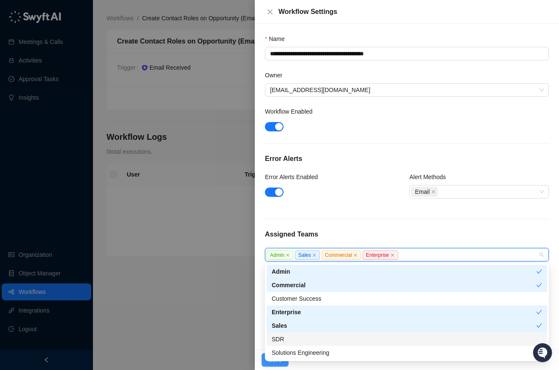
click at [266, 366] on button "Save" at bounding box center [275, 360] width 27 height 14
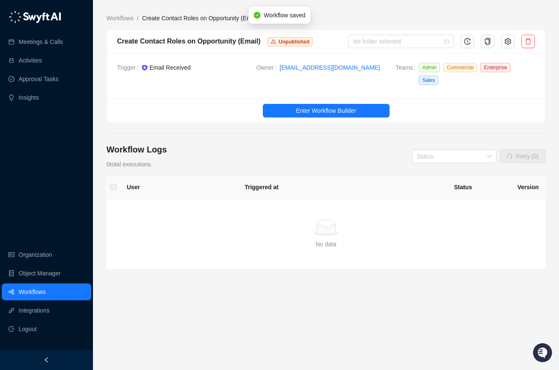
click at [46, 298] on link "Workflows" at bounding box center [32, 292] width 27 height 17
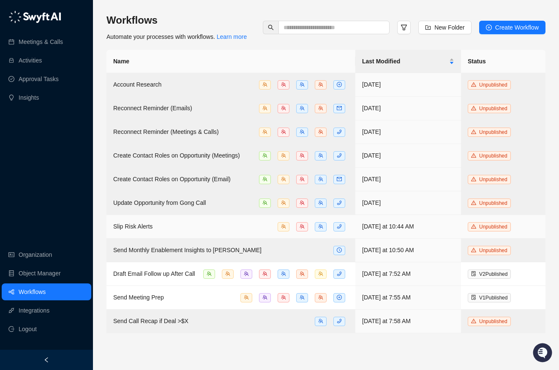
click at [217, 222] on div "Slip Risk Alerts" at bounding box center [231, 227] width 236 height 10
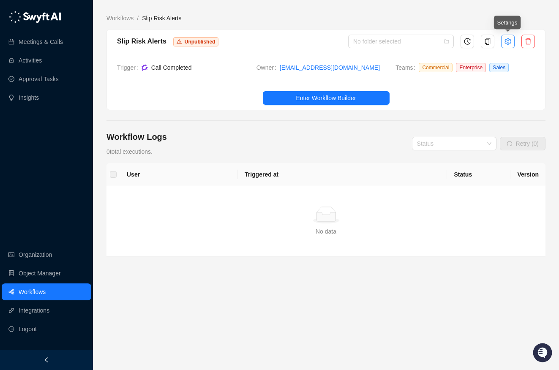
click at [510, 41] on icon "setting" at bounding box center [508, 41] width 6 height 7
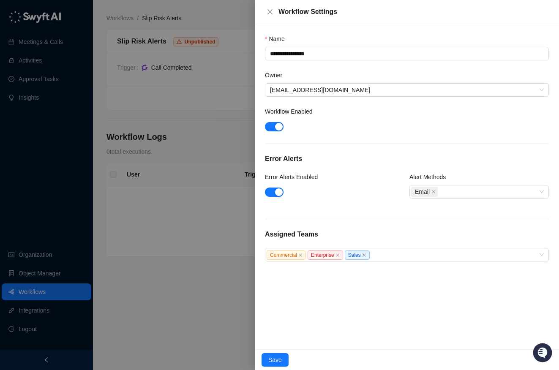
click at [197, 268] on div at bounding box center [279, 185] width 559 height 370
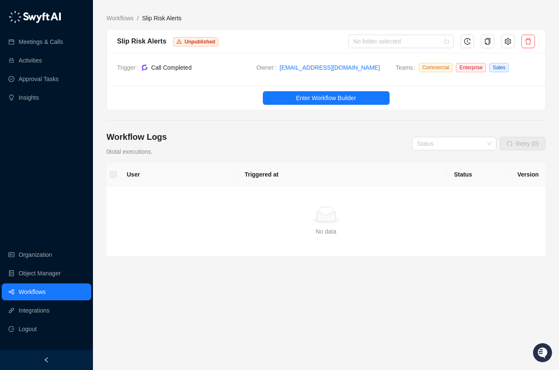
click at [46, 290] on link "Workflows" at bounding box center [32, 292] width 27 height 17
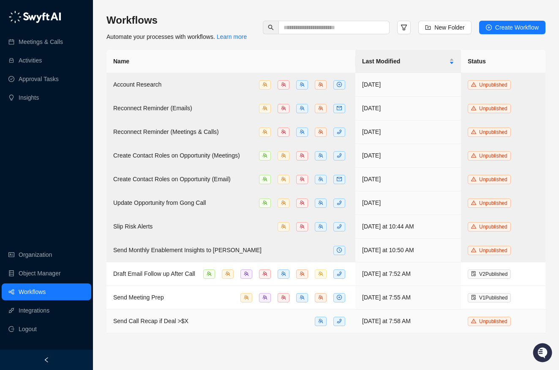
click at [227, 325] on td "Send Call Recap if Deal >$X" at bounding box center [231, 322] width 249 height 24
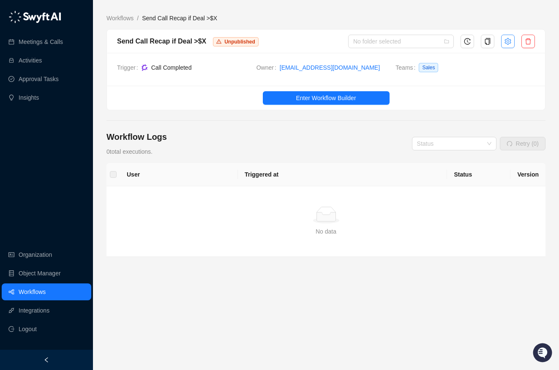
click at [511, 37] on button "button" at bounding box center [508, 42] width 14 height 14
type textarea "**********"
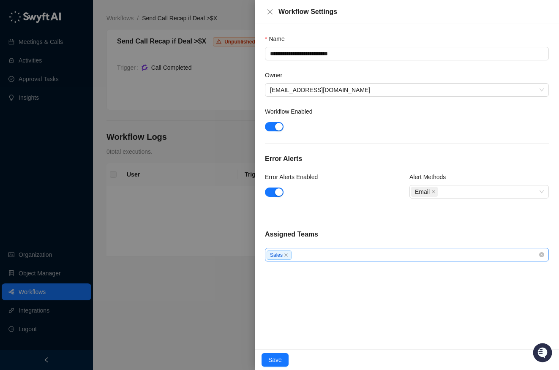
click at [338, 256] on div "Sales" at bounding box center [403, 255] width 272 height 10
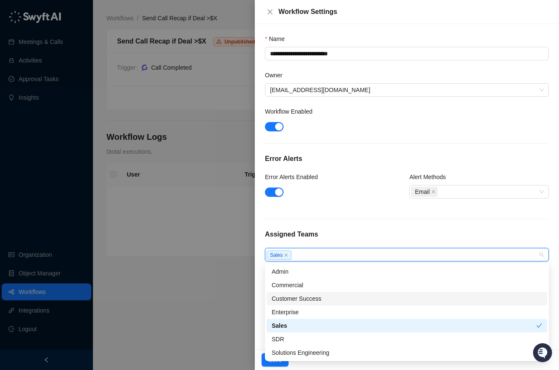
click at [308, 297] on div "Customer Success" at bounding box center [407, 298] width 271 height 9
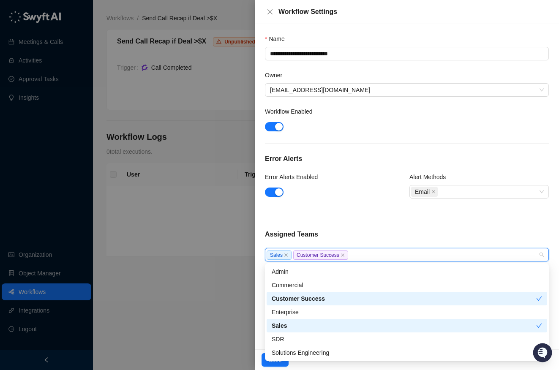
click at [308, 297] on div "Customer Success" at bounding box center [404, 298] width 265 height 9
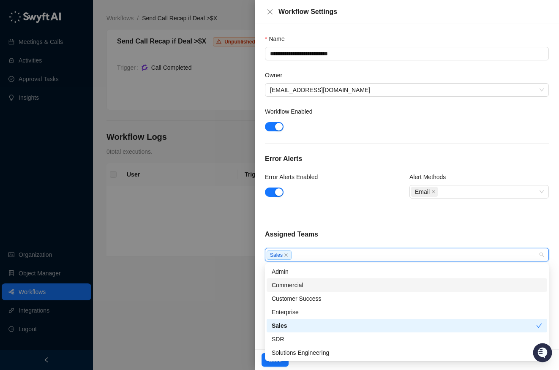
click at [312, 287] on div "Commercial" at bounding box center [407, 285] width 271 height 9
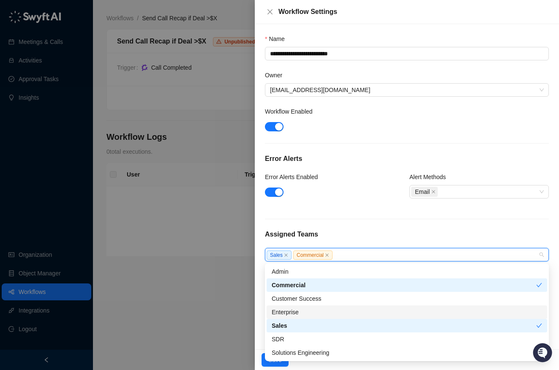
click at [300, 315] on div "Enterprise" at bounding box center [407, 312] width 271 height 9
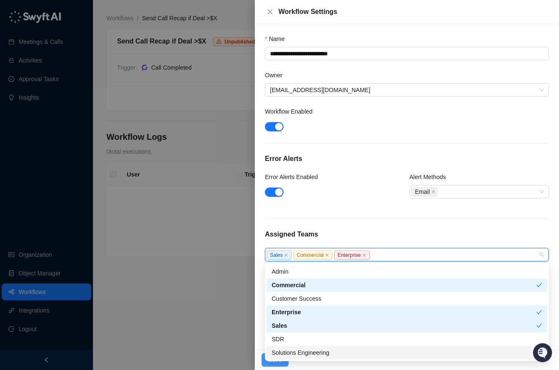
click at [262, 364] on button "Save" at bounding box center [275, 360] width 27 height 14
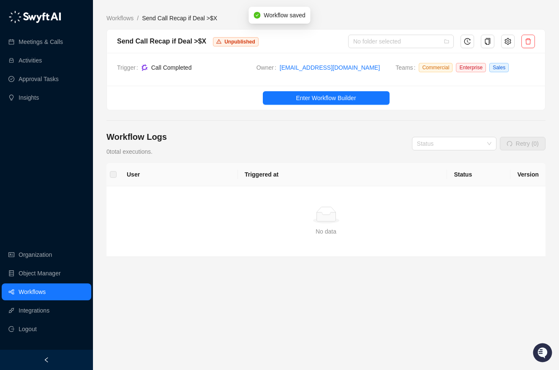
click at [35, 295] on link "Workflows" at bounding box center [32, 292] width 27 height 17
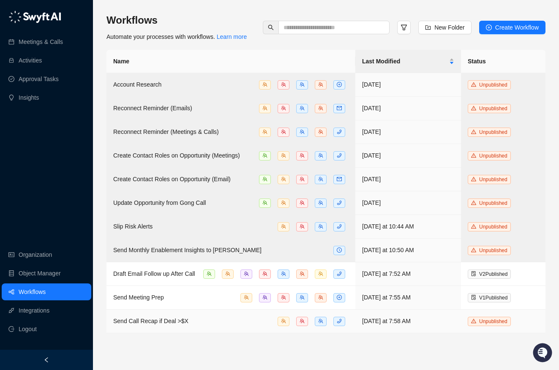
click at [237, 319] on div "Send Call Recap if Deal >$X" at bounding box center [231, 322] width 236 height 10
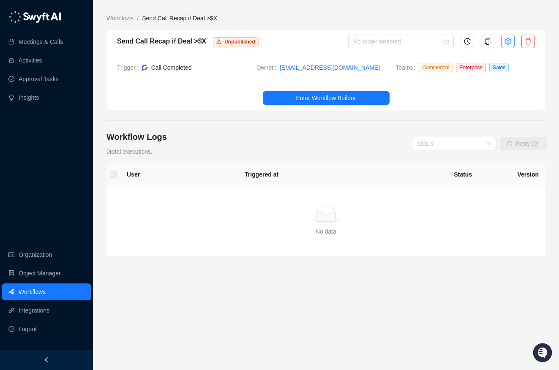
click at [509, 35] on button "button" at bounding box center [508, 42] width 14 height 14
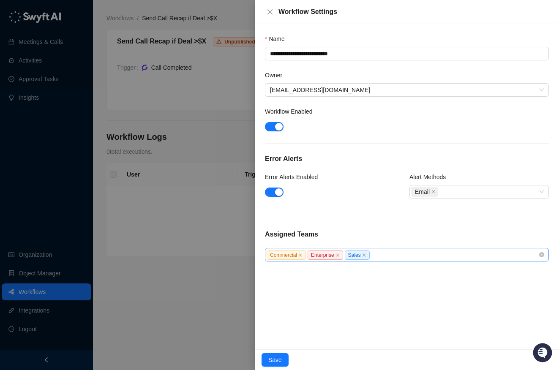
click at [382, 256] on div "Commercial Enterprise Sales" at bounding box center [403, 255] width 272 height 10
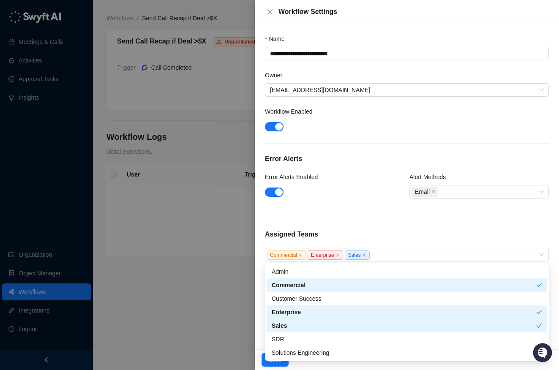
click at [296, 222] on div "**********" at bounding box center [407, 147] width 284 height 227
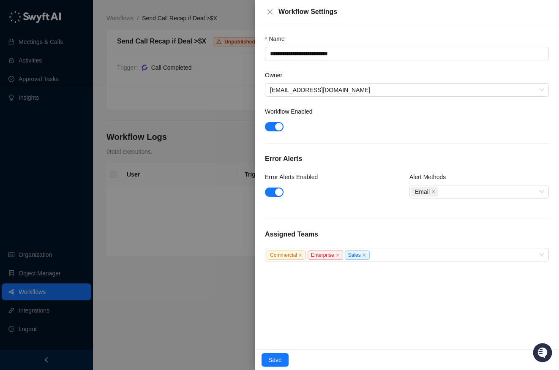
click at [71, 301] on div at bounding box center [279, 185] width 559 height 370
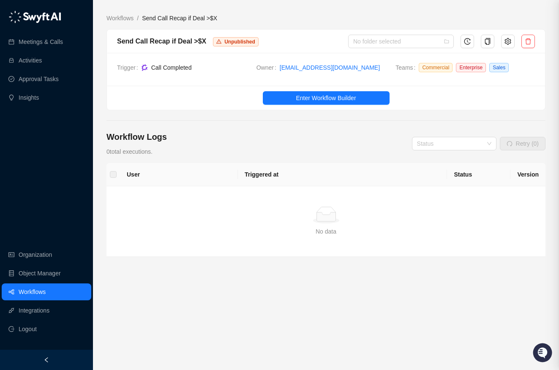
click at [47, 287] on div at bounding box center [279, 185] width 559 height 370
click at [46, 290] on link "Workflows" at bounding box center [32, 292] width 27 height 17
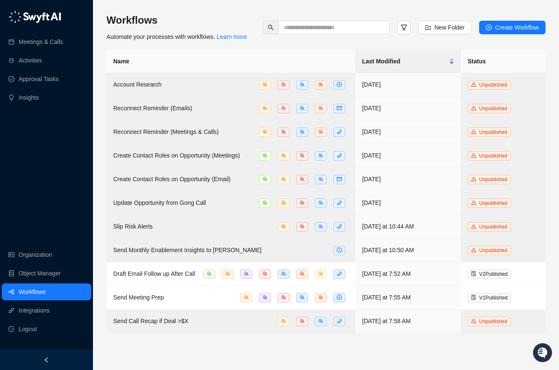
click at [346, 3] on div "Workflows Automate your processes with workflows. Learn more New Folder Create …" at bounding box center [326, 185] width 466 height 370
click at [370, 6] on div "Workflows Automate your processes with workflows. Learn more New Folder Create …" at bounding box center [326, 185] width 466 height 370
click at [345, 11] on div "Workflows Automate your processes with workflows. Learn more New Folder Create …" at bounding box center [326, 185] width 439 height 357
click at [382, 7] on div "Workflows Automate your processes with workflows. Learn more New Folder Create …" at bounding box center [326, 185] width 439 height 357
